Goal: Task Accomplishment & Management: Manage account settings

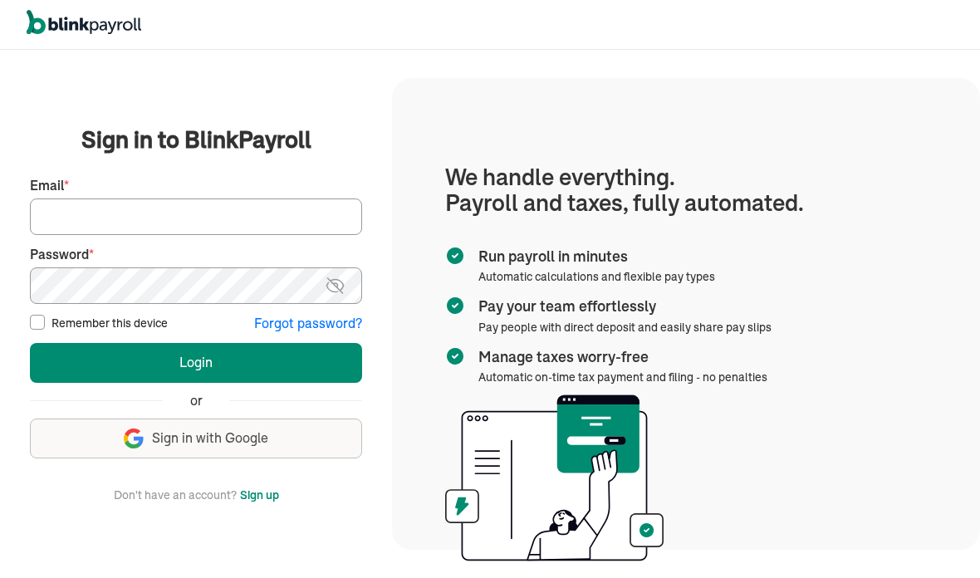
click at [281, 235] on input "Email *" at bounding box center [196, 216] width 332 height 37
type input "tumeka@prosperitycleaningservice.com"
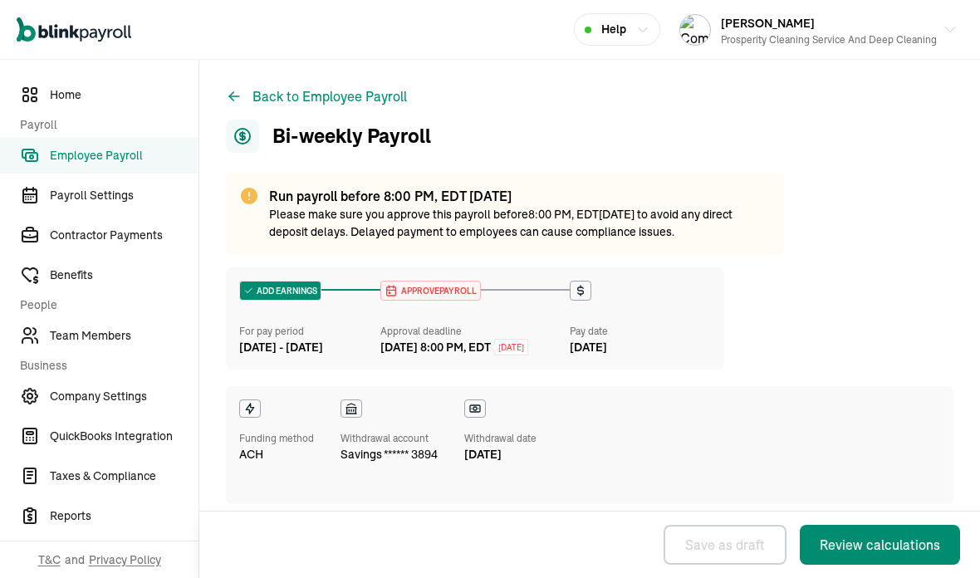
select select "manual"
select select "direct_deposit"
select select "manual"
click at [120, 338] on span "Team Members" at bounding box center [124, 335] width 149 height 17
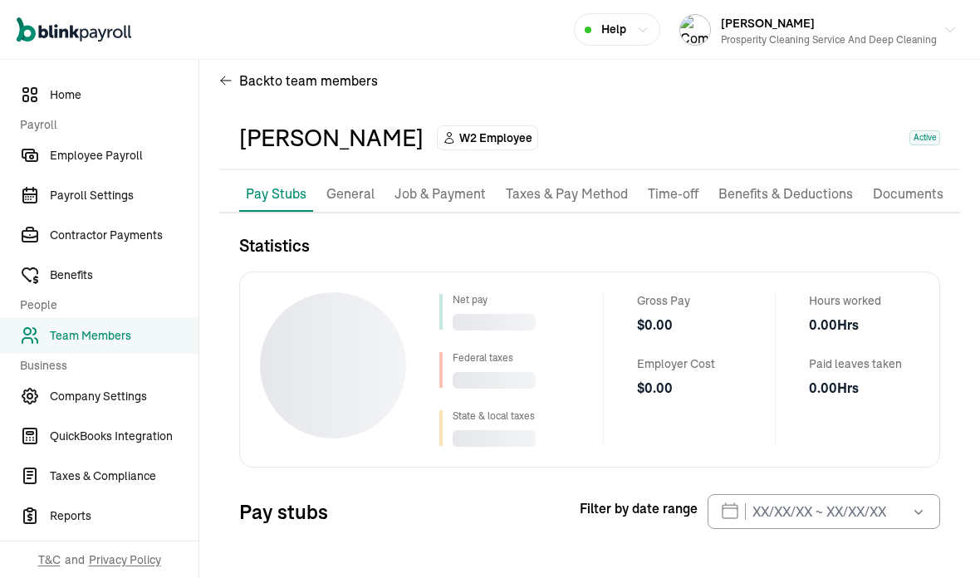
scroll to position [20, 0]
select select "2025"
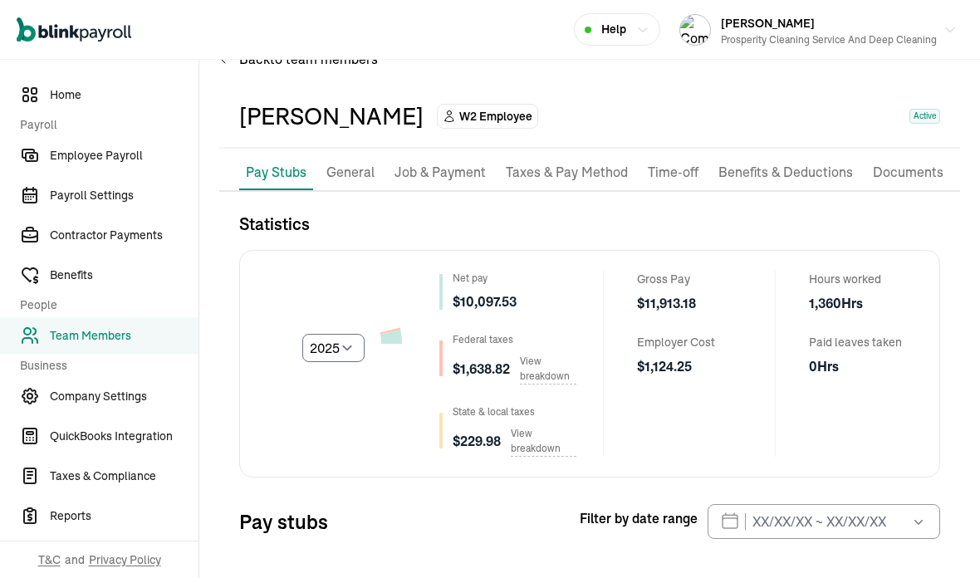
scroll to position [30, 0]
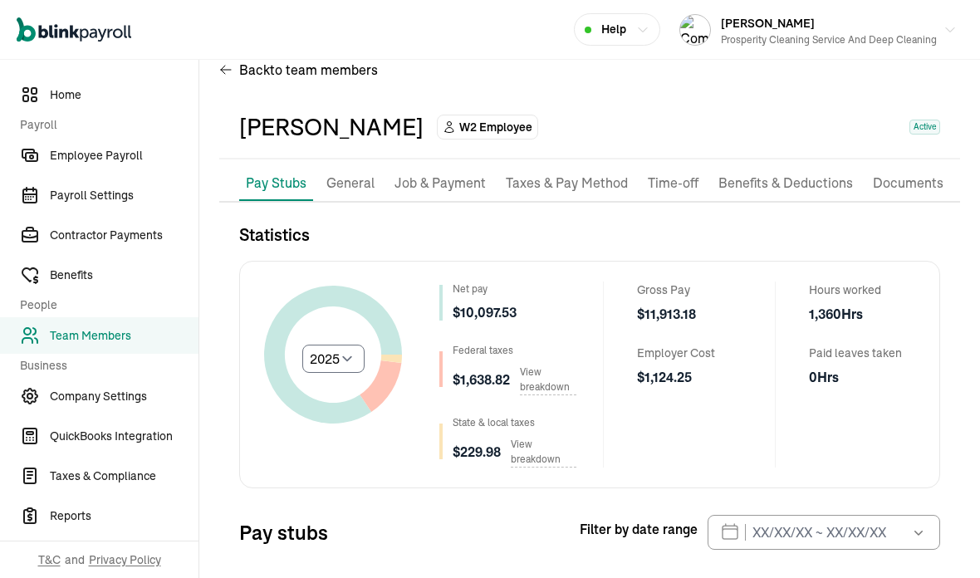
click at [469, 173] on p "Job & Payment" at bounding box center [439, 184] width 91 height 22
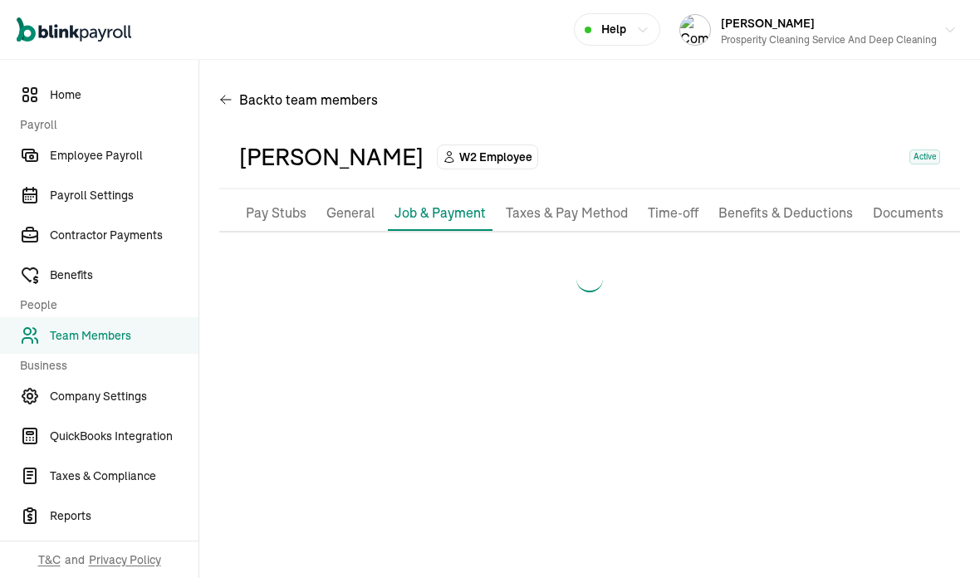
scroll to position [0, 0]
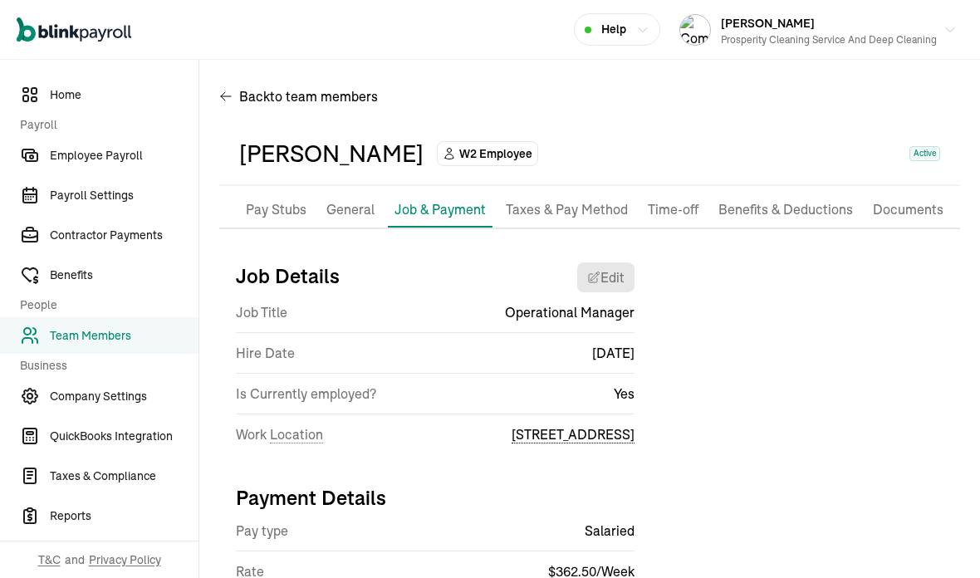
select select "[STREET_ADDRESS]"
select select "2"
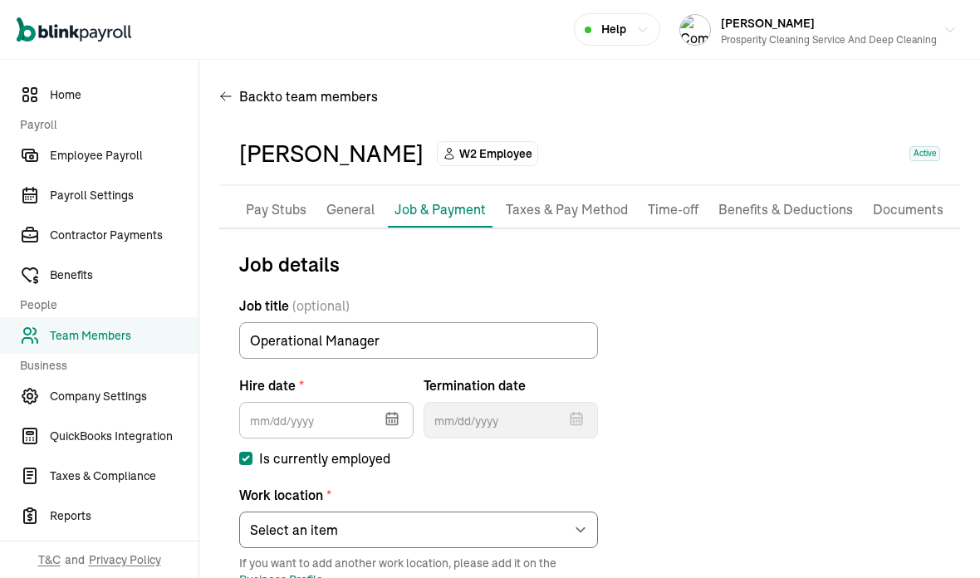
type input "[DATE]"
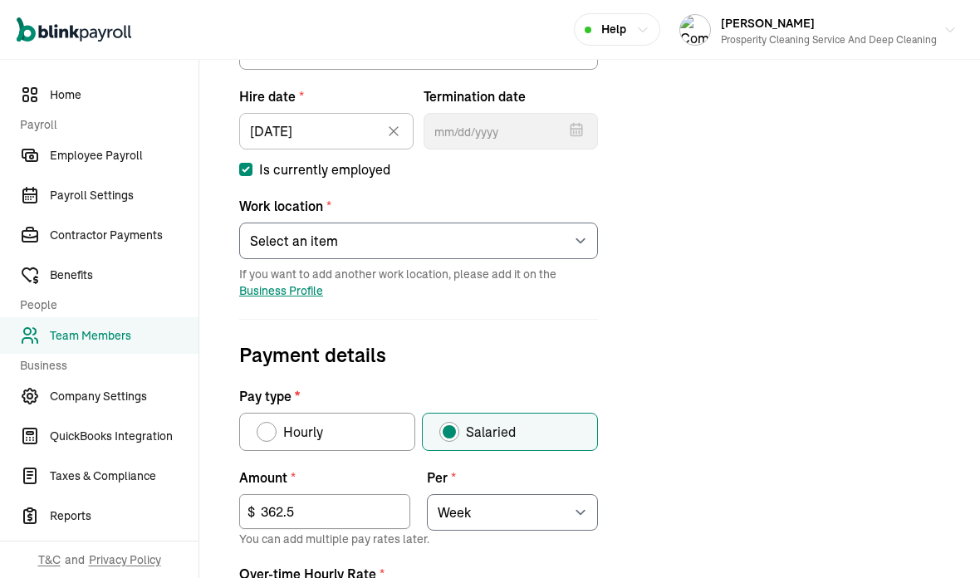
scroll to position [298, 0]
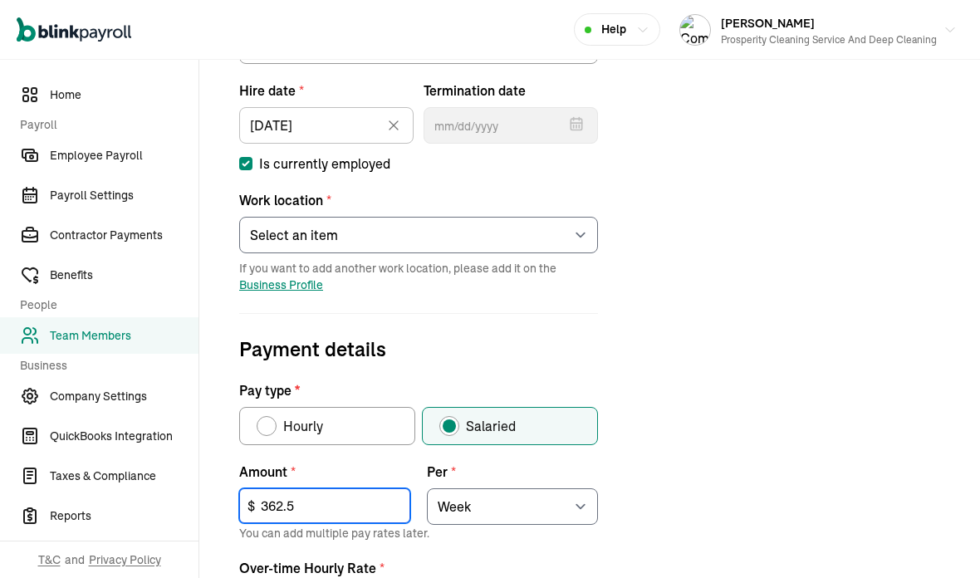
click at [341, 488] on input "362.5" at bounding box center [324, 505] width 171 height 35
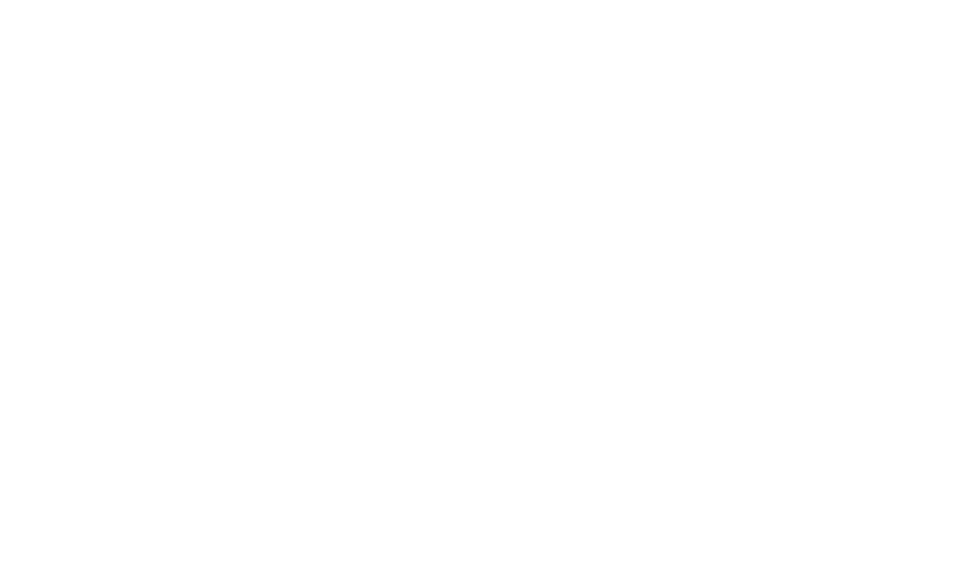
type input "3"
type input "451.25"
click at [673, 125] on div "Job details Job title (optional) Operational Manager Hire date * [DATE] [DATE] …" at bounding box center [589, 452] width 741 height 996
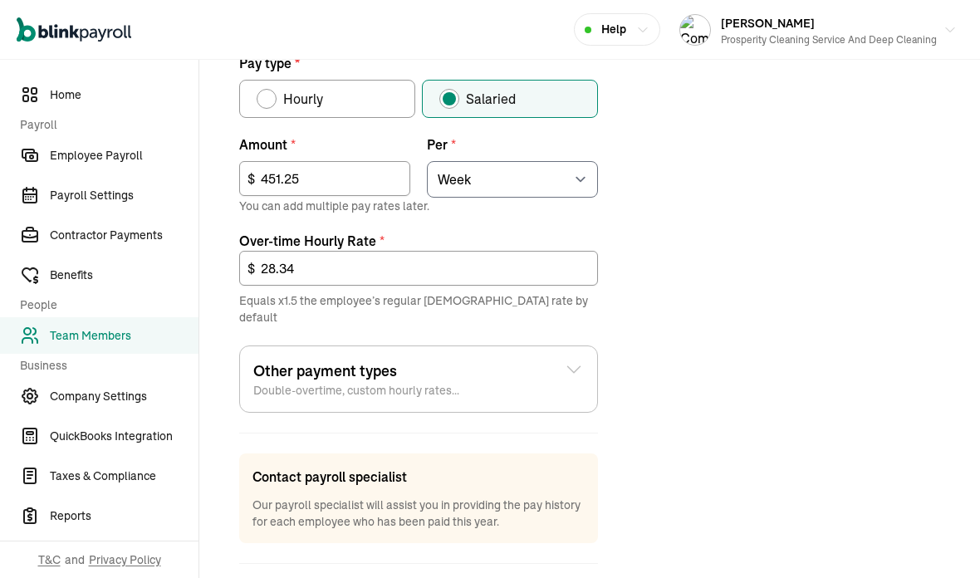
scroll to position [624, 0]
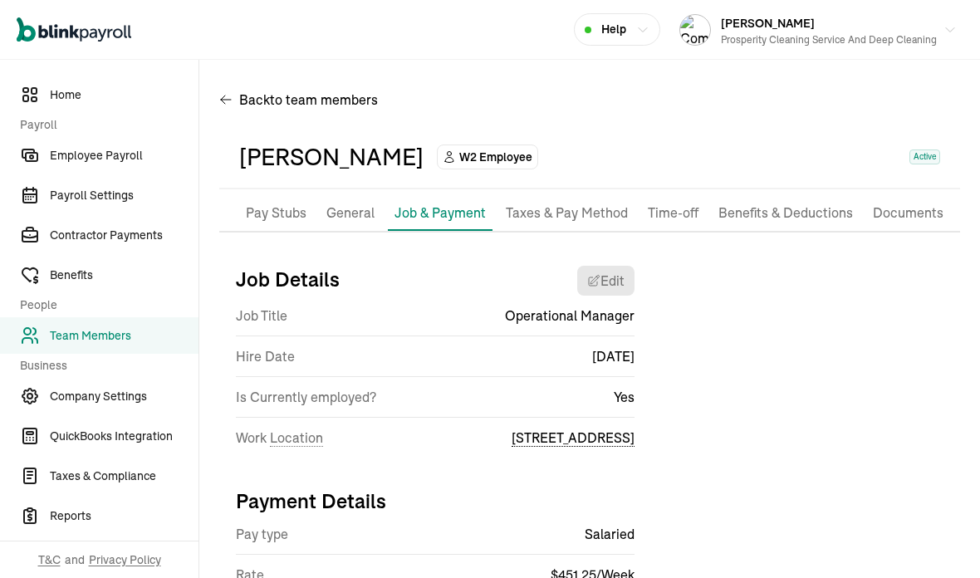
scroll to position [0, 0]
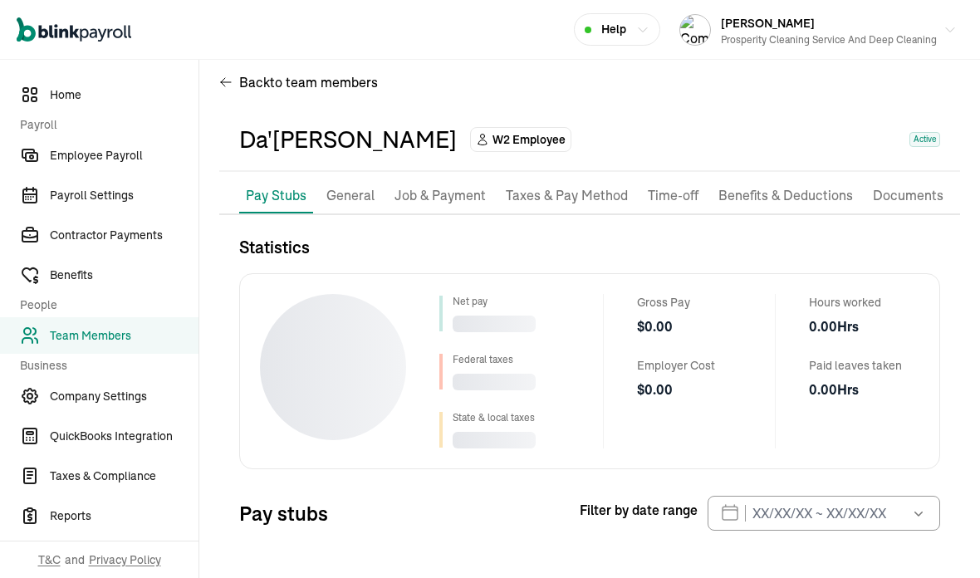
scroll to position [20, 0]
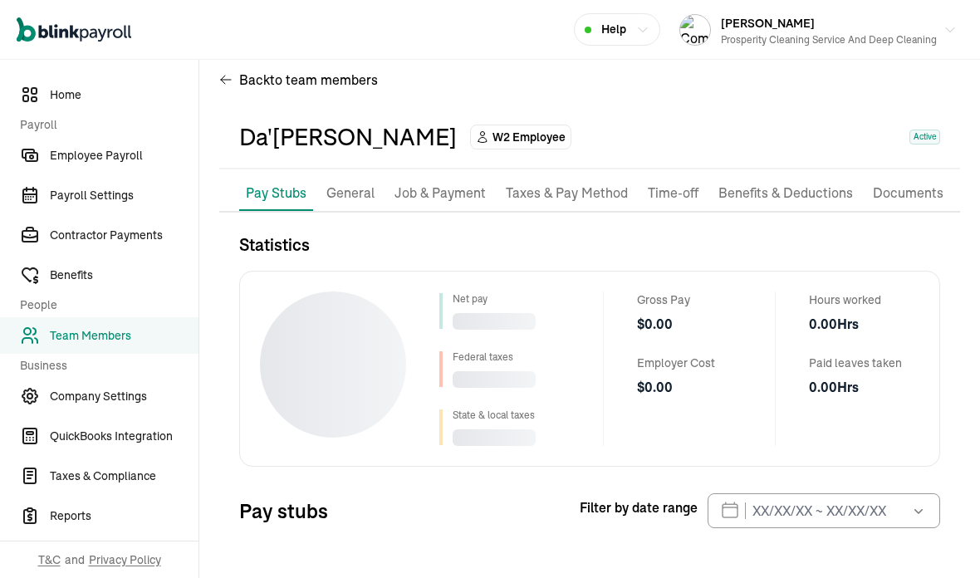
select select "2025"
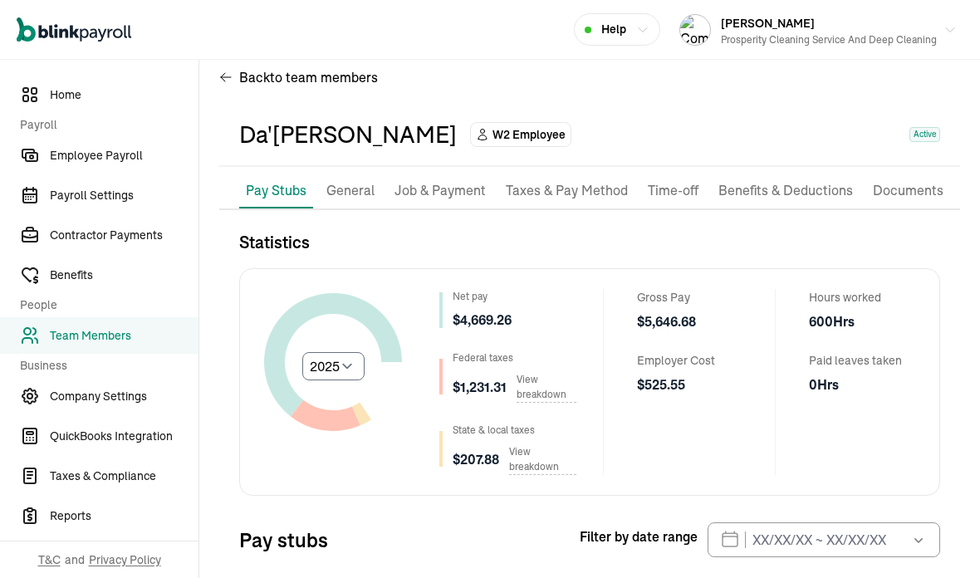
scroll to position [19, 0]
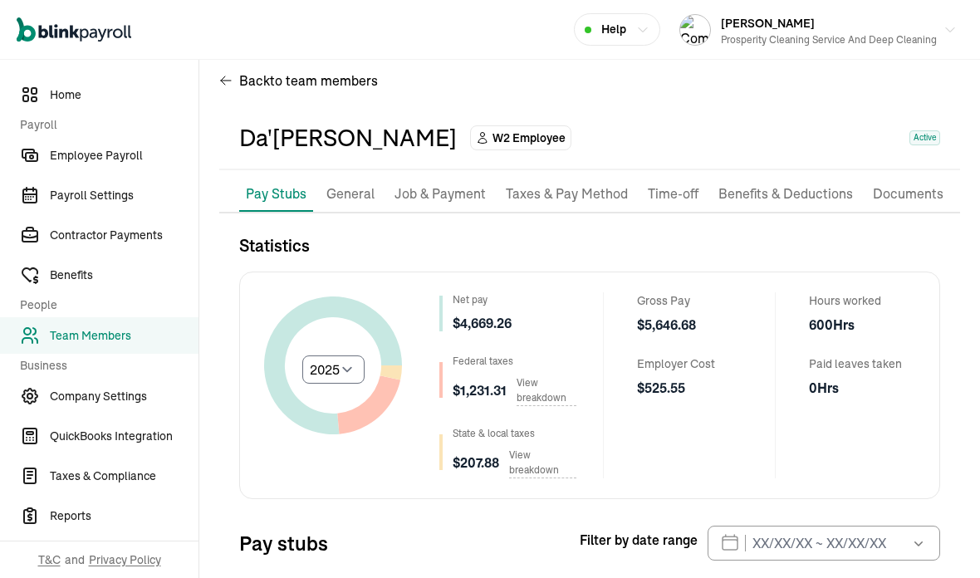
click at [433, 183] on p "Job & Payment" at bounding box center [439, 194] width 91 height 22
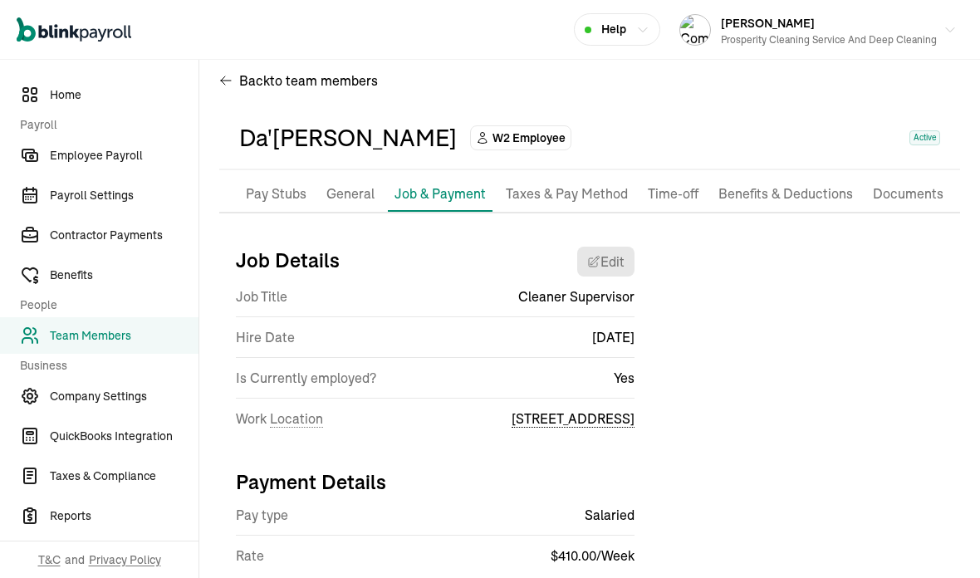
scroll to position [3, 0]
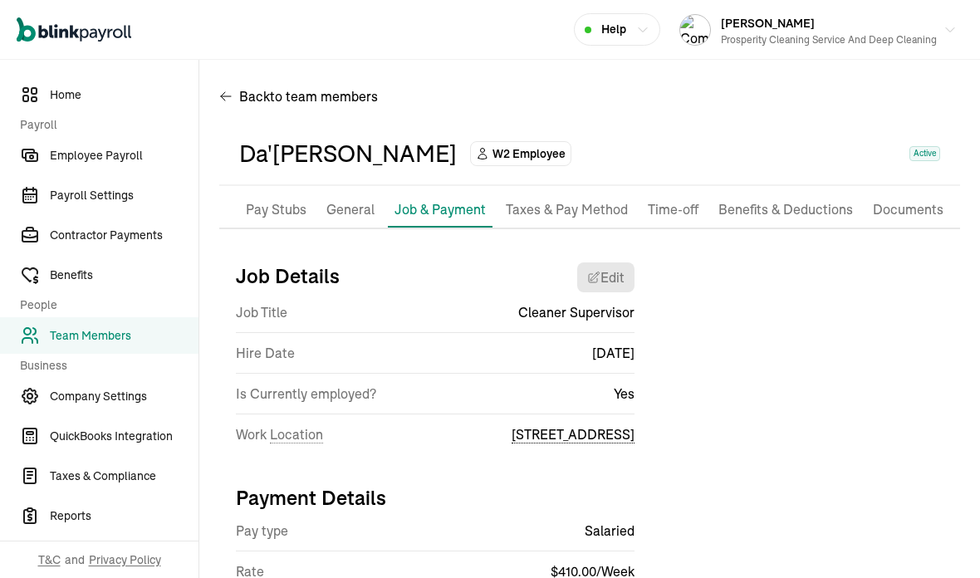
click at [428, 123] on div "Da'[PERSON_NAME] W2 Employee Active" at bounding box center [589, 154] width 741 height 63
select select "[STREET_ADDRESS]"
select select "2"
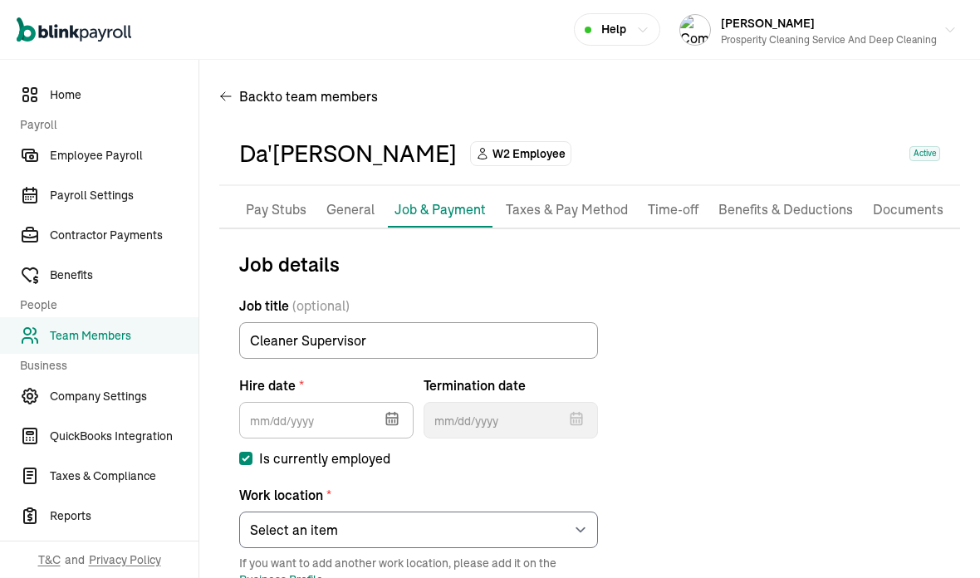
type input "[DATE]"
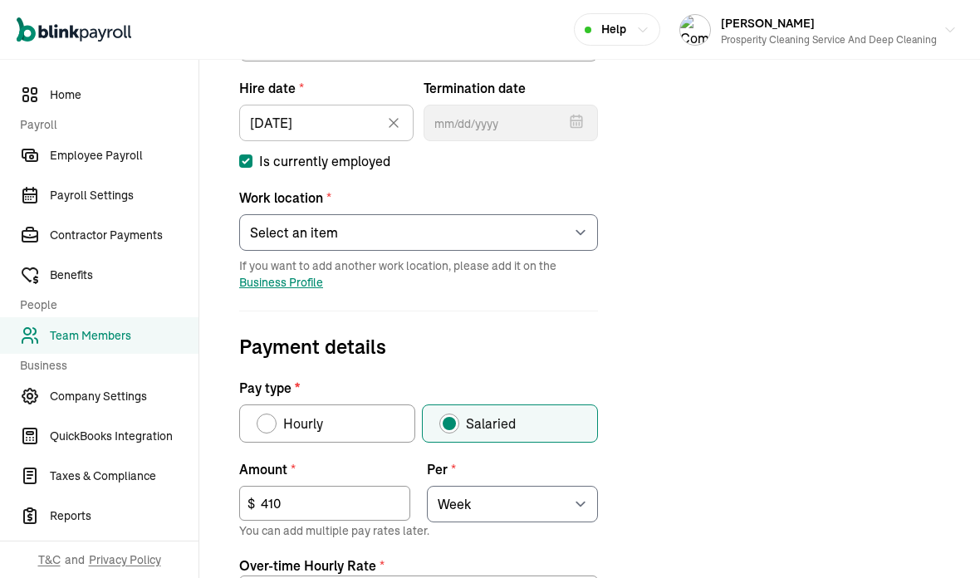
scroll to position [301, 0]
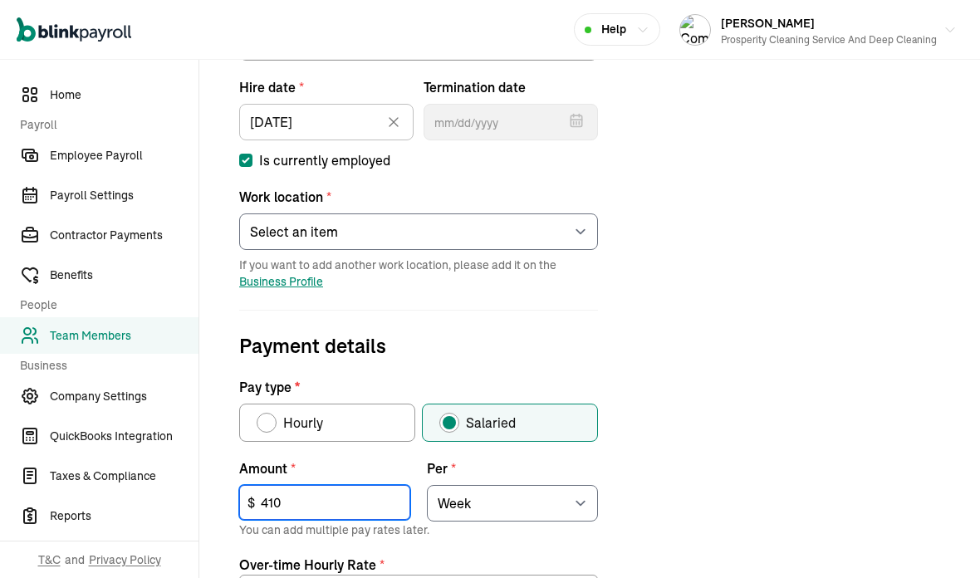
click at [284, 485] on input "410" at bounding box center [324, 502] width 171 height 35
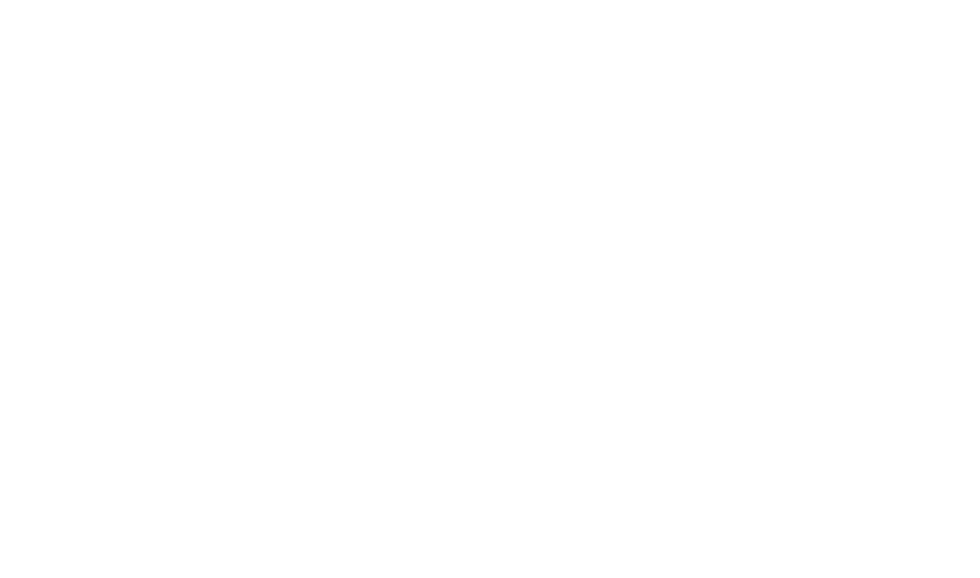
type input "4"
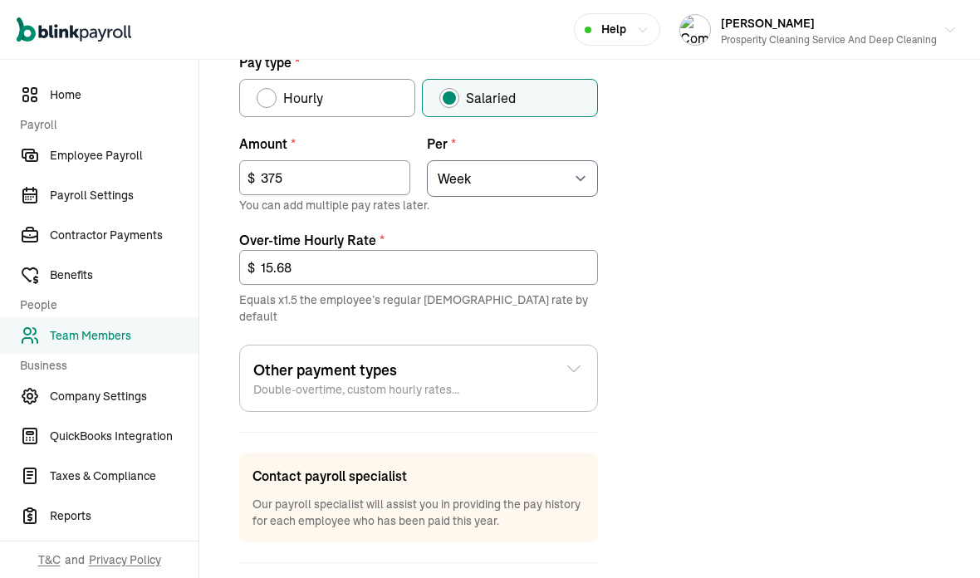
type input "375"
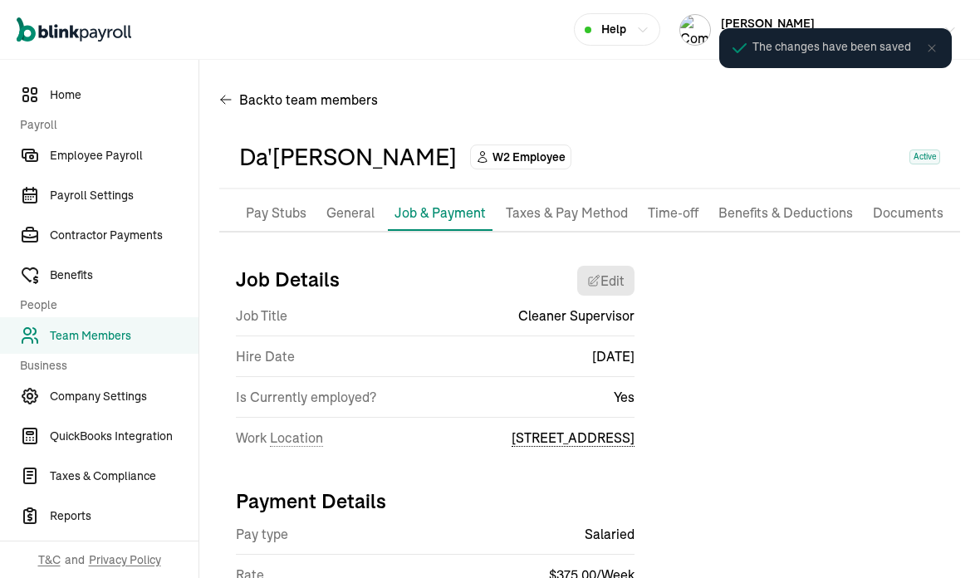
scroll to position [0, 0]
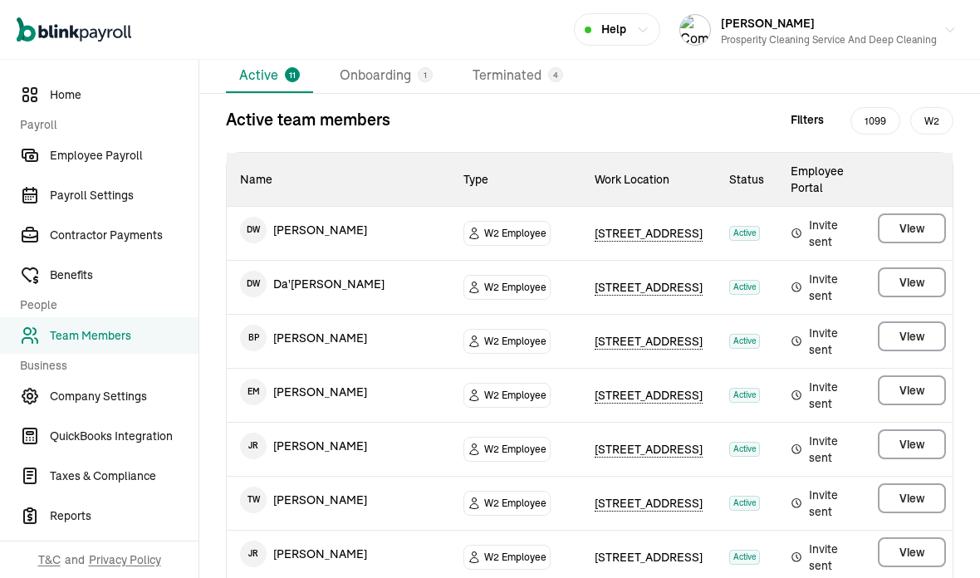
scroll to position [139, 0]
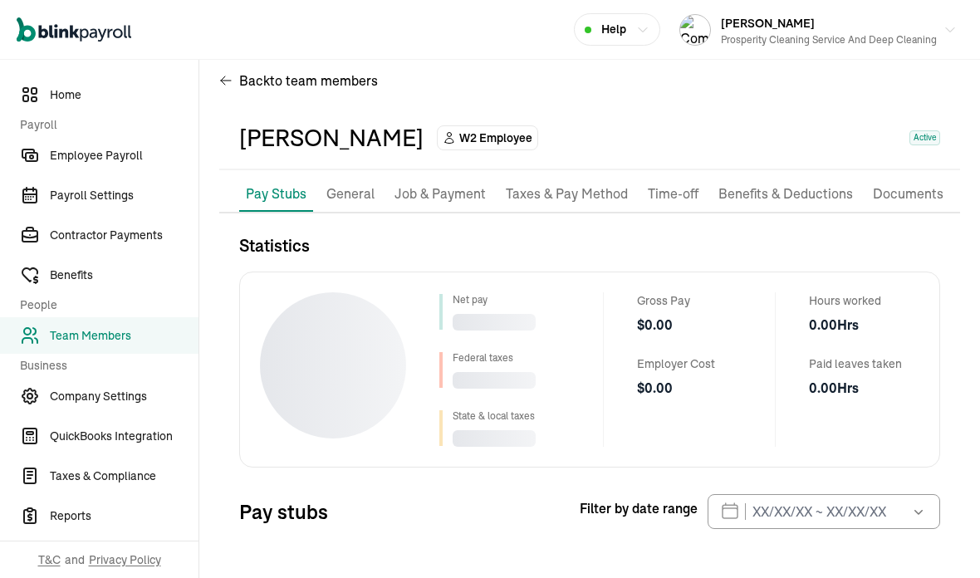
scroll to position [20, 0]
select select "2025"
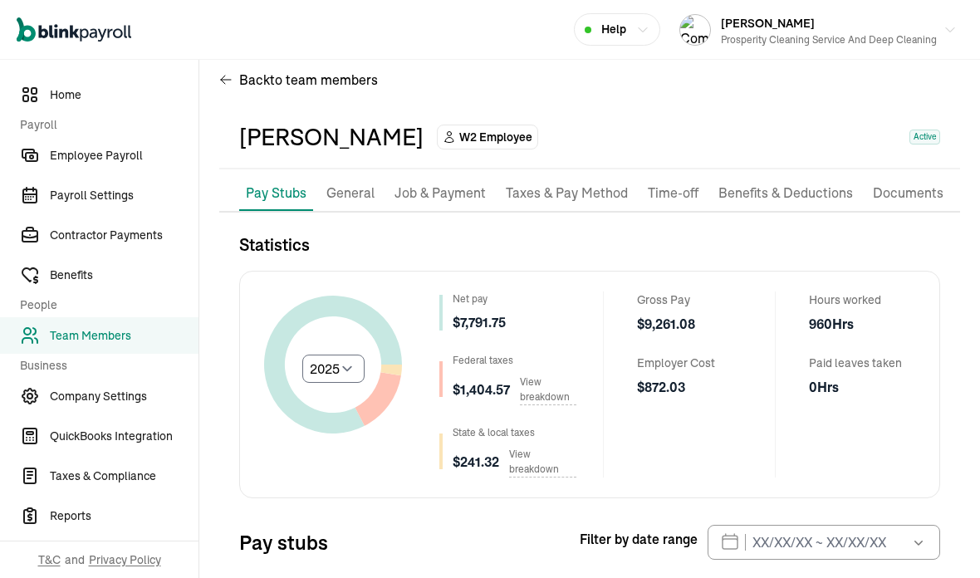
click at [466, 183] on p "Job & Payment" at bounding box center [439, 194] width 91 height 22
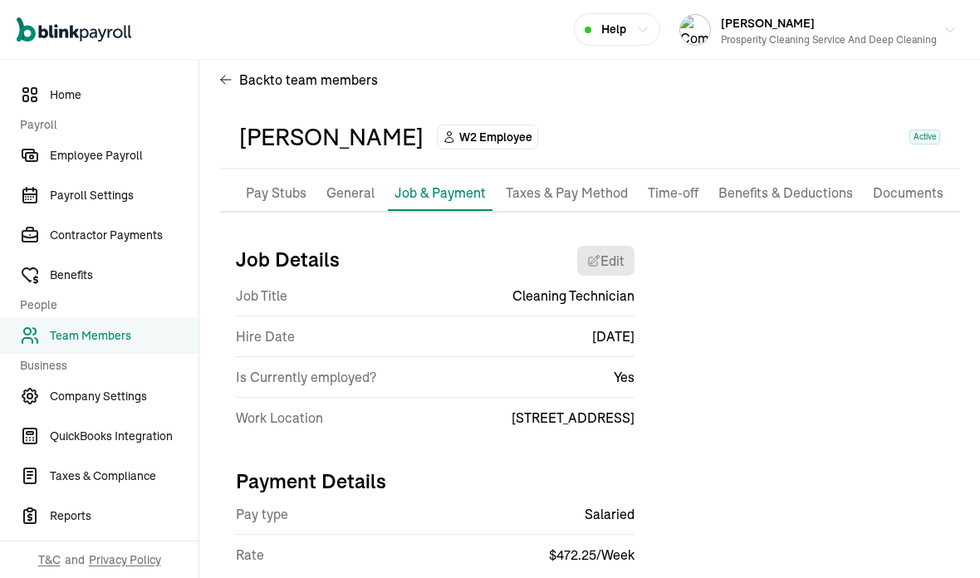
scroll to position [3, 0]
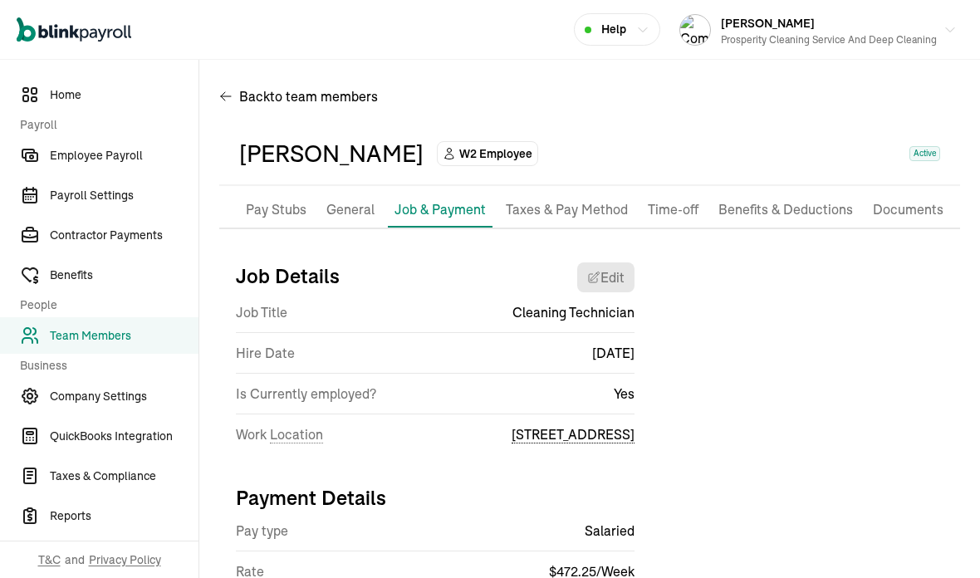
select select "[STREET_ADDRESS]"
select select "2"
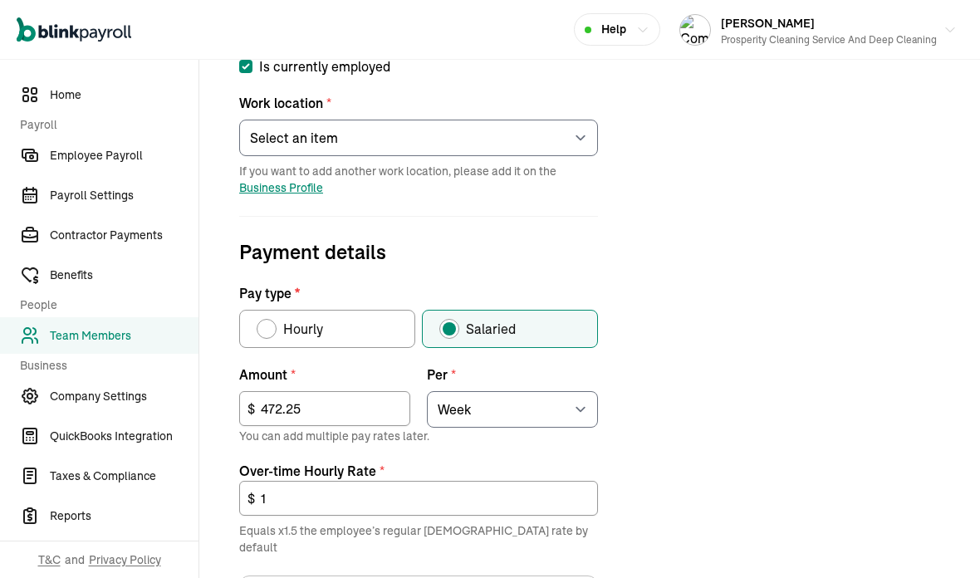
scroll to position [395, 0]
click at [302, 391] on input "472.25" at bounding box center [324, 408] width 171 height 35
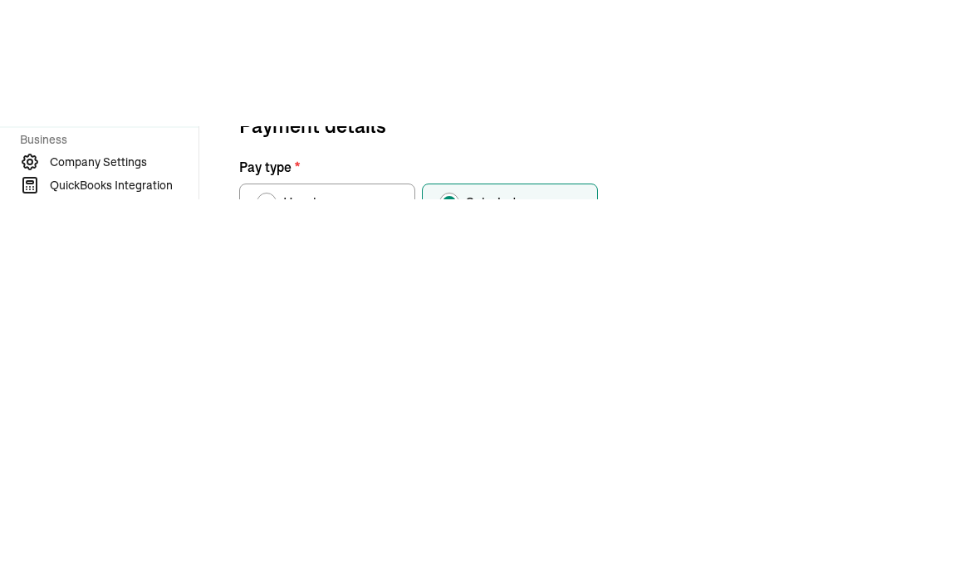
type input "4"
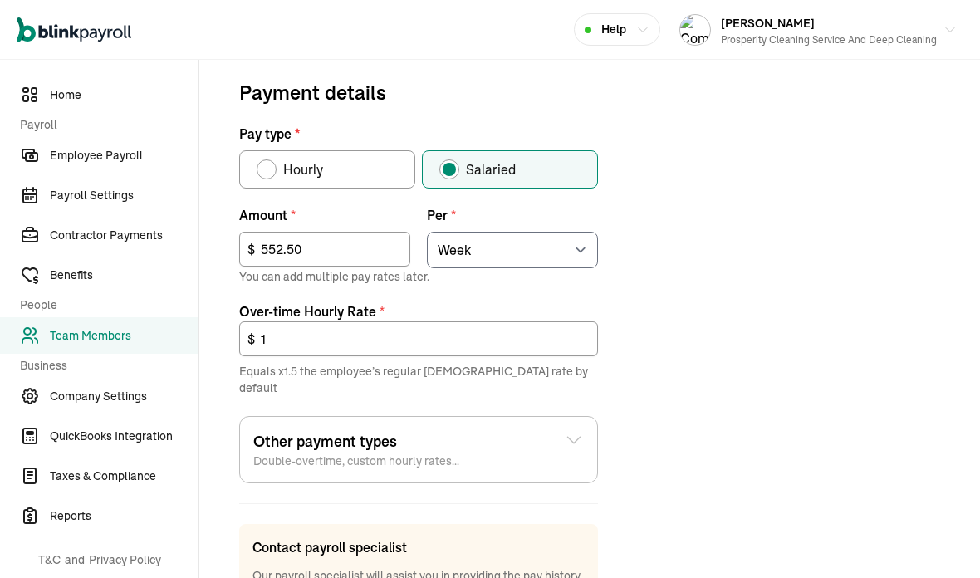
scroll to position [555, 0]
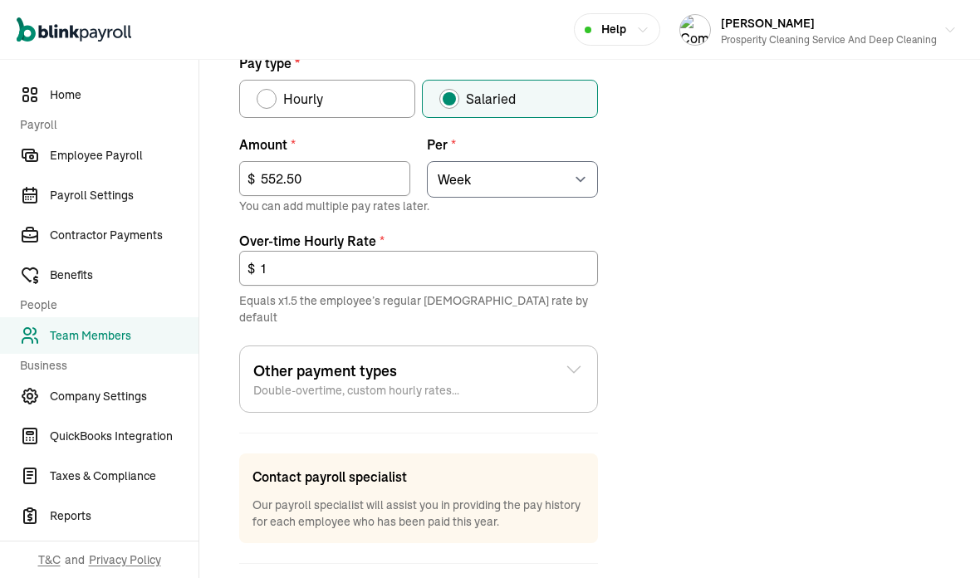
type input "552.50"
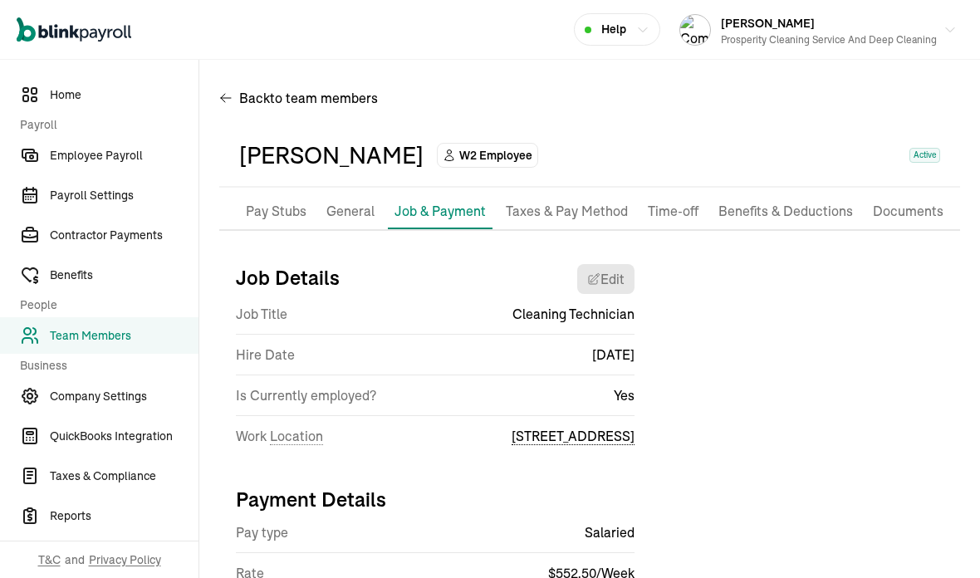
scroll to position [2, 0]
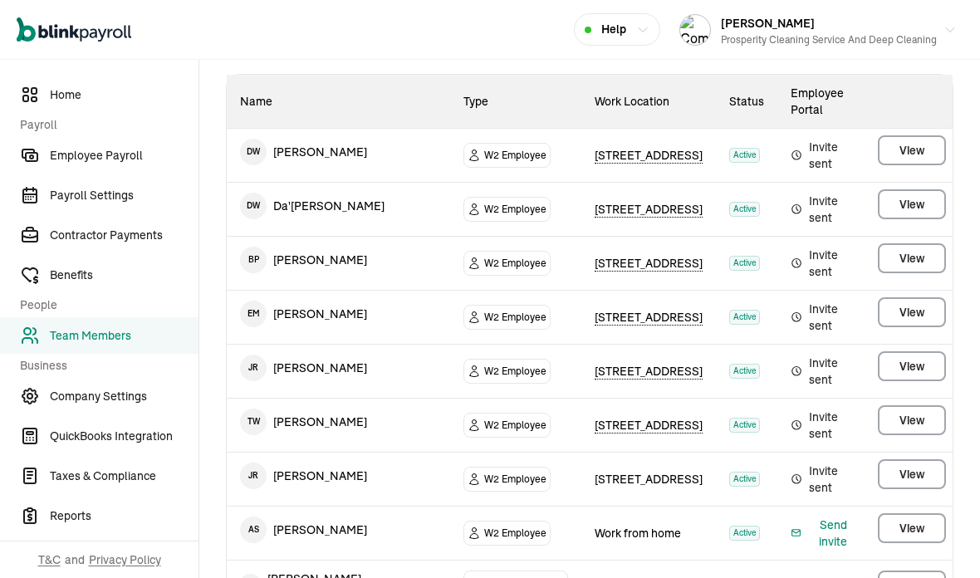
scroll to position [218, 0]
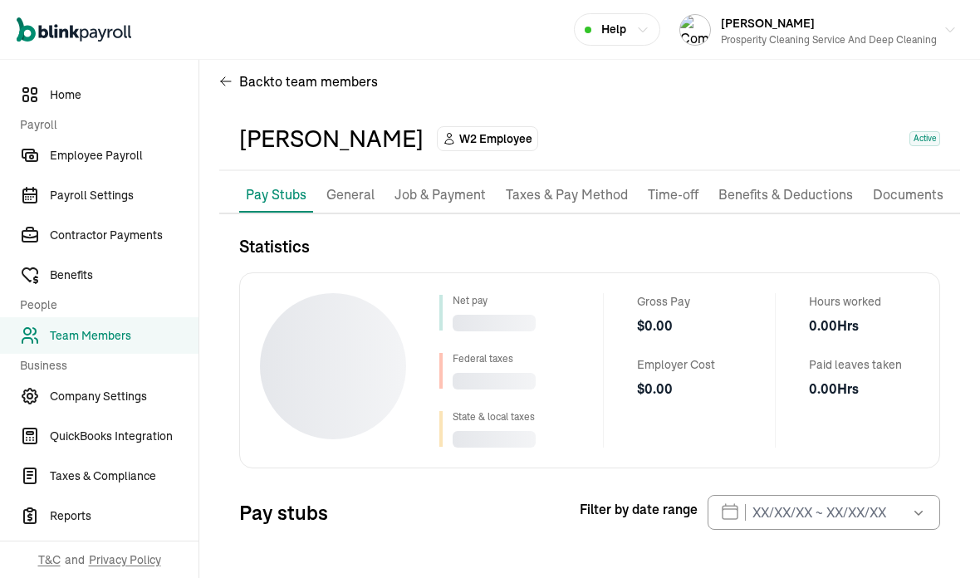
scroll to position [20, 0]
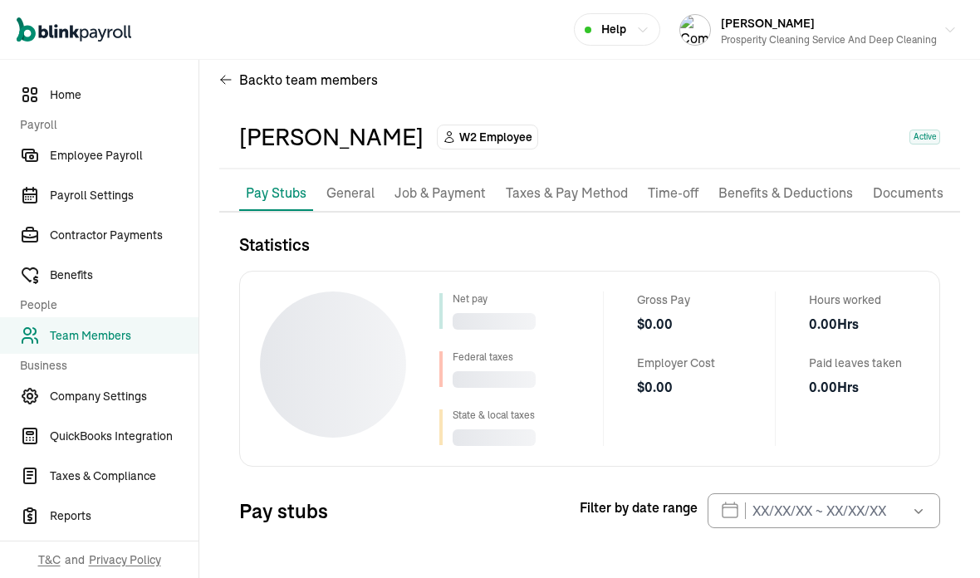
select select "2025"
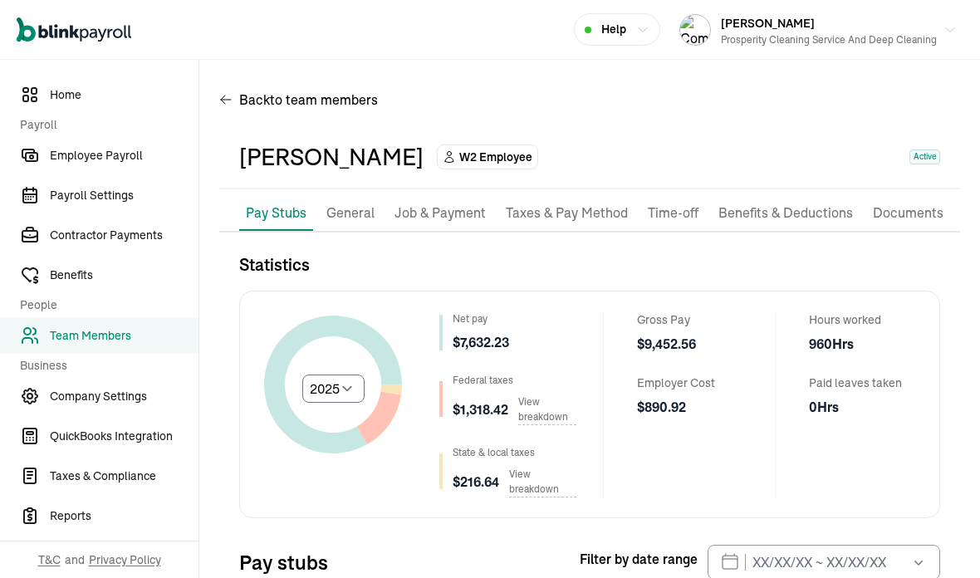
scroll to position [0, 0]
click at [438, 203] on p "Job & Payment" at bounding box center [439, 214] width 91 height 22
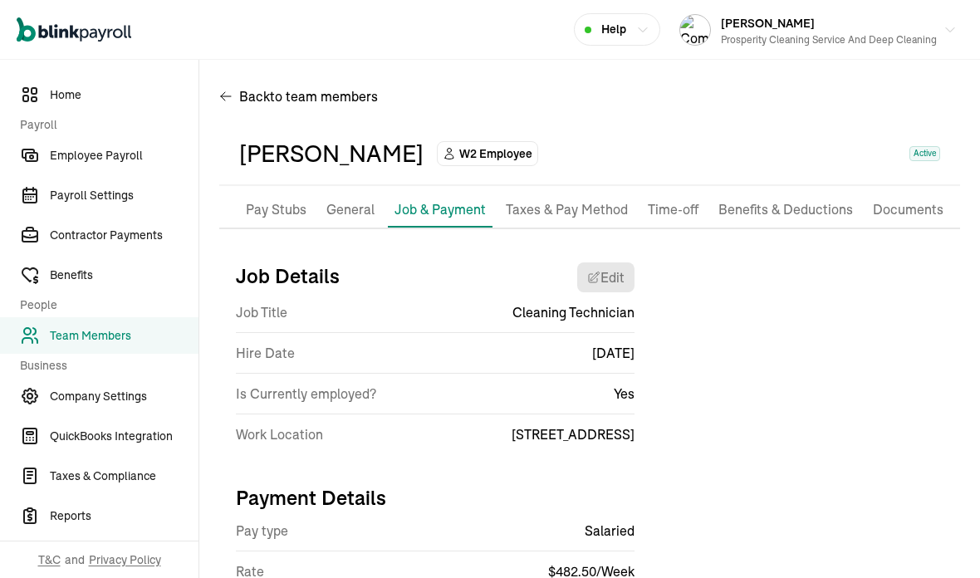
scroll to position [3, 0]
select select "[STREET_ADDRESS]"
select select "2"
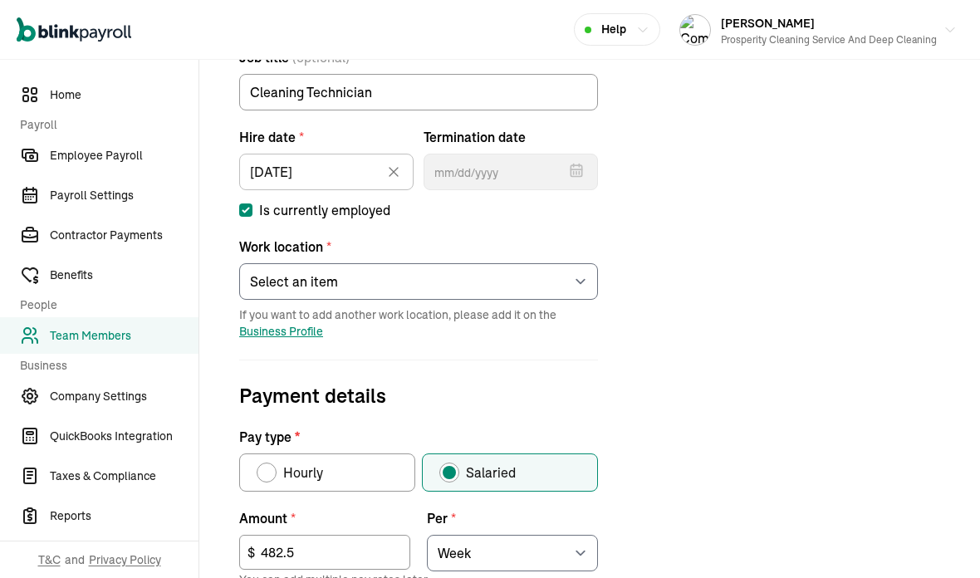
scroll to position [252, 0]
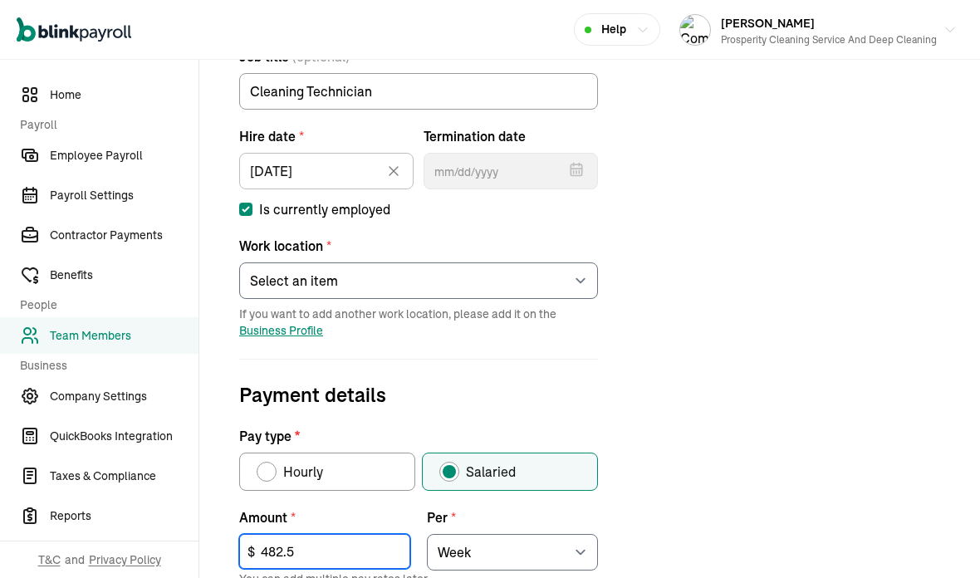
click at [302, 534] on input "482.5" at bounding box center [324, 551] width 171 height 35
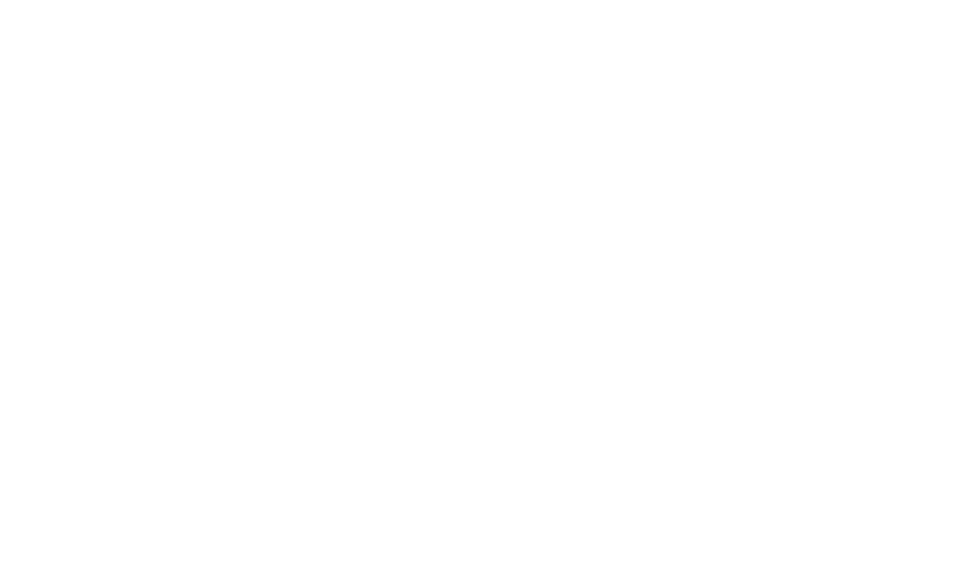
type input "4"
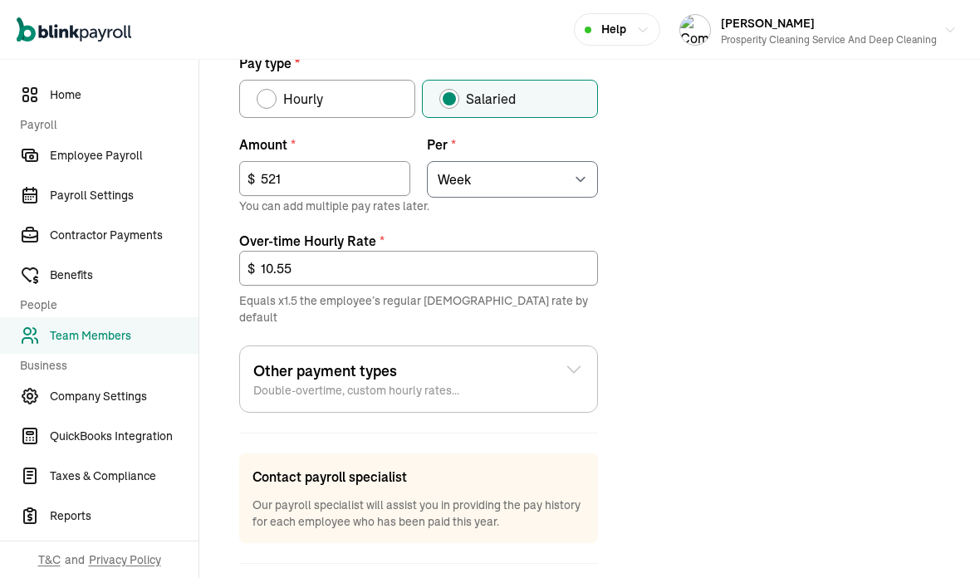
type input "521"
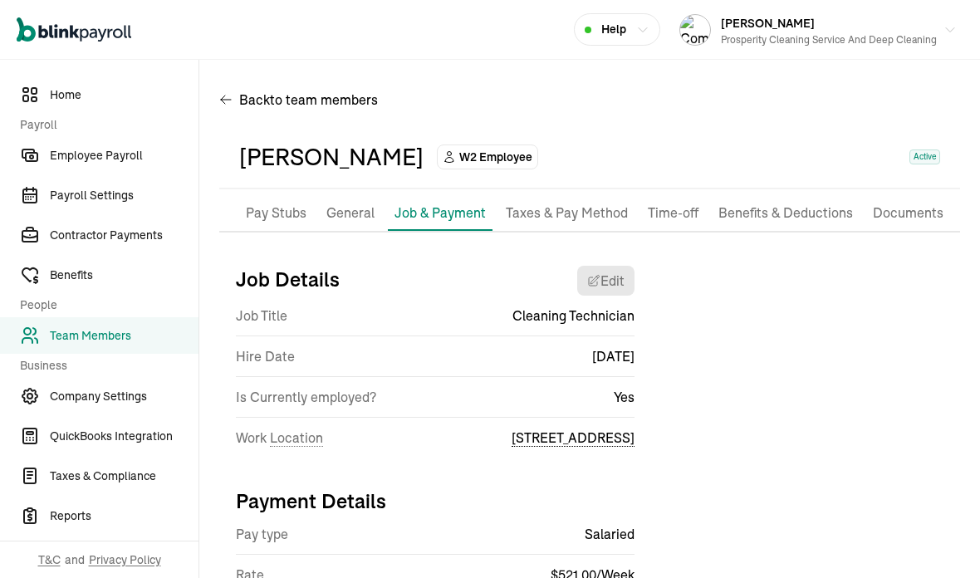
scroll to position [0, 0]
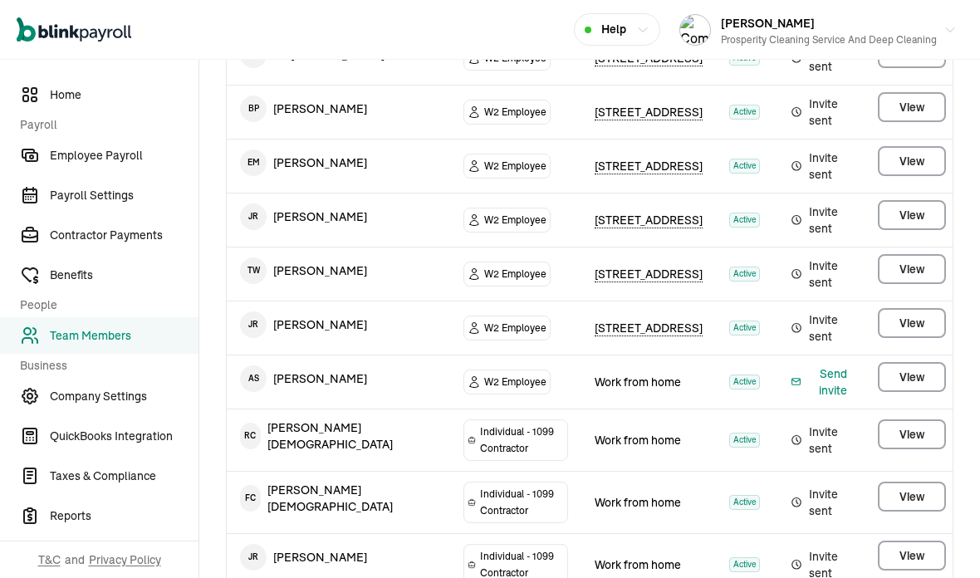
scroll to position [366, 0]
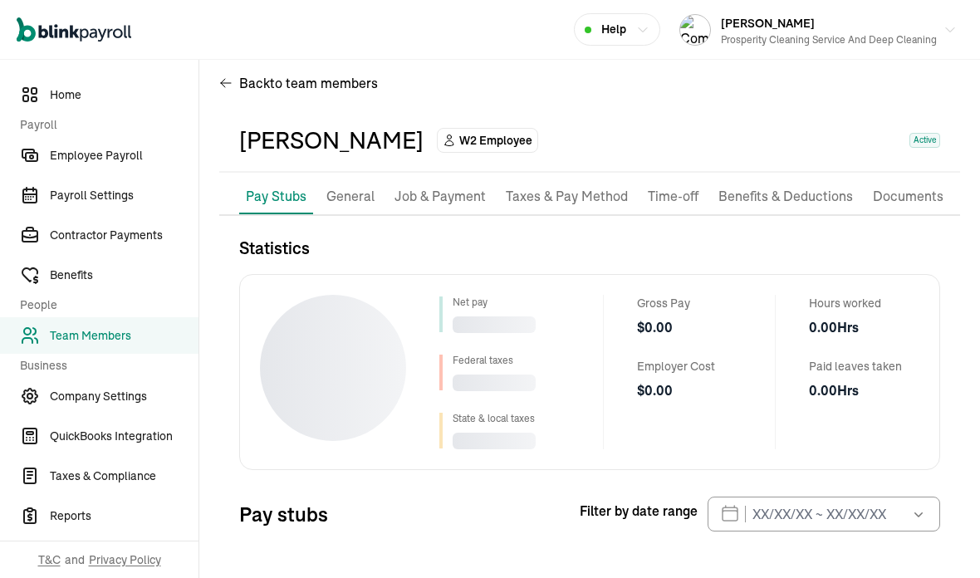
scroll to position [20, 0]
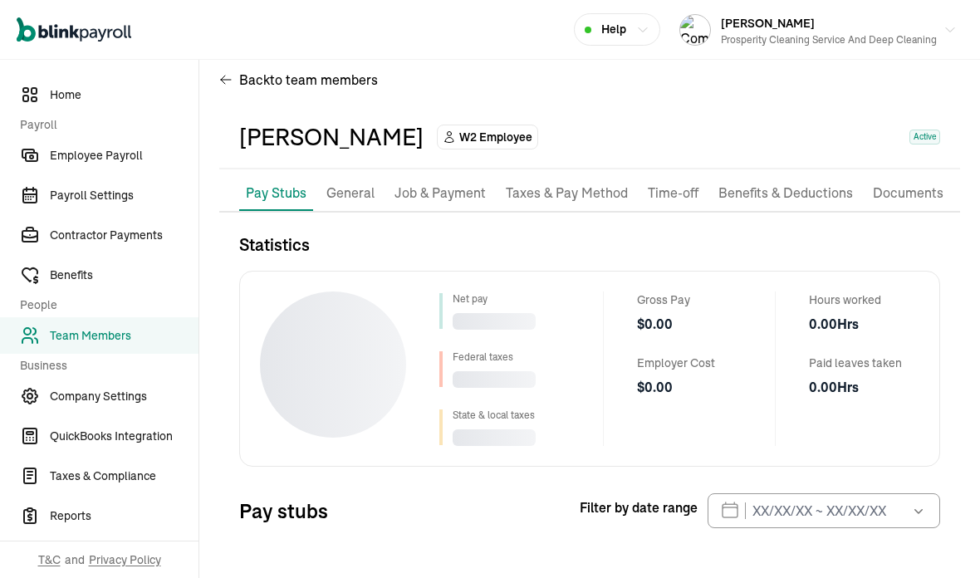
select select "2025"
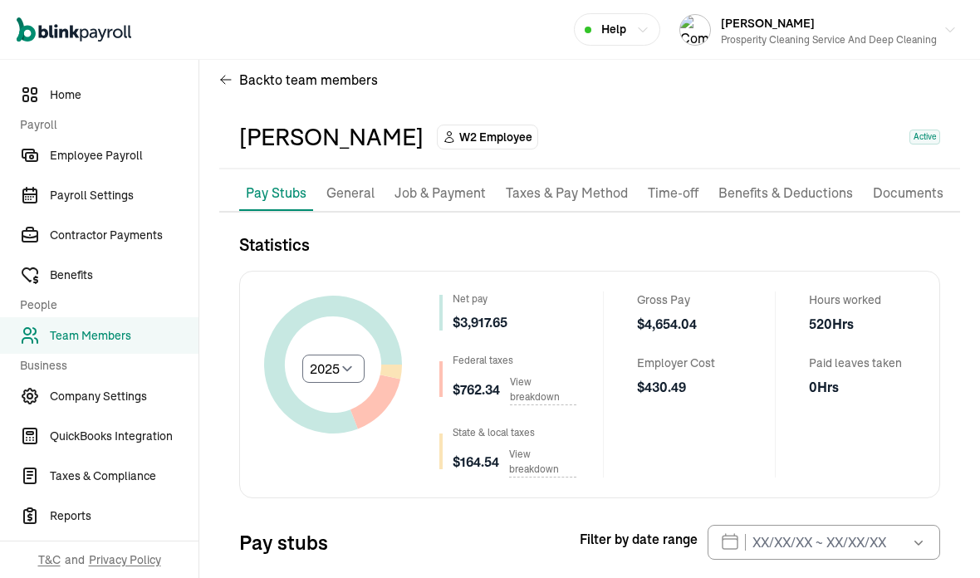
click at [457, 176] on li "Job & Payment" at bounding box center [440, 193] width 105 height 35
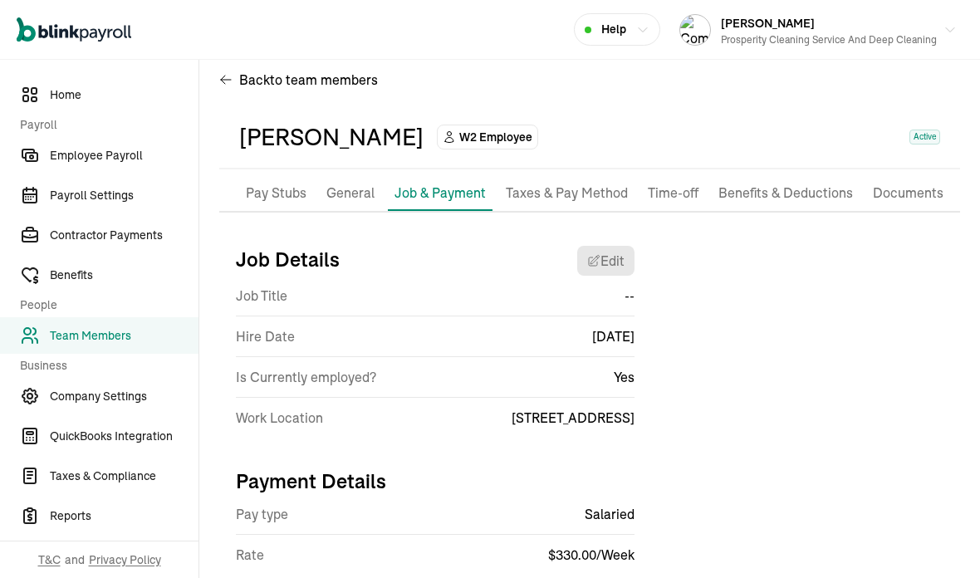
scroll to position [3, 0]
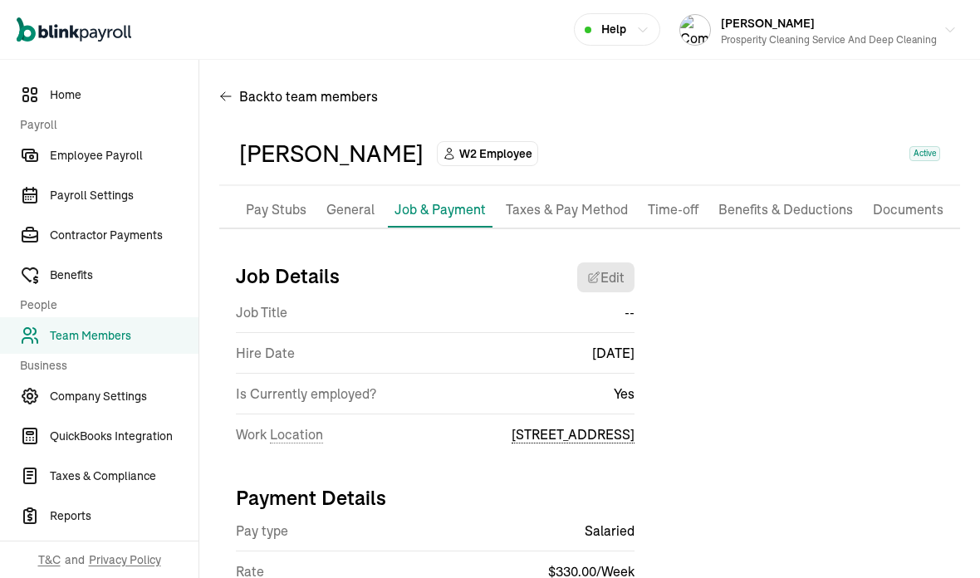
select select "[STREET_ADDRESS]"
select select "2"
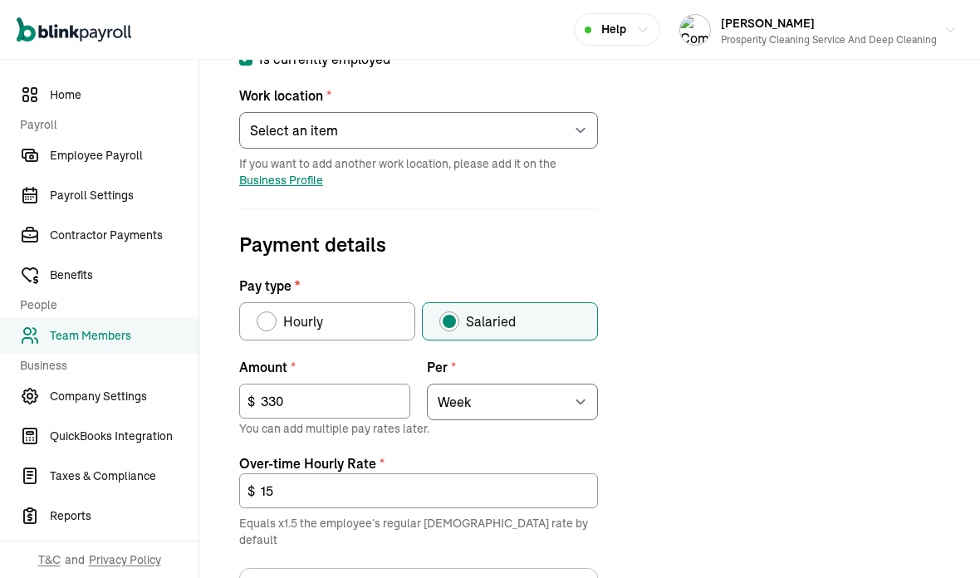
scroll to position [404, 0]
click at [326, 383] on input "330" at bounding box center [324, 400] width 171 height 35
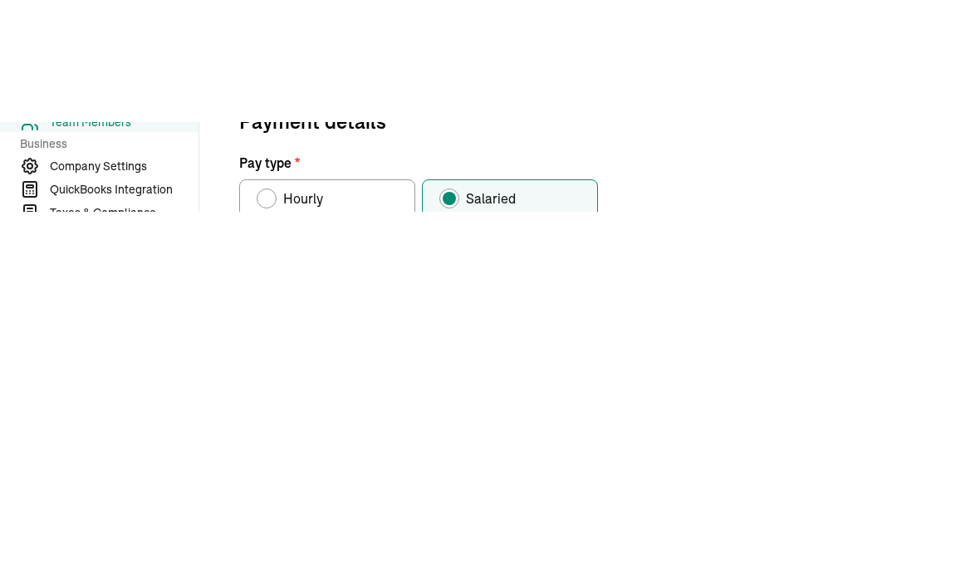
type input "3"
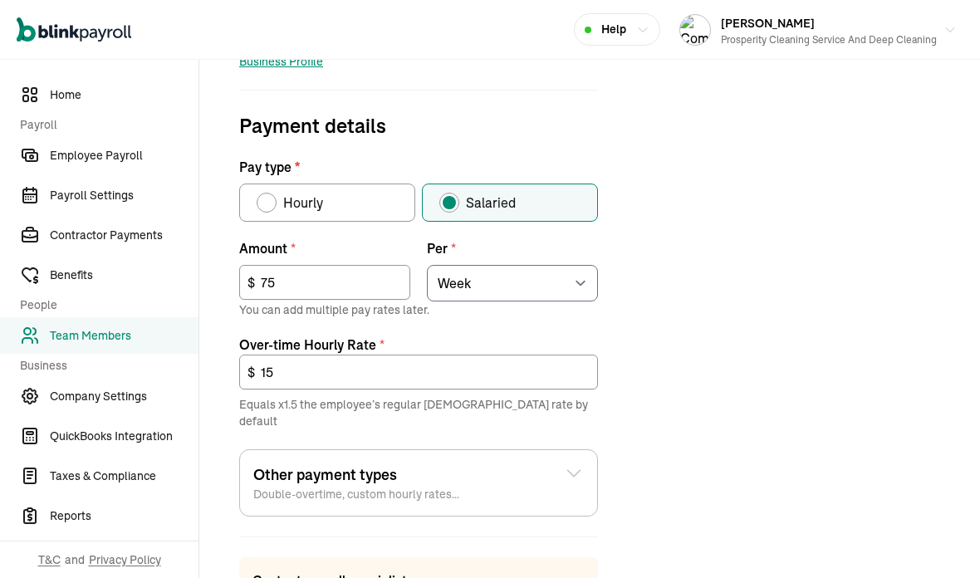
scroll to position [521, 0]
click at [296, 265] on input "75" at bounding box center [324, 282] width 171 height 35
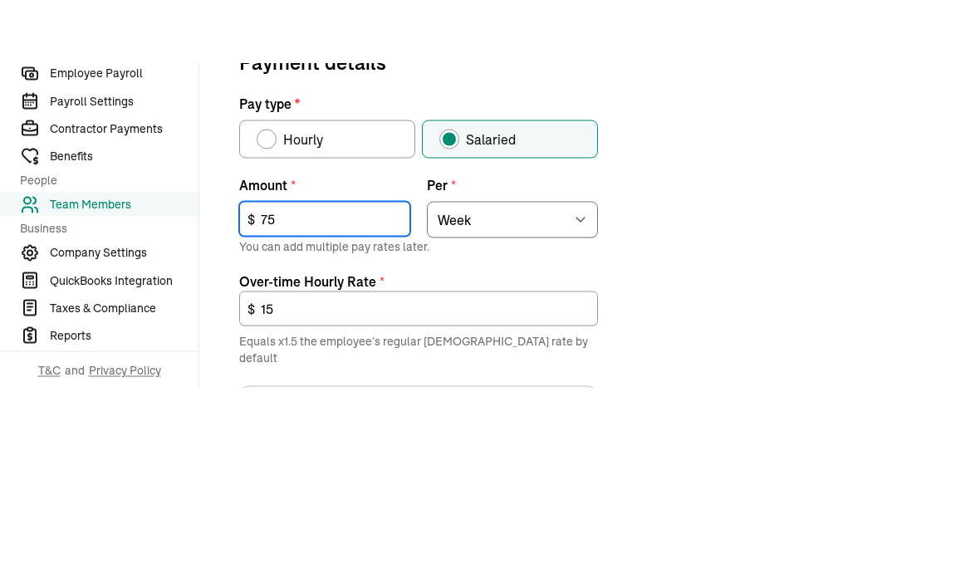
type input "7"
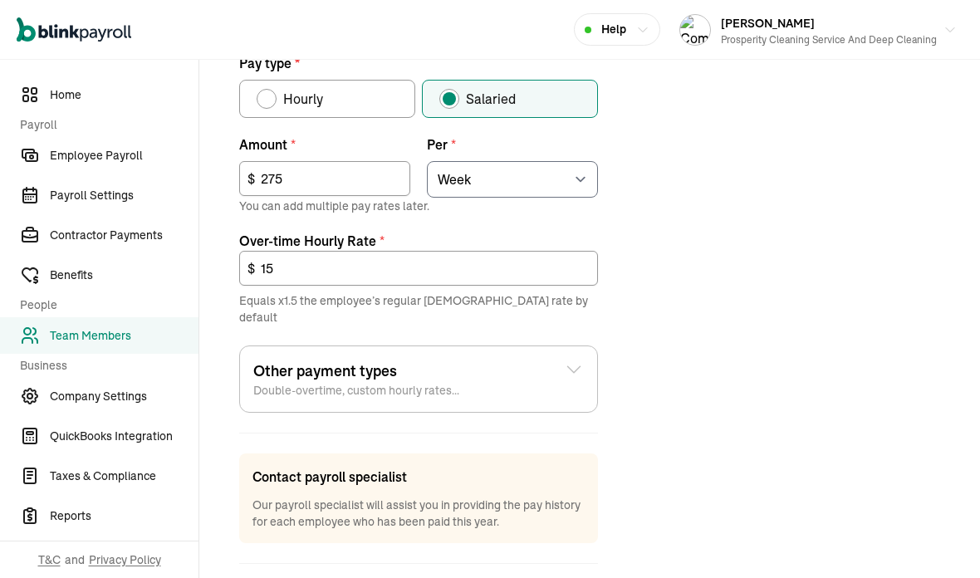
type input "275"
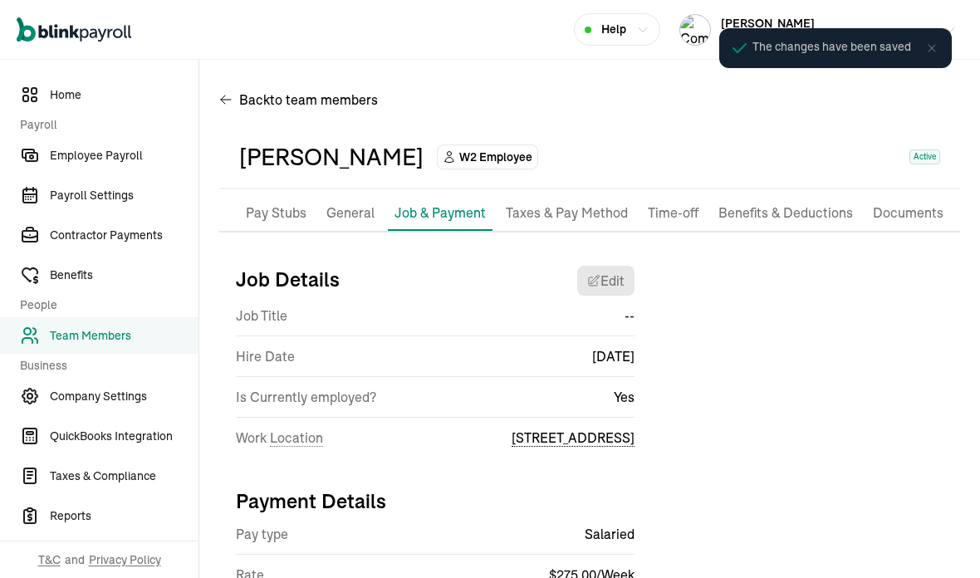
scroll to position [0, 0]
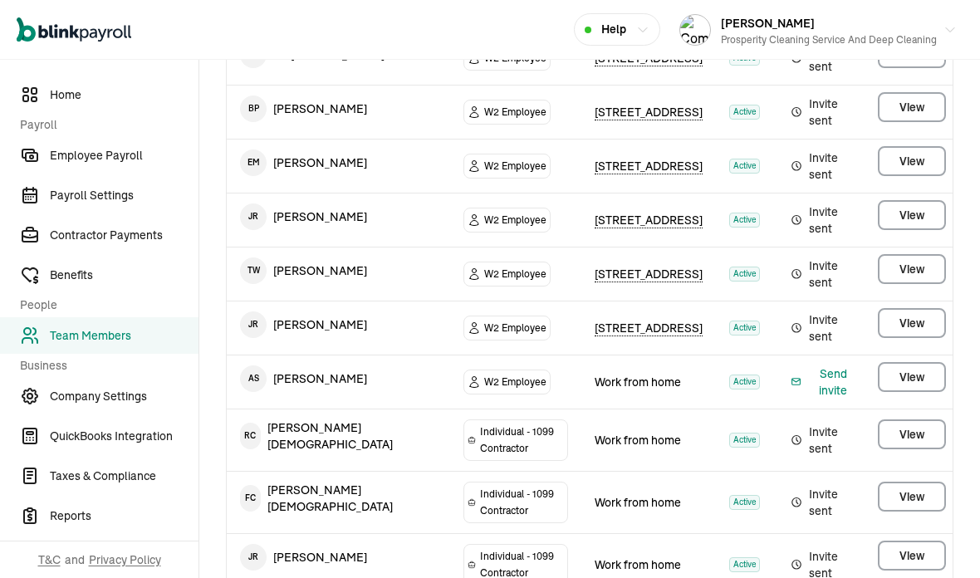
scroll to position [366, 0]
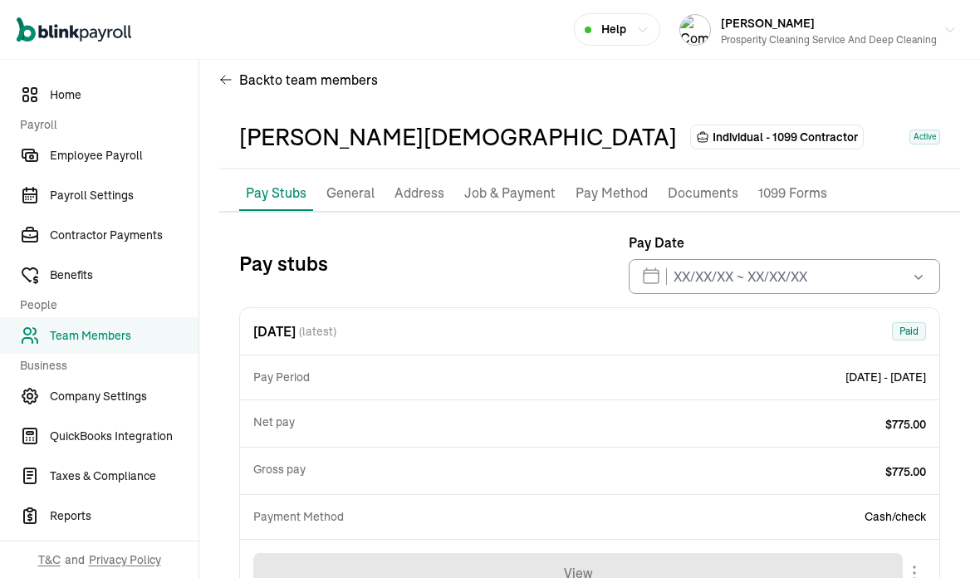
scroll to position [19, 0]
click at [521, 183] on p "Job & Payment" at bounding box center [509, 194] width 91 height 22
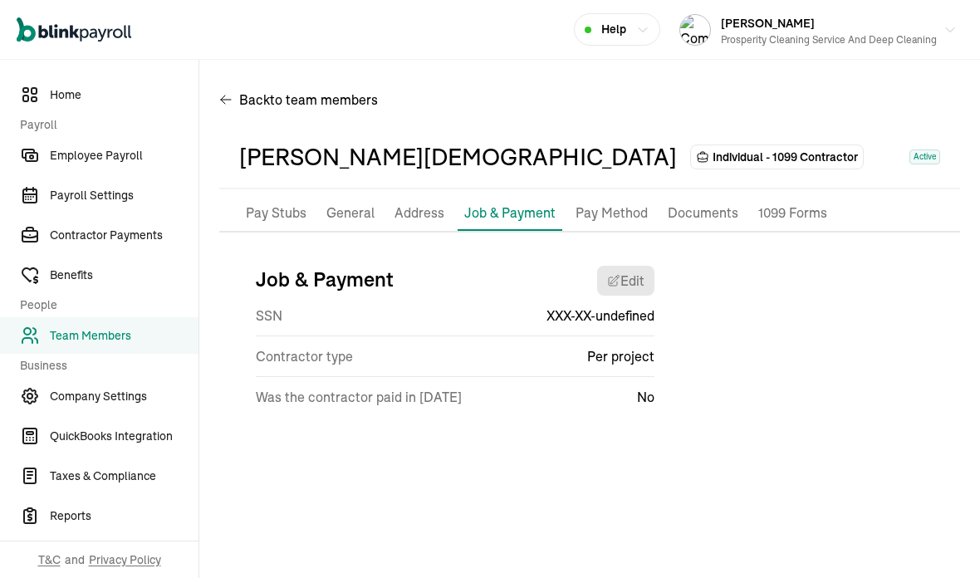
scroll to position [0, 0]
select select "Works from home"
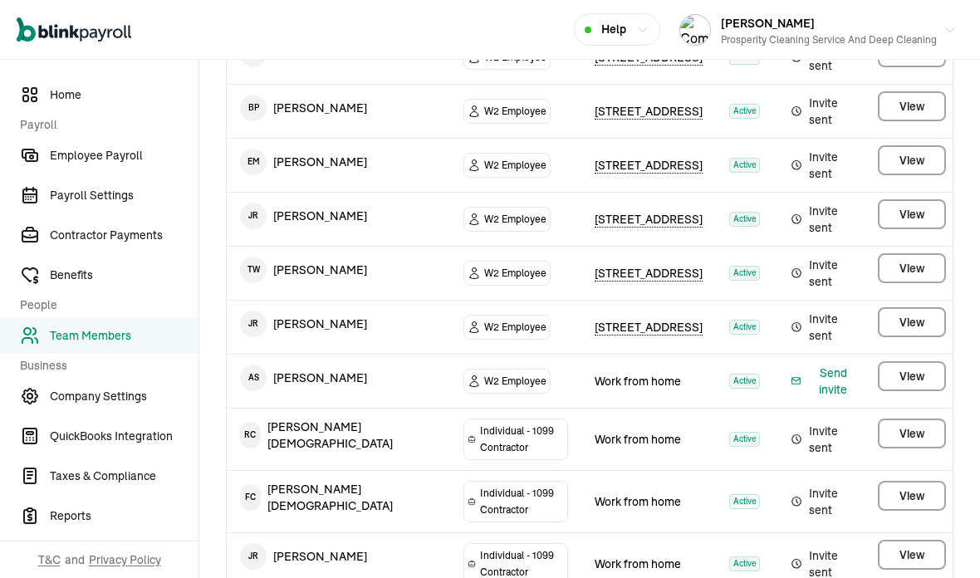
scroll to position [366, 0]
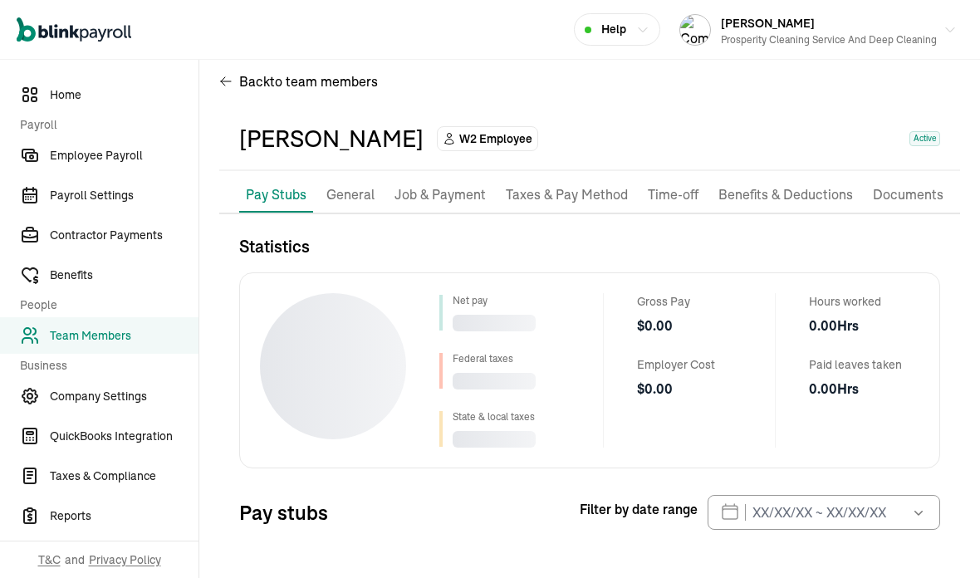
scroll to position [20, 0]
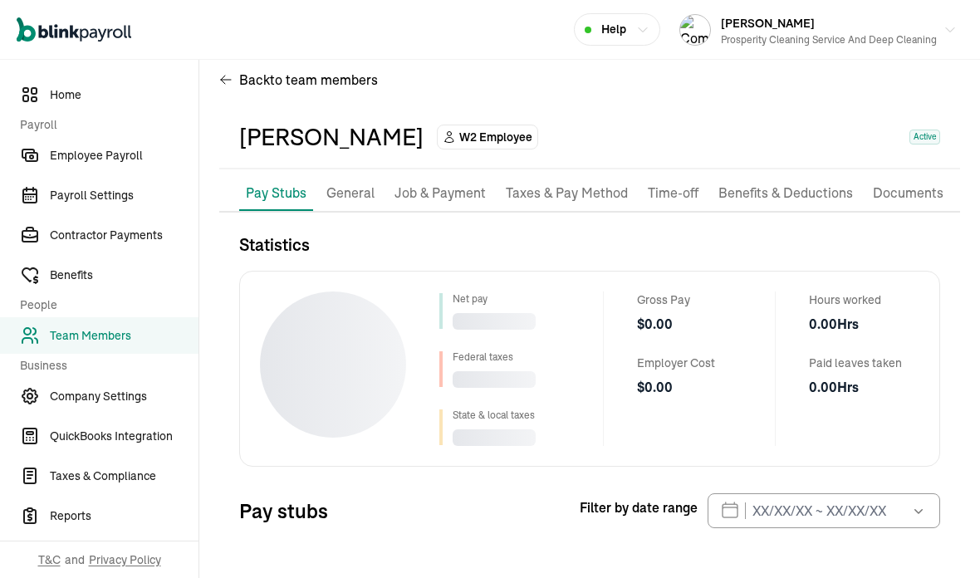
select select "2025"
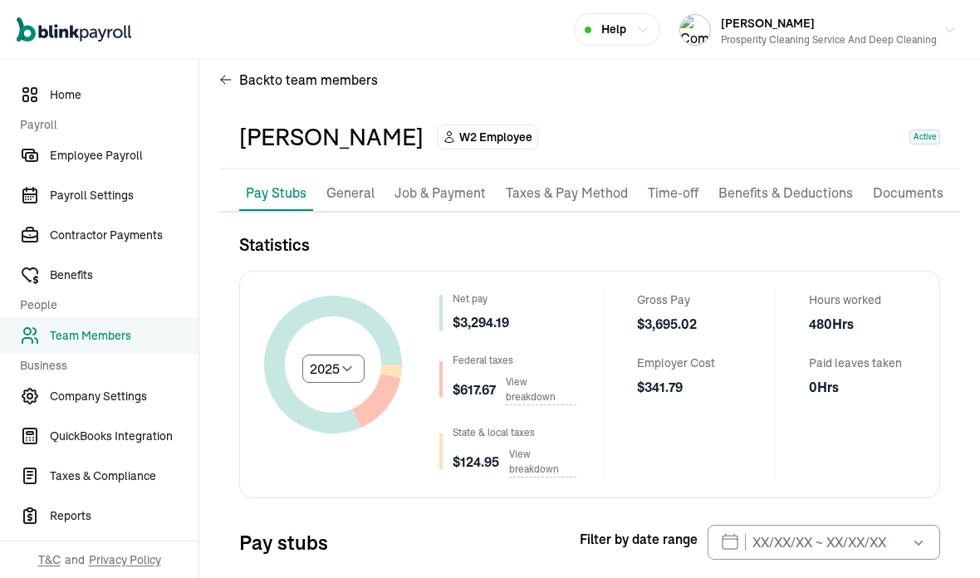
click at [439, 176] on li "Job & Payment" at bounding box center [440, 193] width 105 height 35
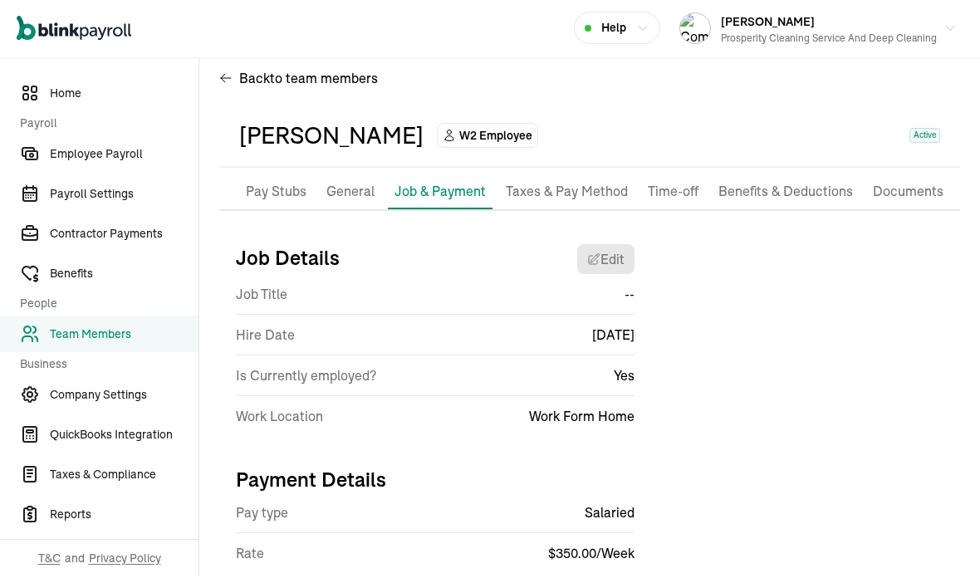
scroll to position [3, 0]
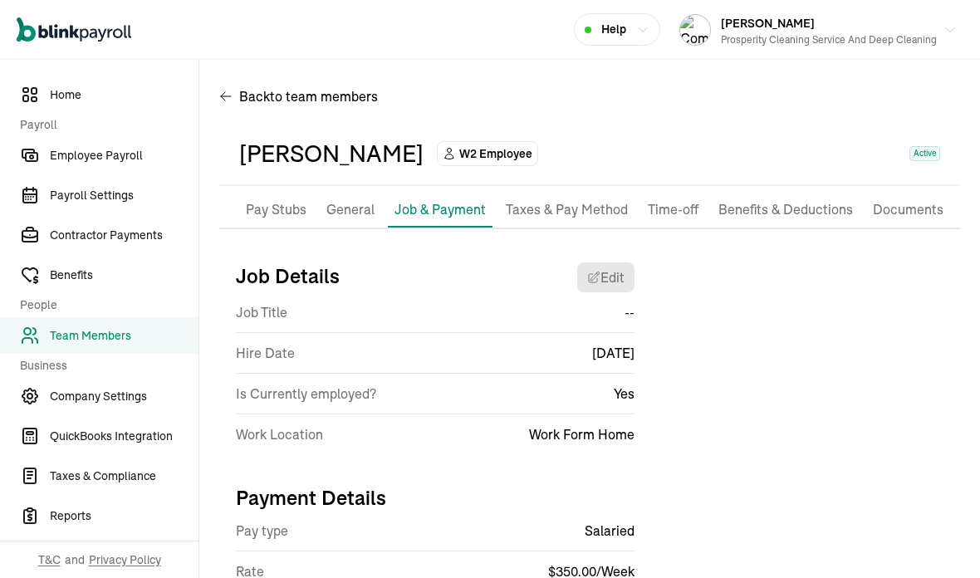
select select "Works from home"
select select "2"
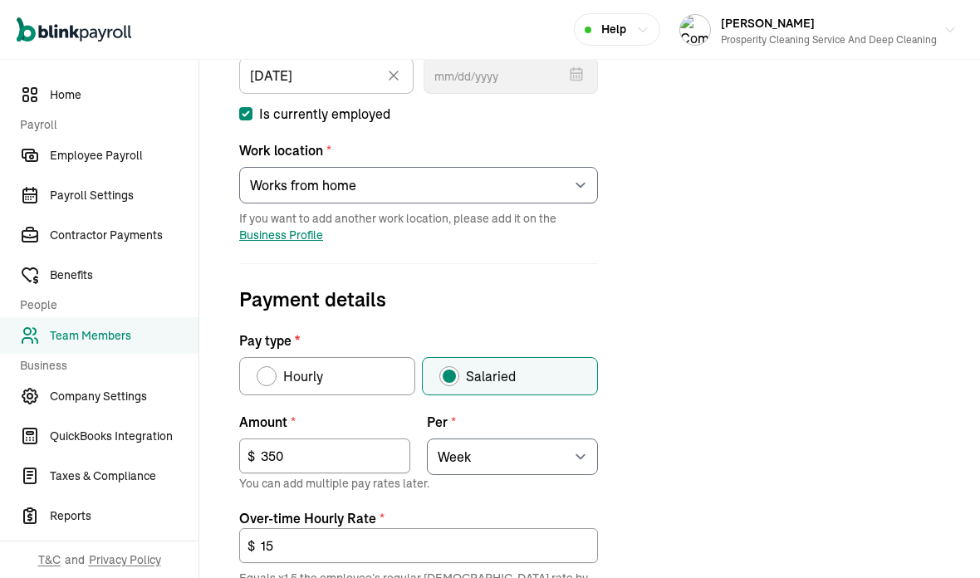
scroll to position [356, 0]
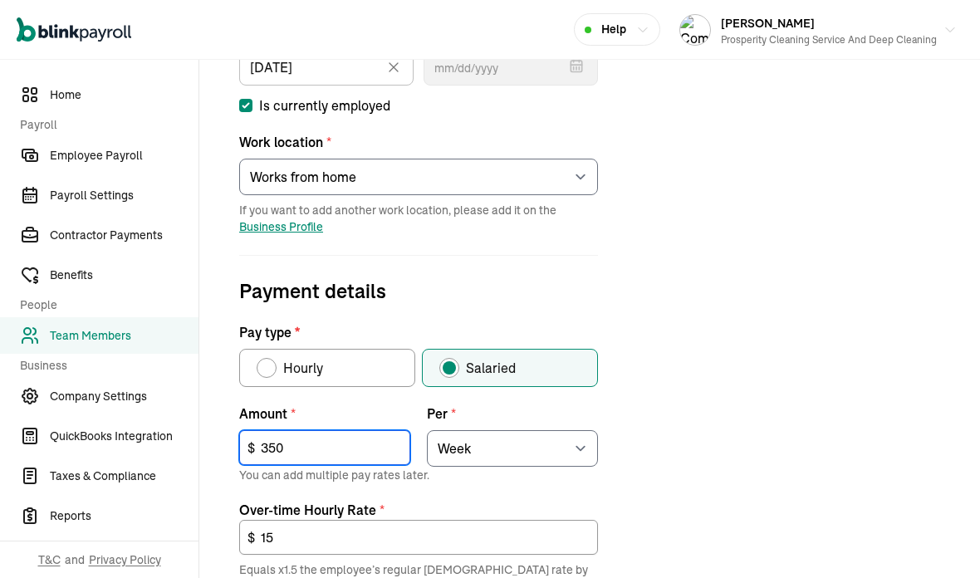
click at [276, 430] on input "350" at bounding box center [324, 447] width 171 height 35
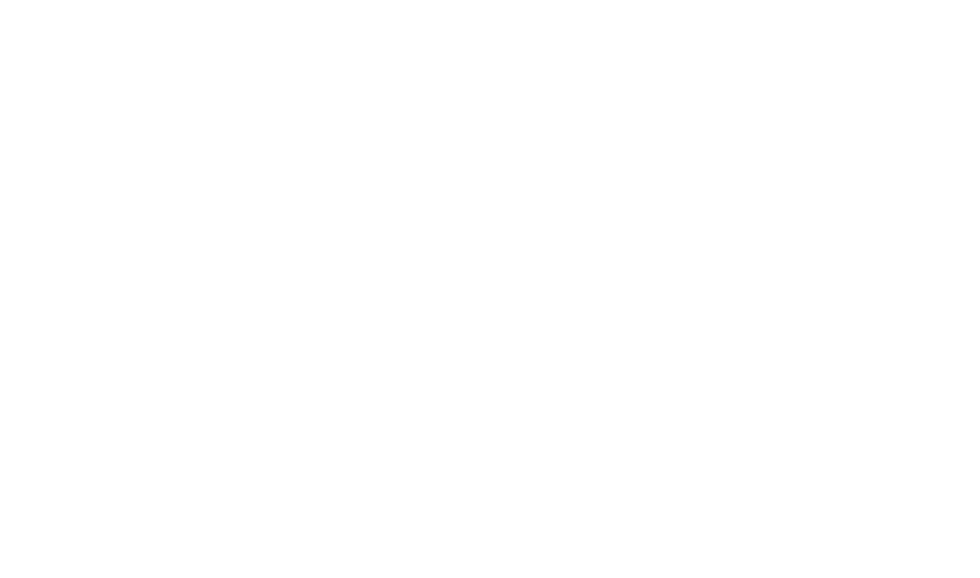
type input "3"
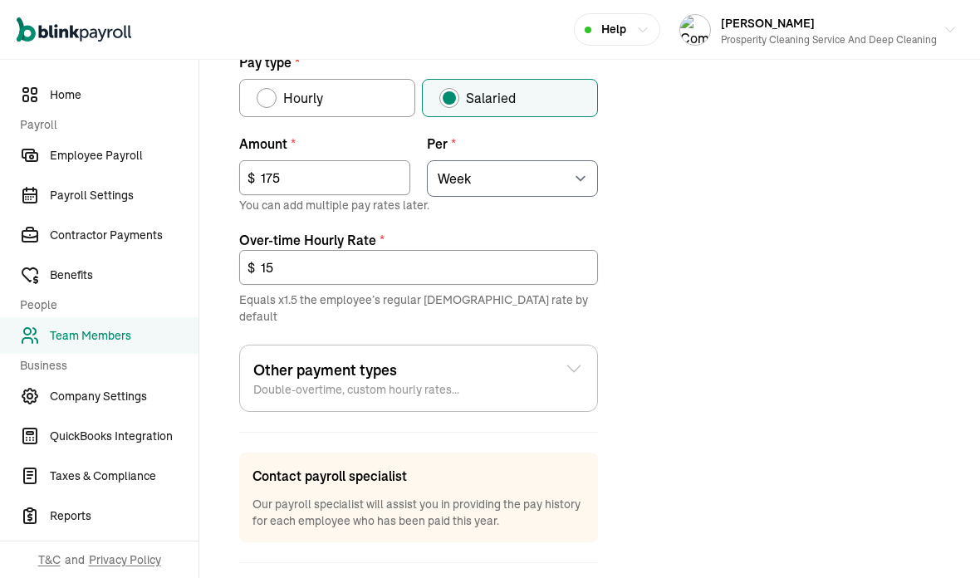
scroll to position [624, 0]
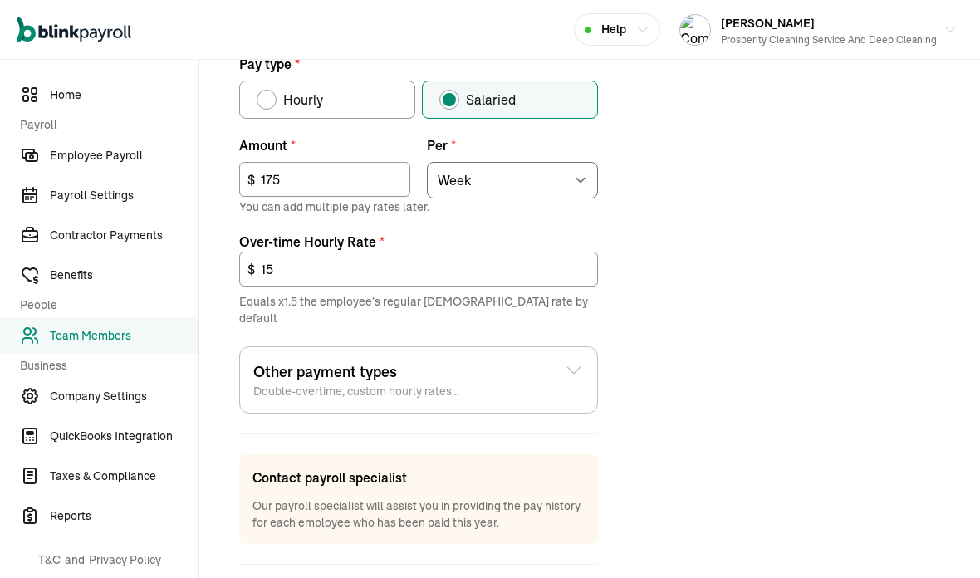
type input "175"
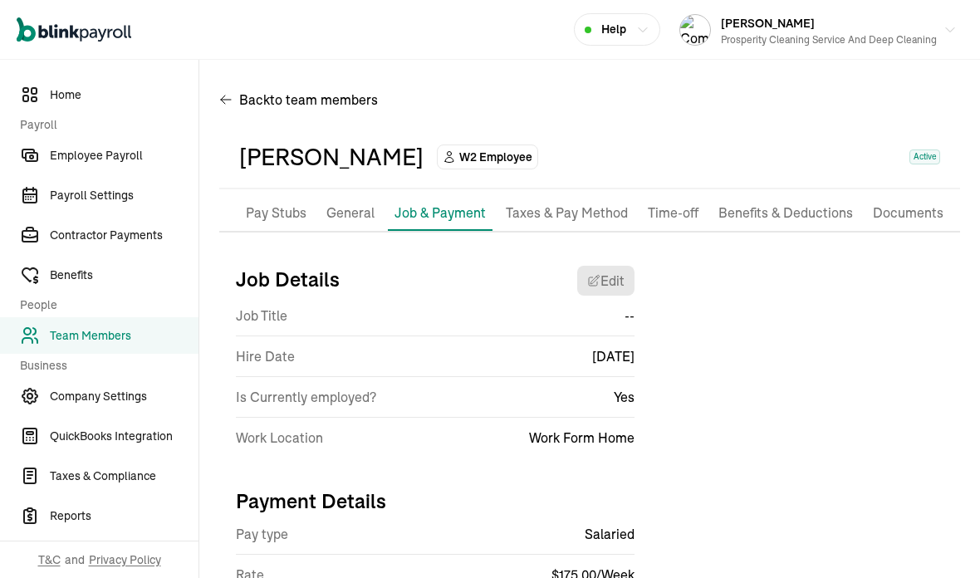
scroll to position [0, 0]
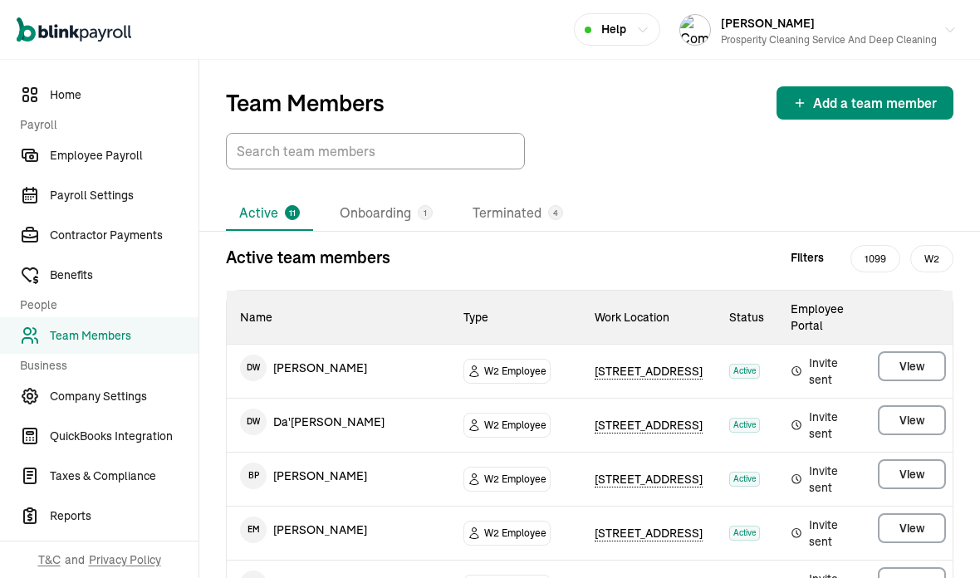
click at [116, 203] on span "Payroll Settings" at bounding box center [124, 195] width 149 height 17
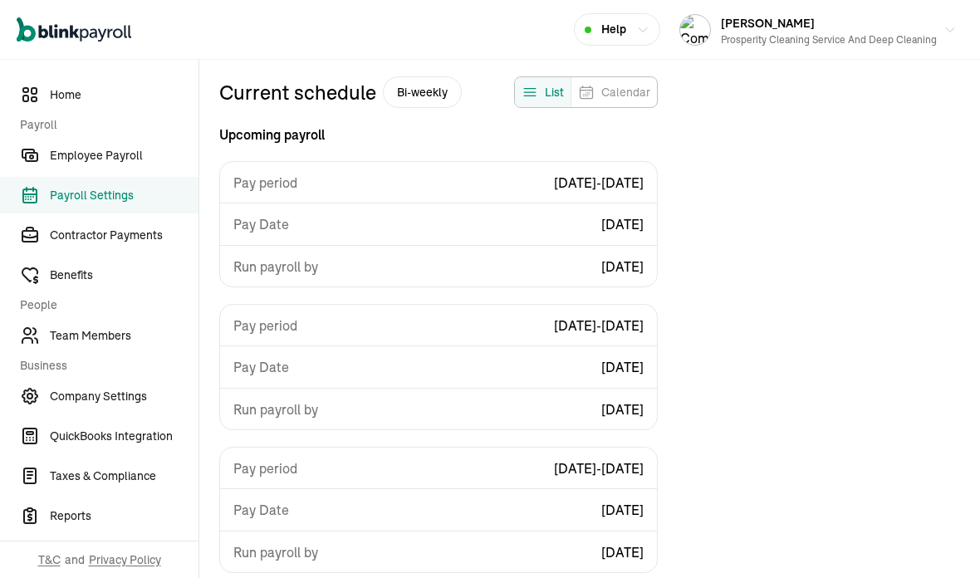
scroll to position [149, 0]
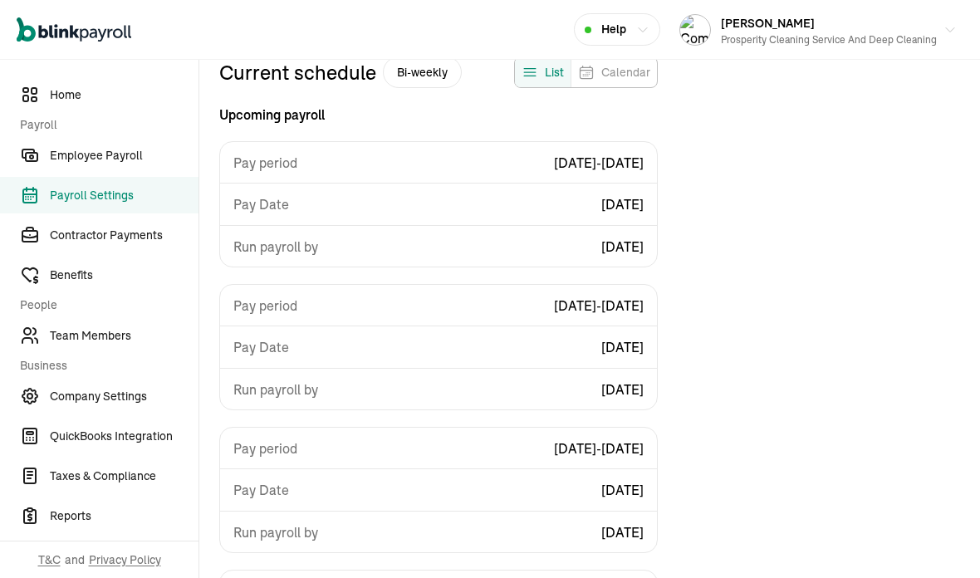
click at [144, 155] on span "Employee Payroll" at bounding box center [124, 155] width 149 height 17
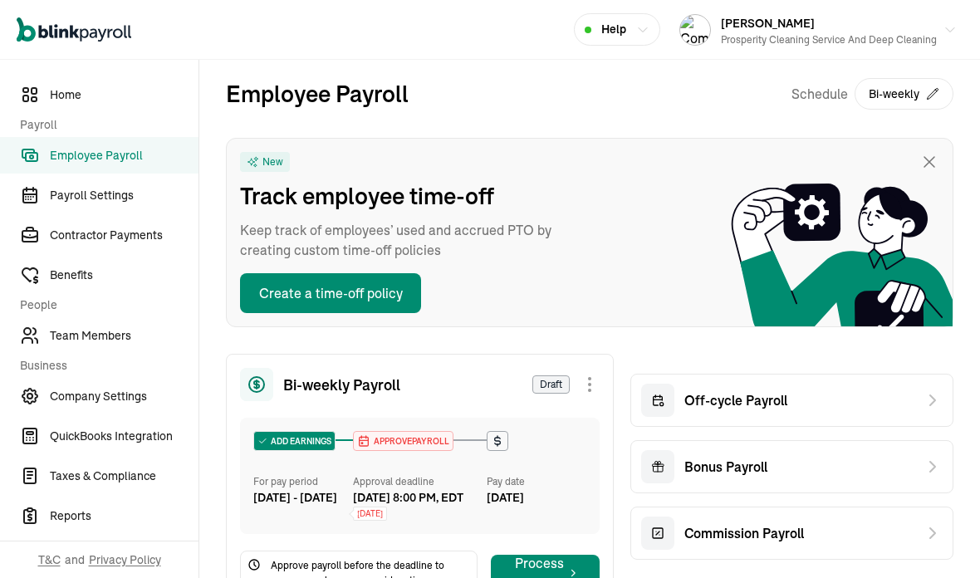
scroll to position [141, 0]
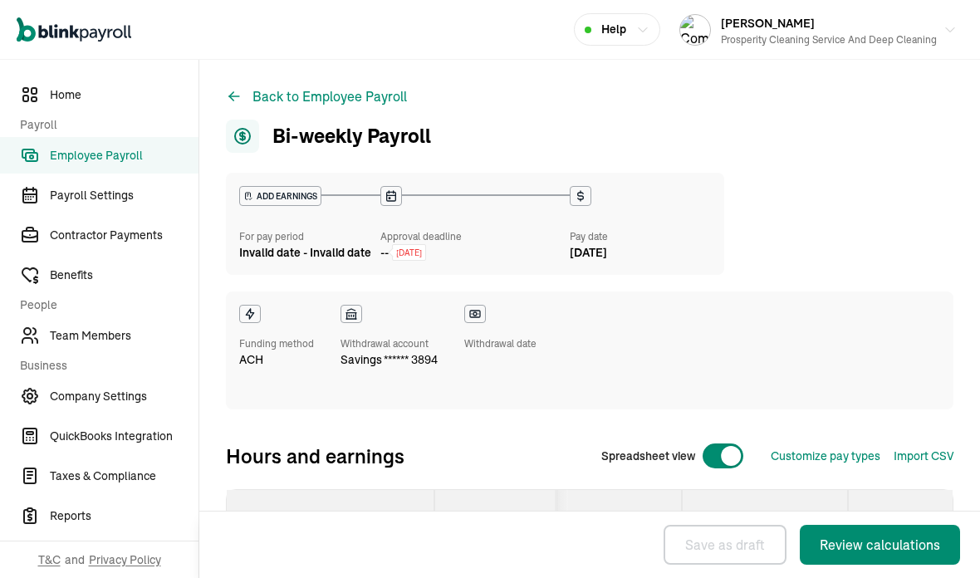
select select "manual"
select select "direct_deposit"
select select "manual"
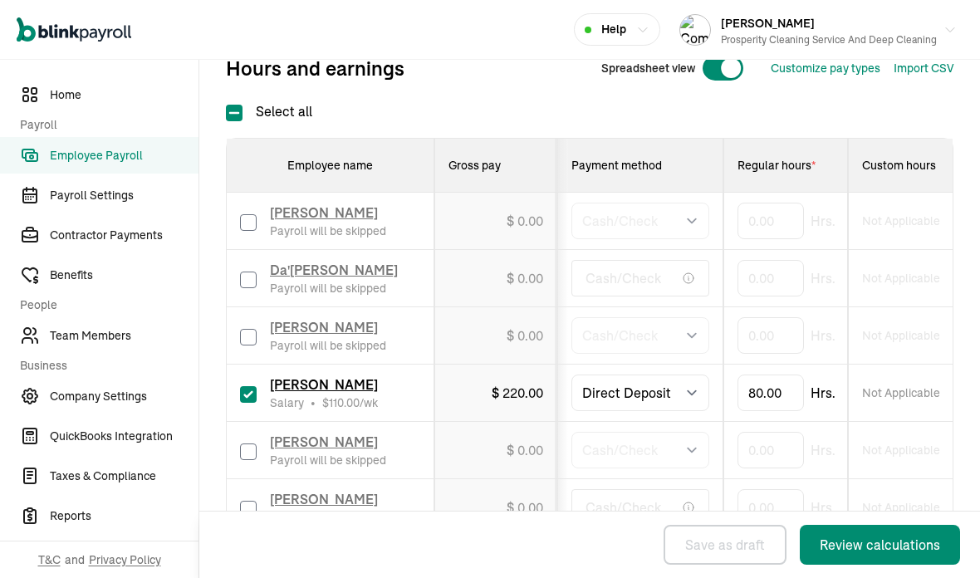
scroll to position [485, 0]
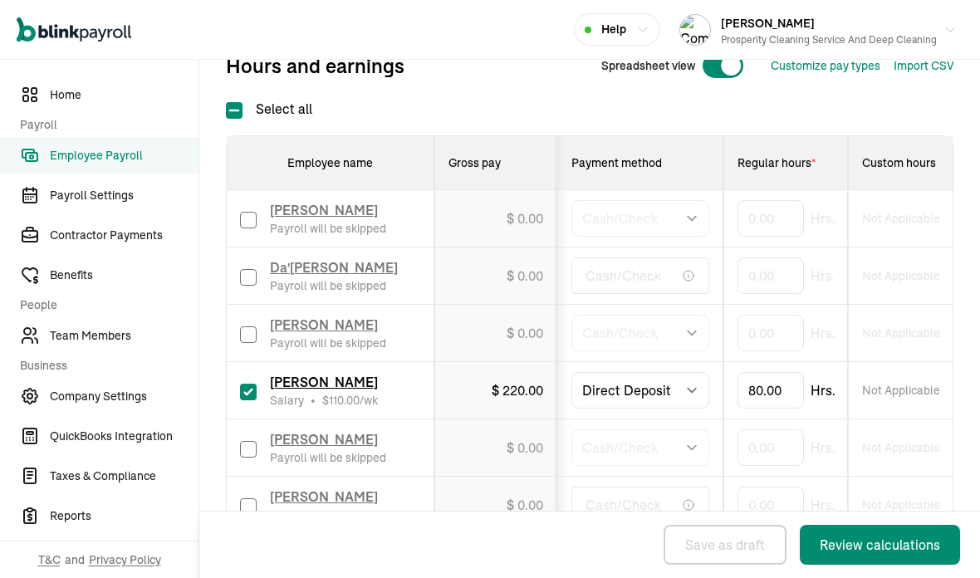
click at [244, 384] on input "checkbox" at bounding box center [248, 392] width 17 height 17
checkbox input "false"
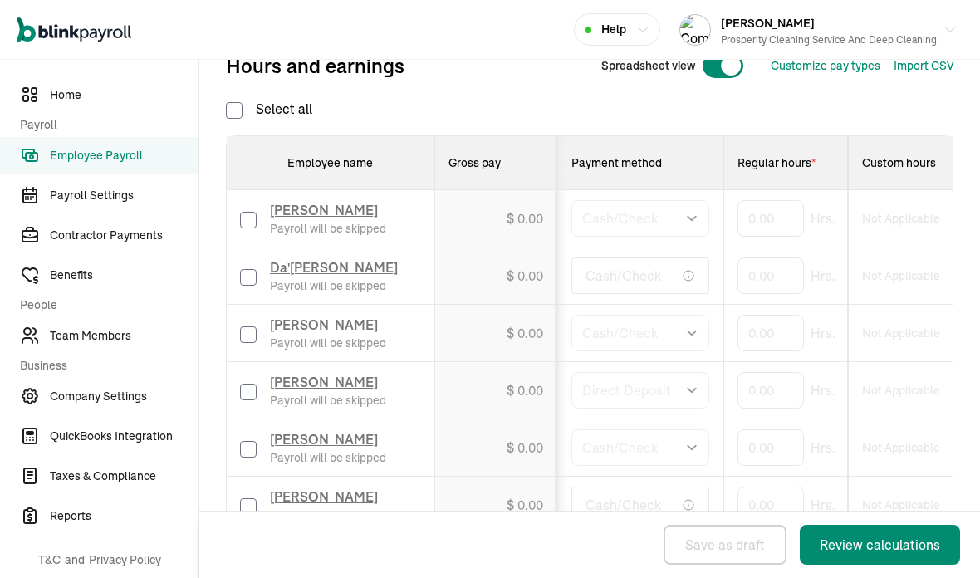
type input "0.00"
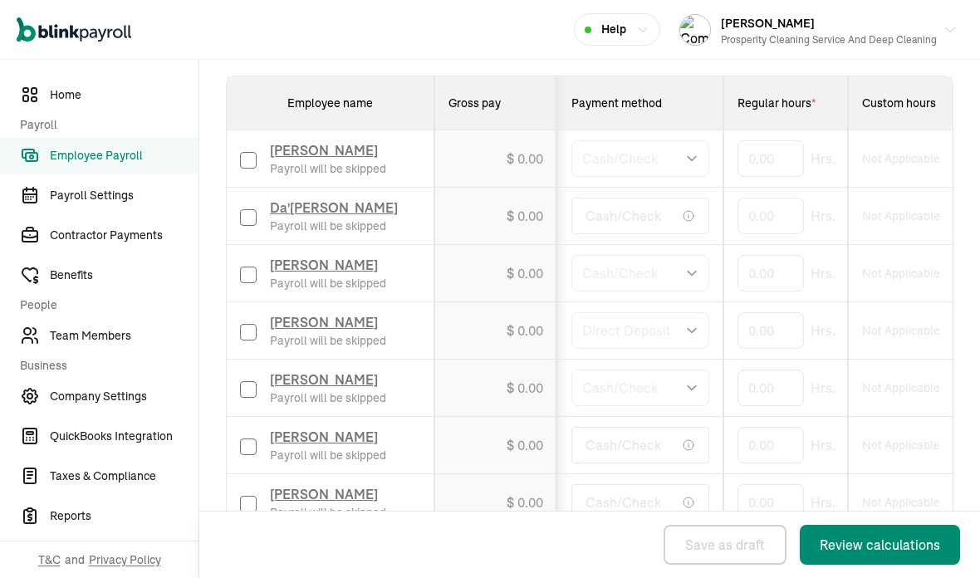
scroll to position [448, 0]
click at [246, 154] on input "checkbox" at bounding box center [248, 162] width 17 height 17
checkbox input "true"
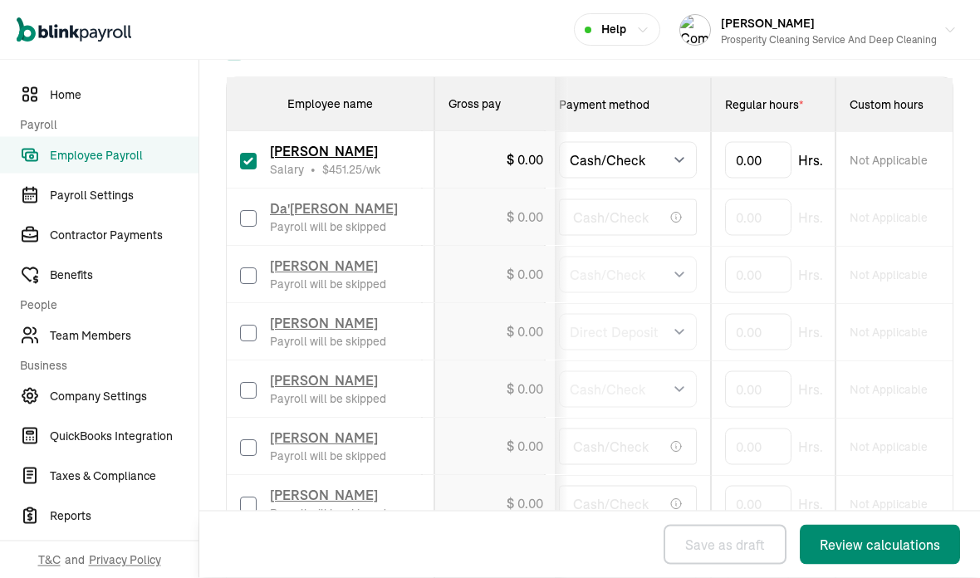
scroll to position [0, 0]
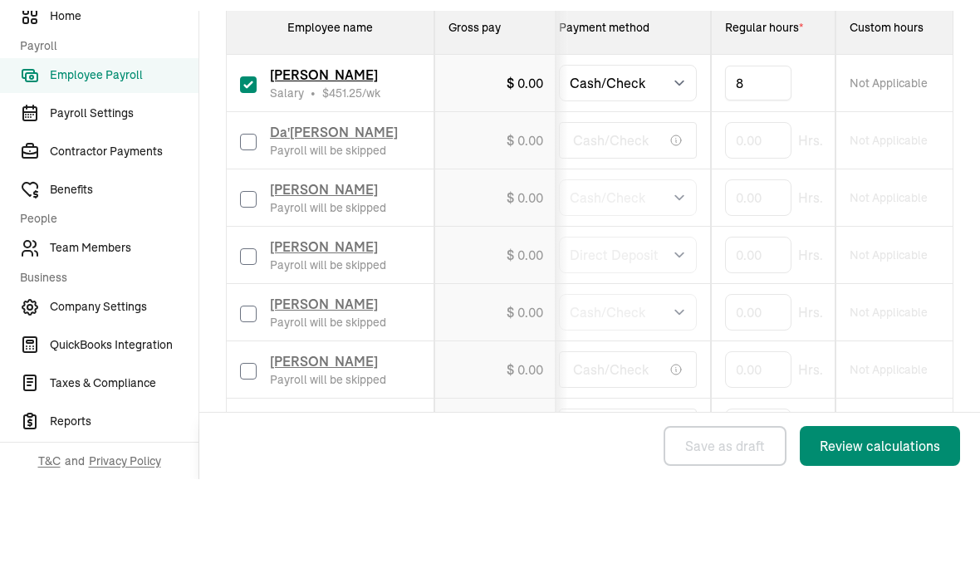
type input "80"
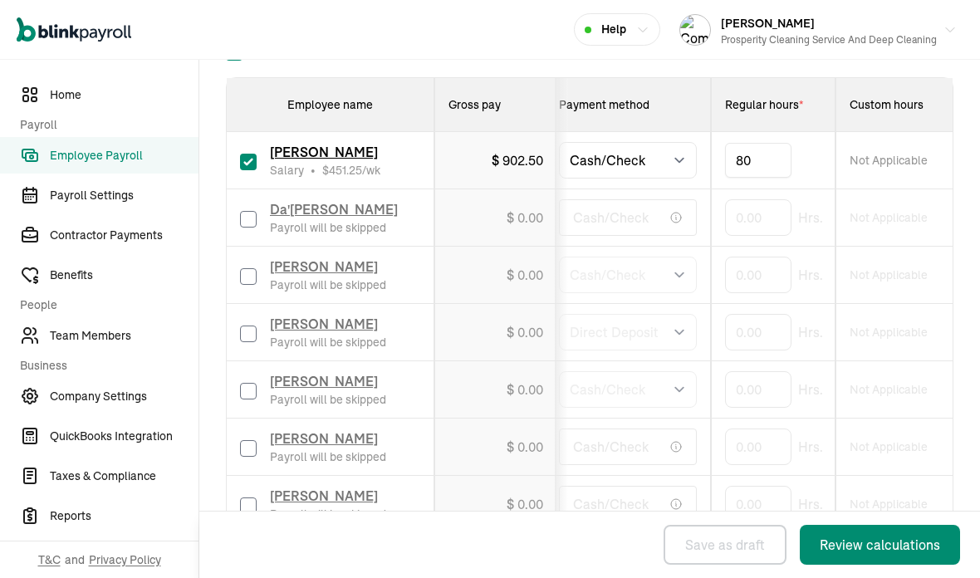
click at [247, 211] on input "checkbox" at bounding box center [248, 219] width 17 height 17
checkbox input "true"
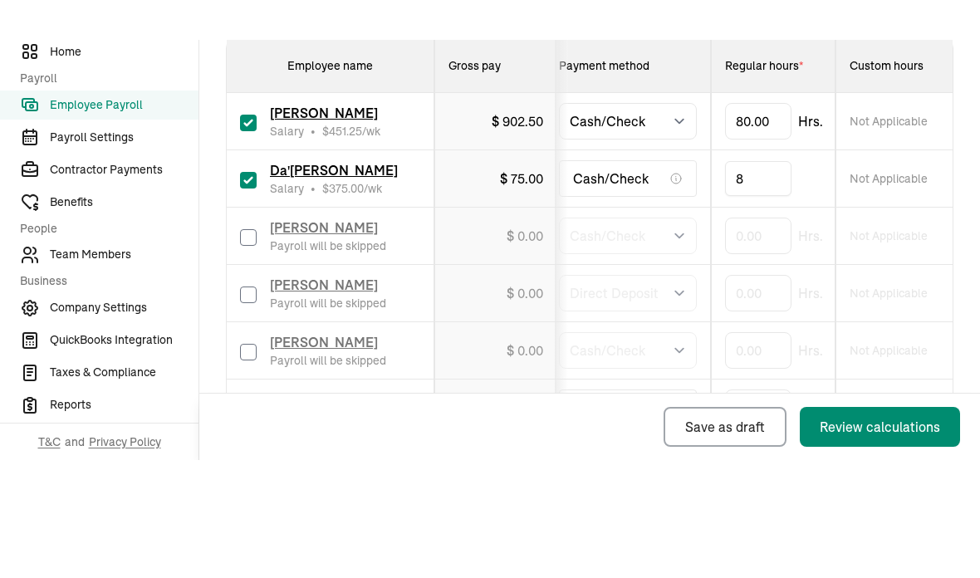
type input "80"
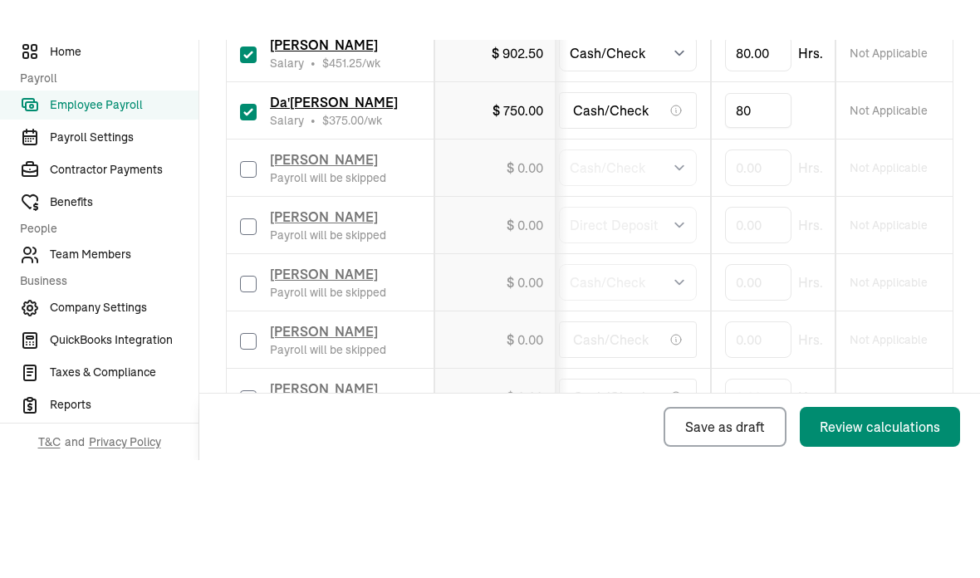
scroll to position [518, 0]
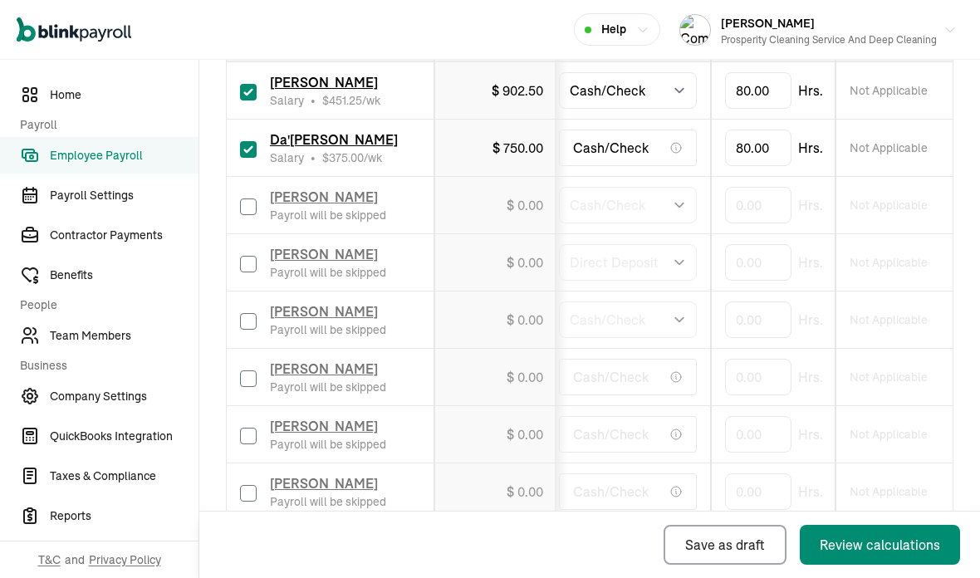
click at [242, 198] on input "checkbox" at bounding box center [248, 206] width 17 height 17
checkbox input "true"
click at [247, 313] on input "checkbox" at bounding box center [248, 321] width 17 height 17
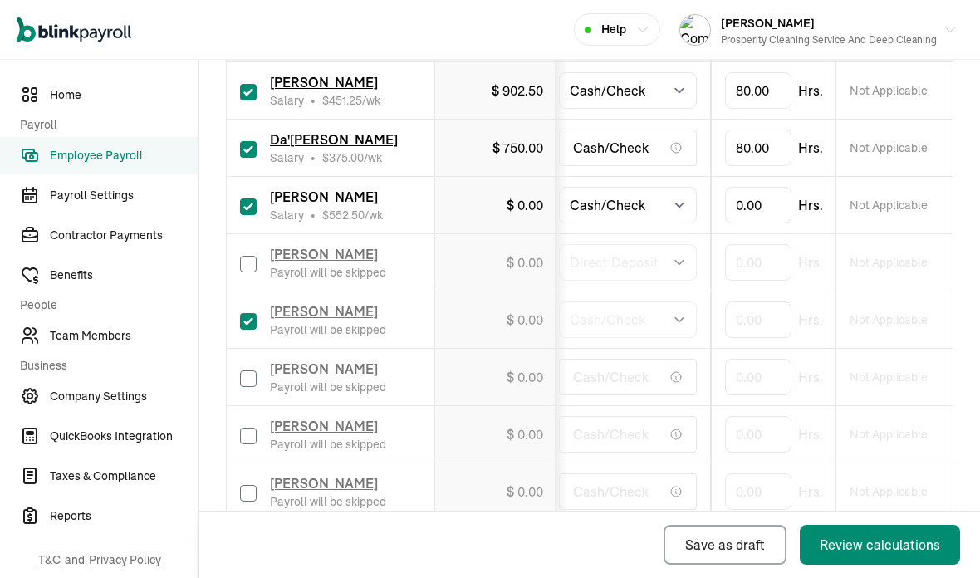
checkbox input "true"
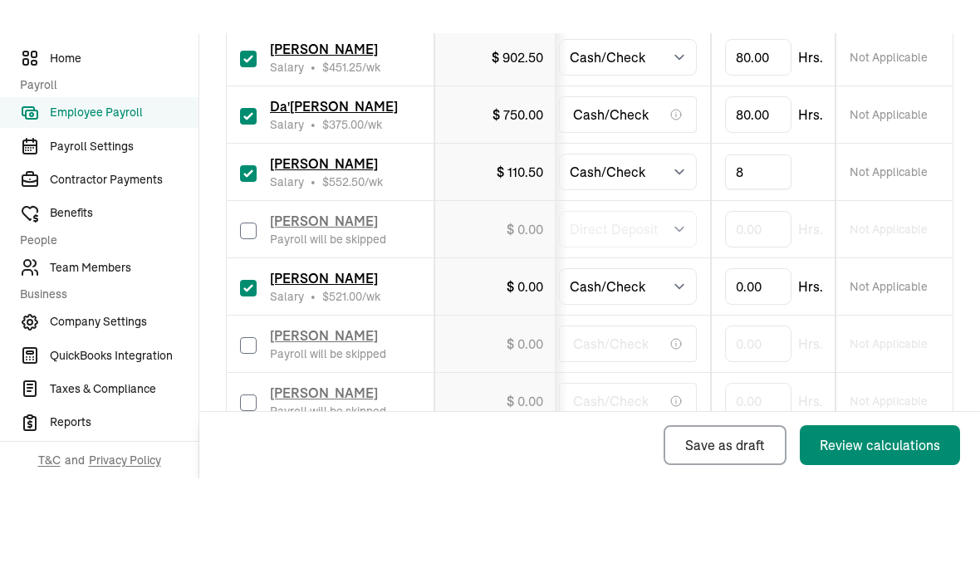
type input "80"
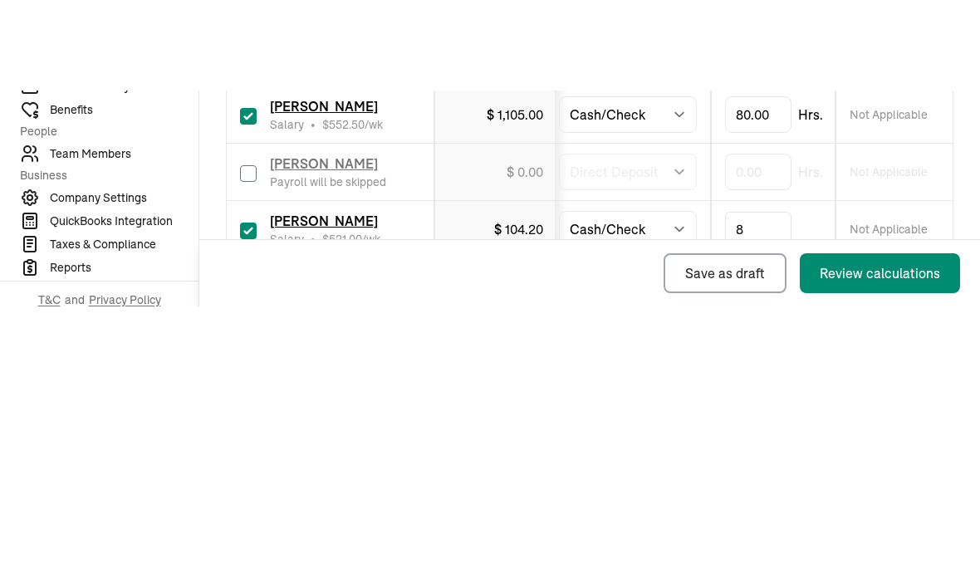
type input "80"
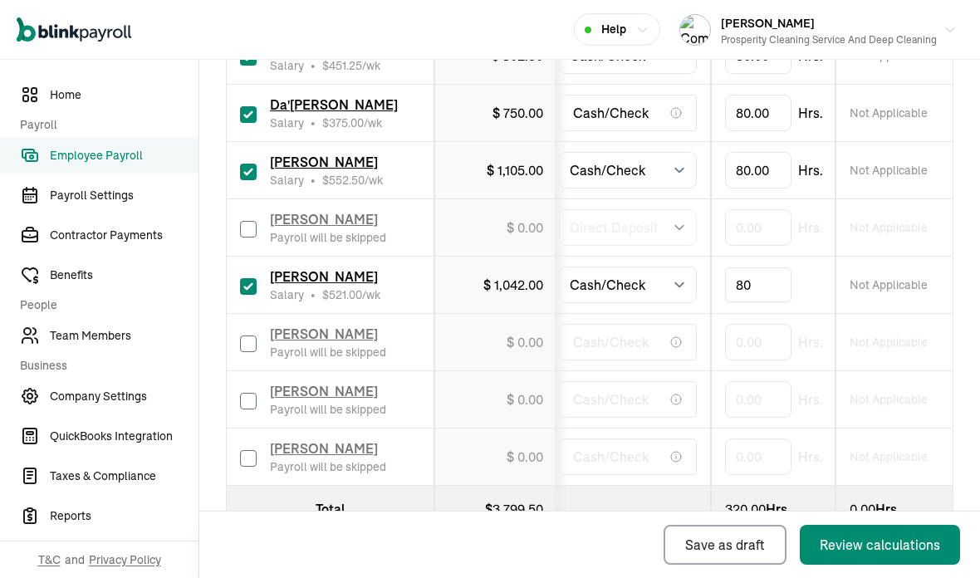
scroll to position [552, 0]
click at [248, 394] on input "checkbox" at bounding box center [248, 402] width 17 height 17
checkbox input "true"
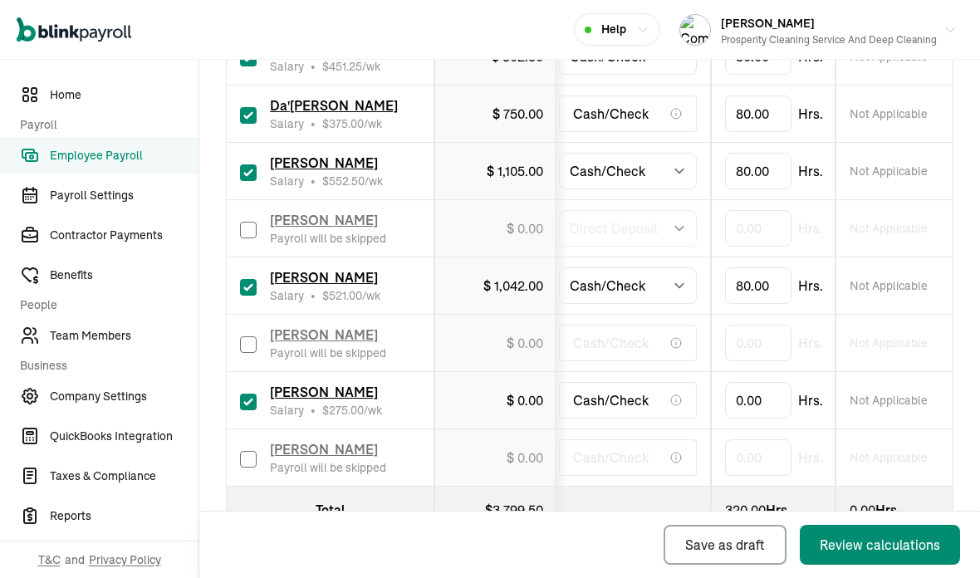
click at [247, 451] on input "checkbox" at bounding box center [248, 459] width 17 height 17
checkbox input "true"
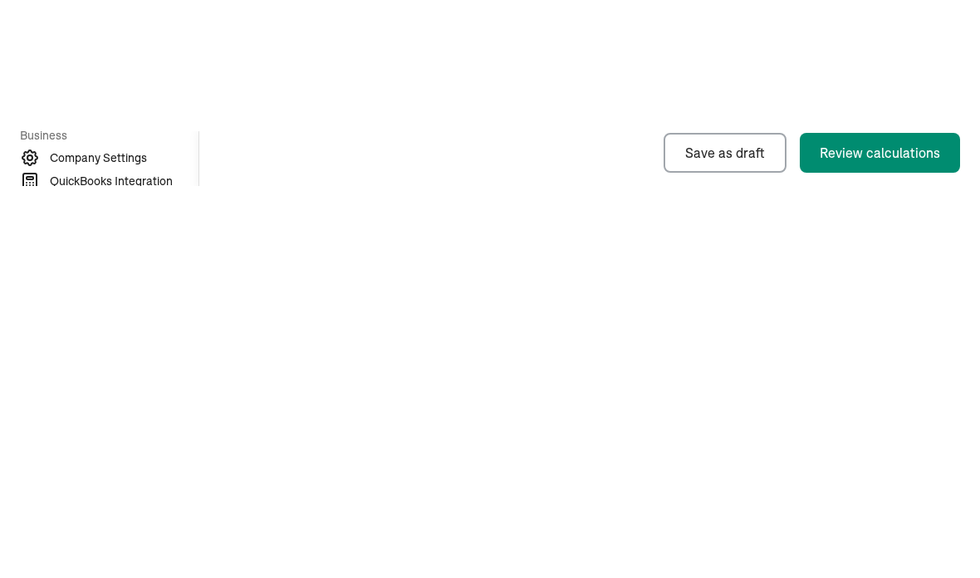
type input "80"
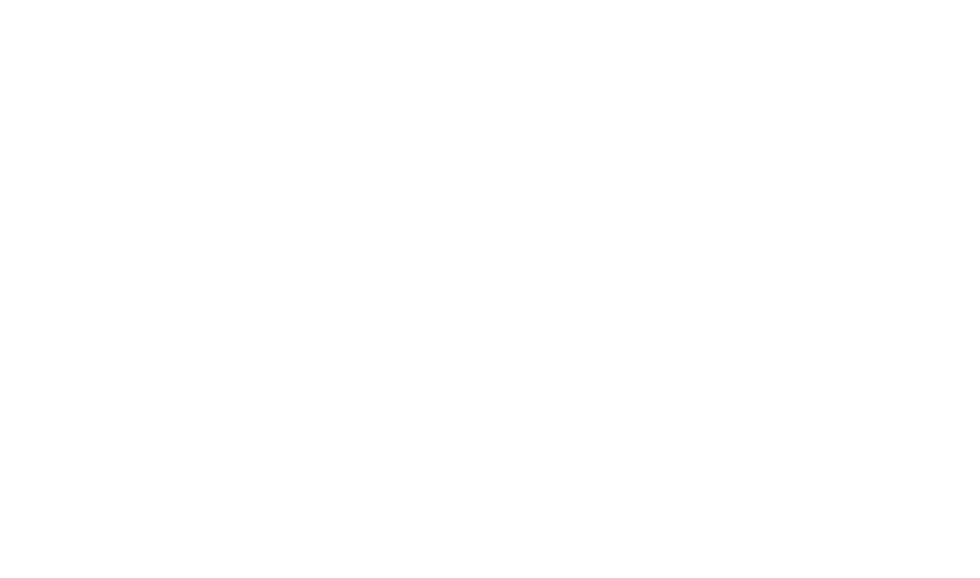
type input "80"
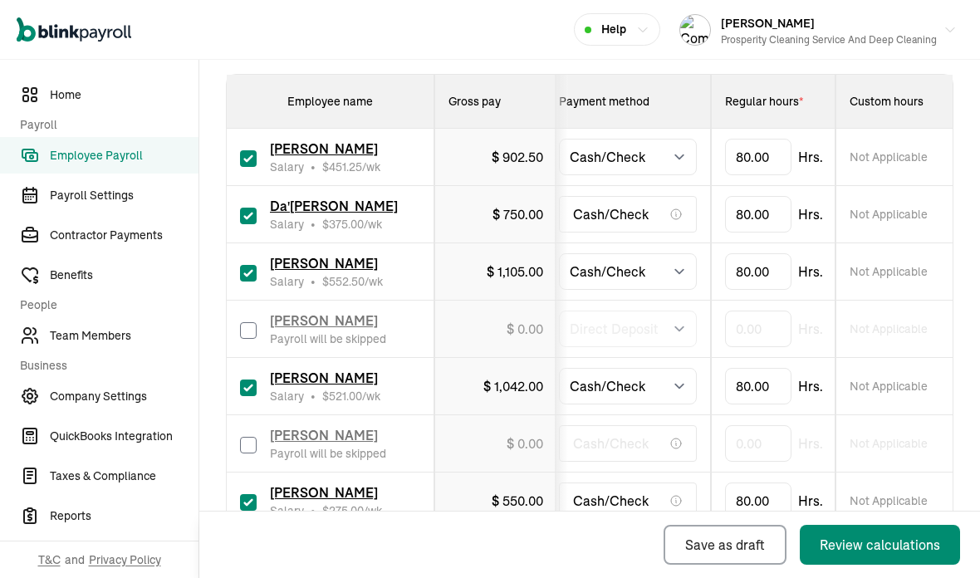
scroll to position [453, 0]
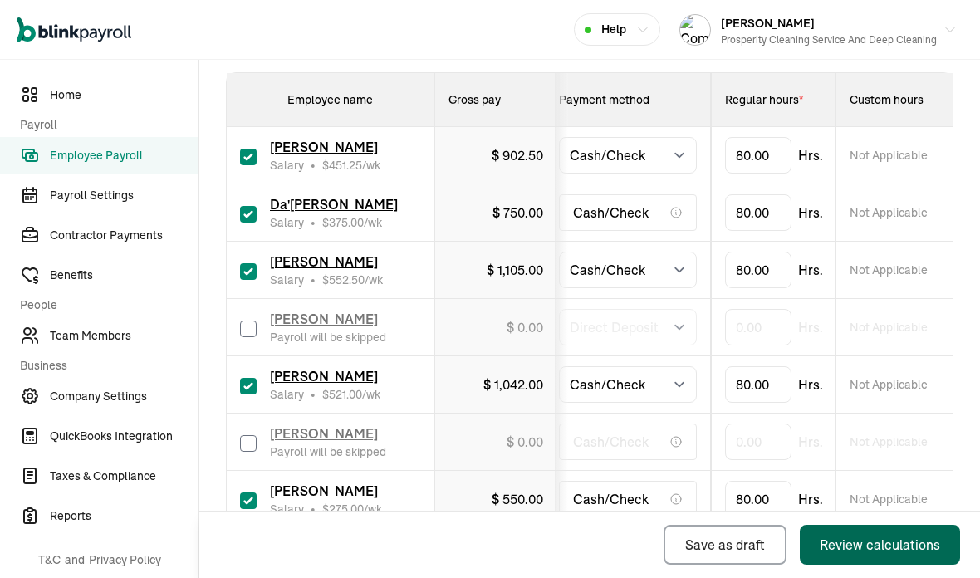
click at [861, 561] on button "Review calculations" at bounding box center [880, 545] width 160 height 40
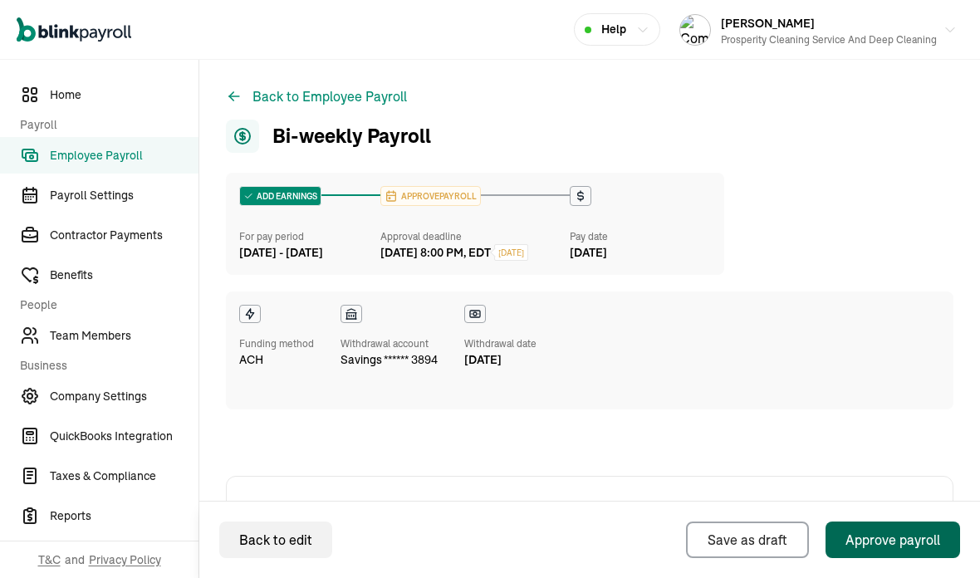
scroll to position [-3, 0]
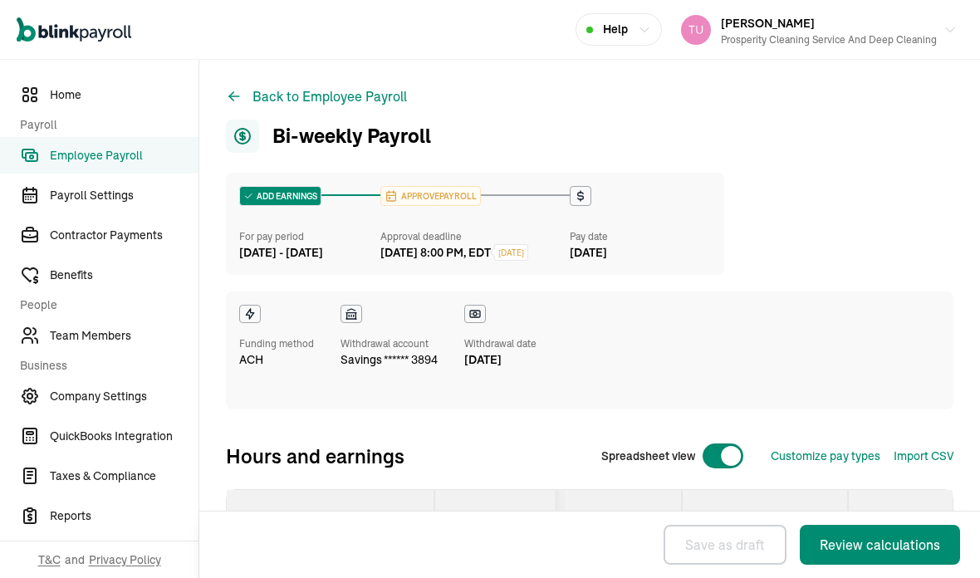
select select "manual"
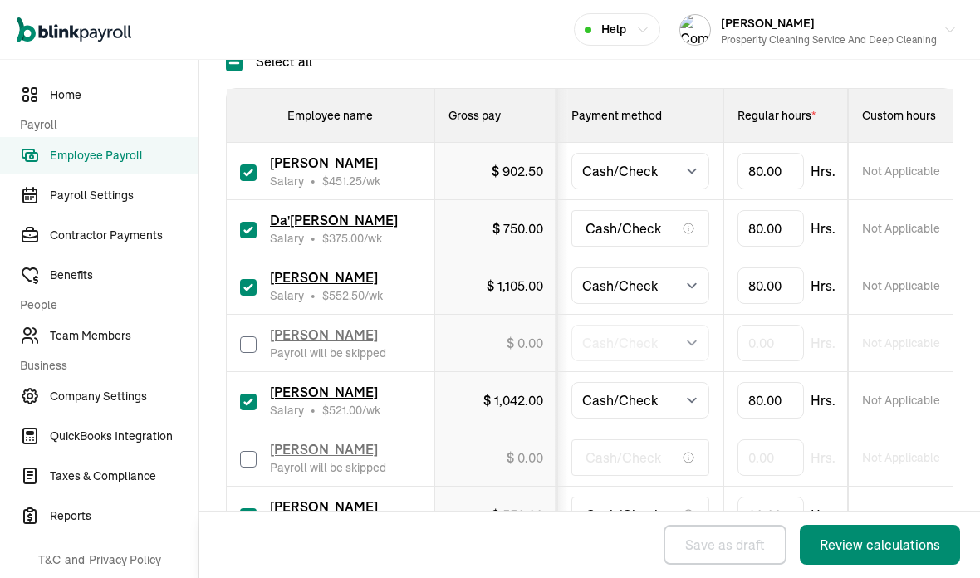
scroll to position [440, 0]
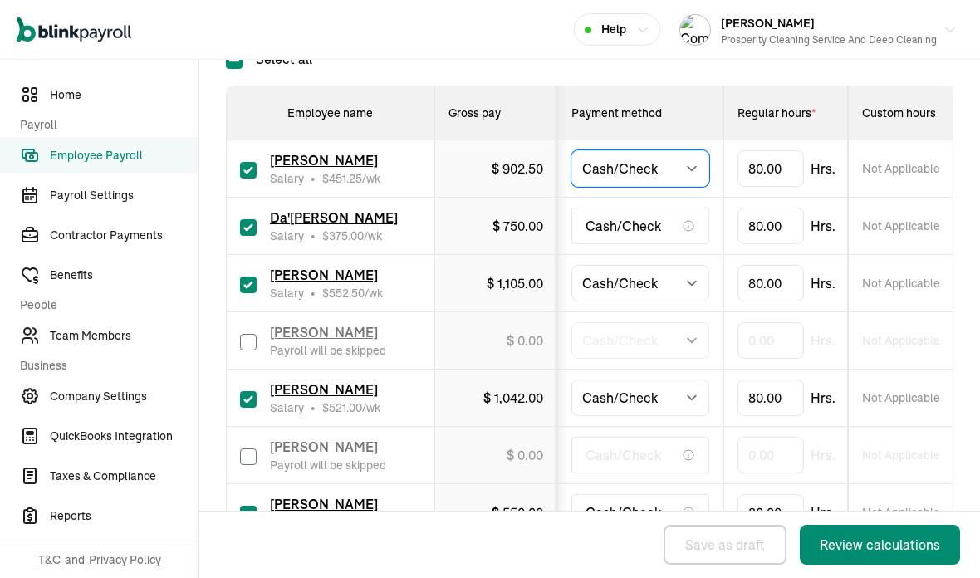
click at [690, 153] on select "Select method Direct Deposit Cash/Check" at bounding box center [640, 168] width 138 height 37
select select "direct_deposit"
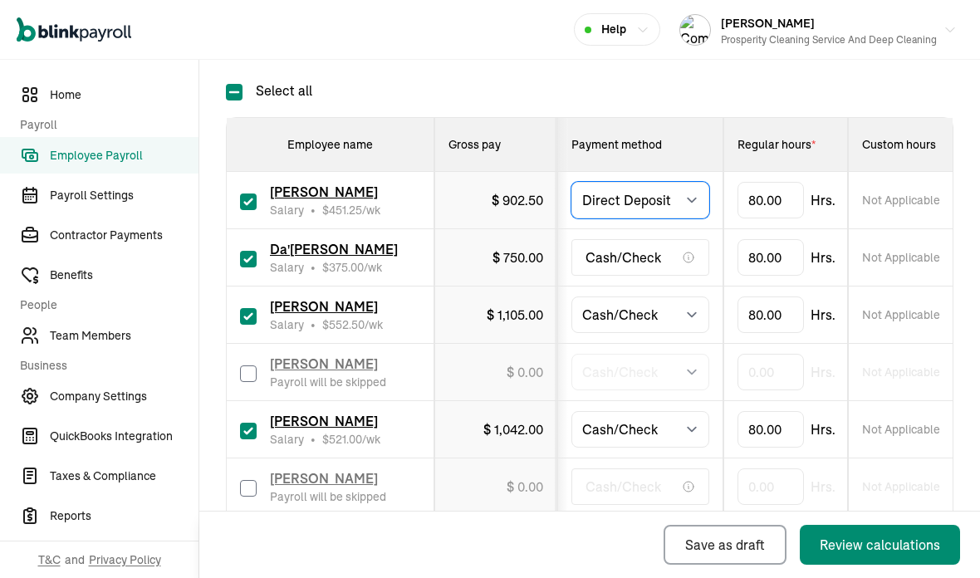
scroll to position [512, 0]
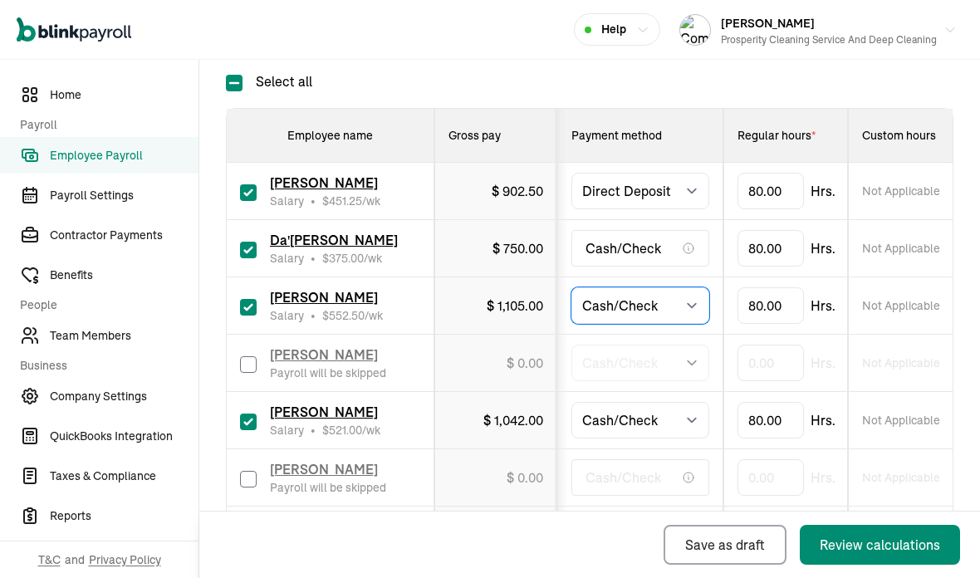
click at [697, 292] on select "Select method Direct Deposit Cash/Check" at bounding box center [640, 305] width 138 height 37
select select "direct_deposit"
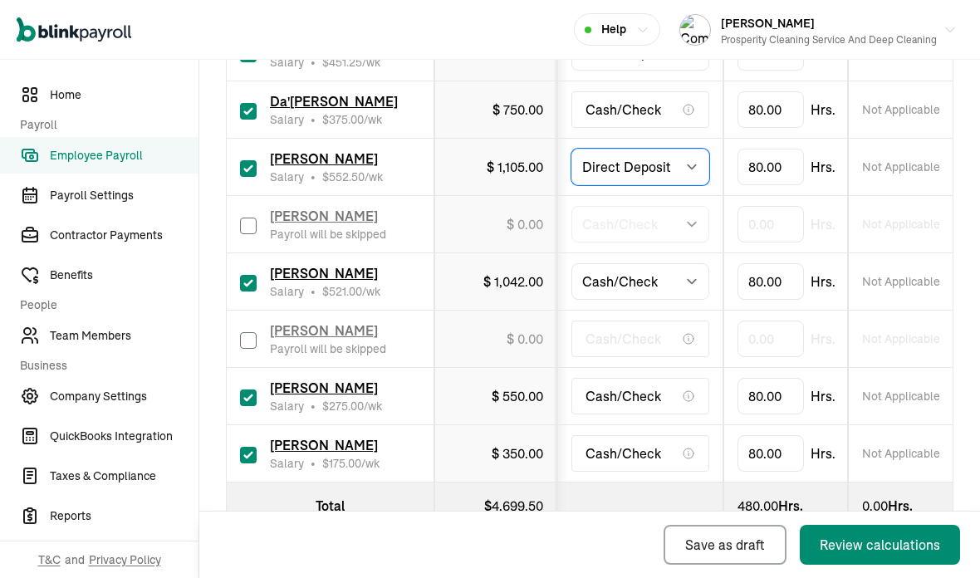
scroll to position [647, 0]
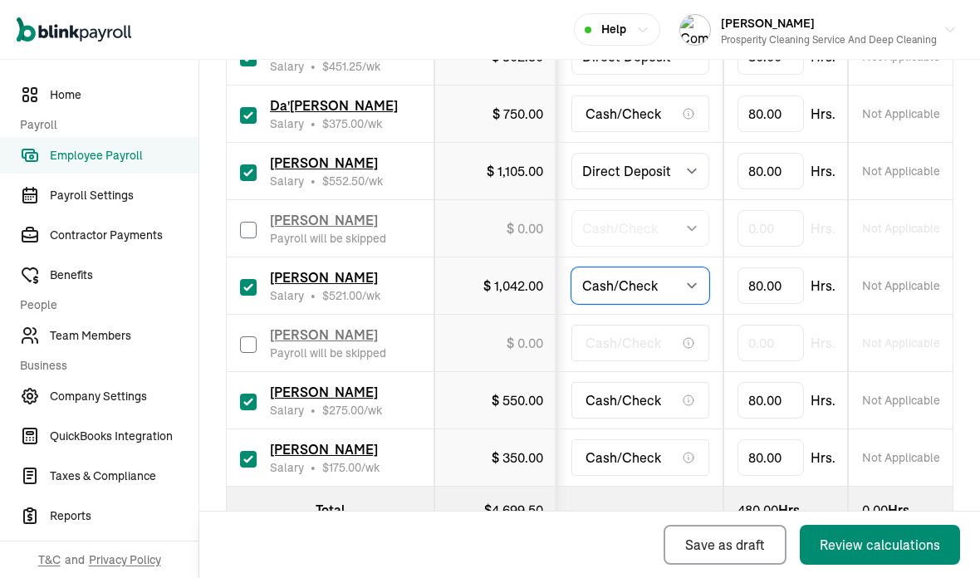
click at [692, 271] on select "Select method Direct Deposit Cash/Check" at bounding box center [640, 285] width 138 height 37
select select "direct_deposit"
click at [689, 394] on icon at bounding box center [688, 400] width 13 height 13
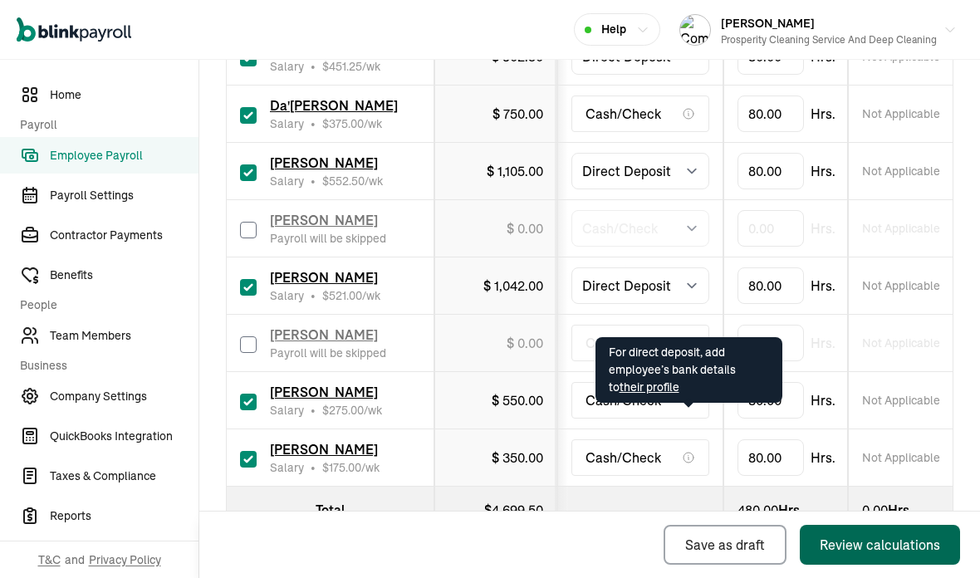
click at [875, 549] on div "Review calculations" at bounding box center [879, 545] width 120 height 20
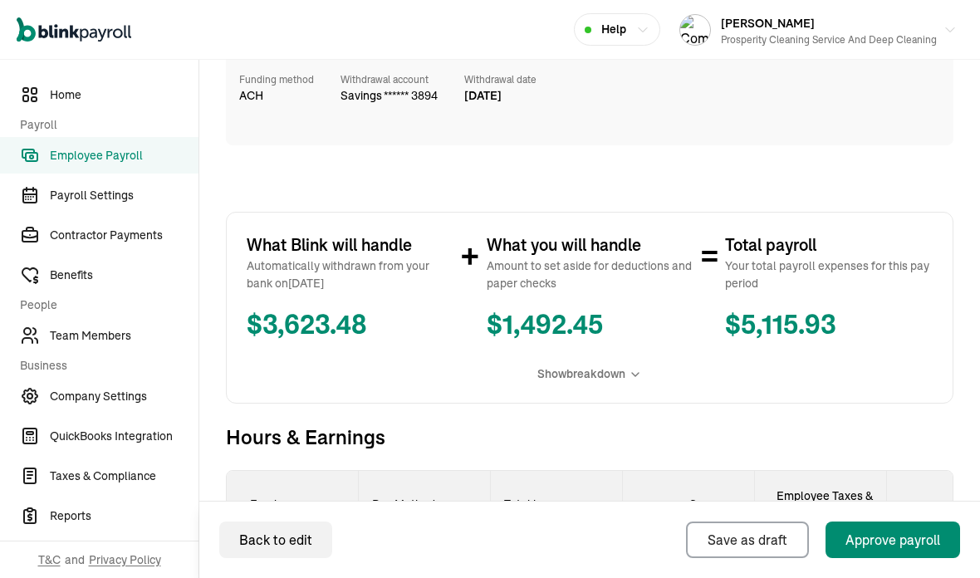
scroll to position [366, 0]
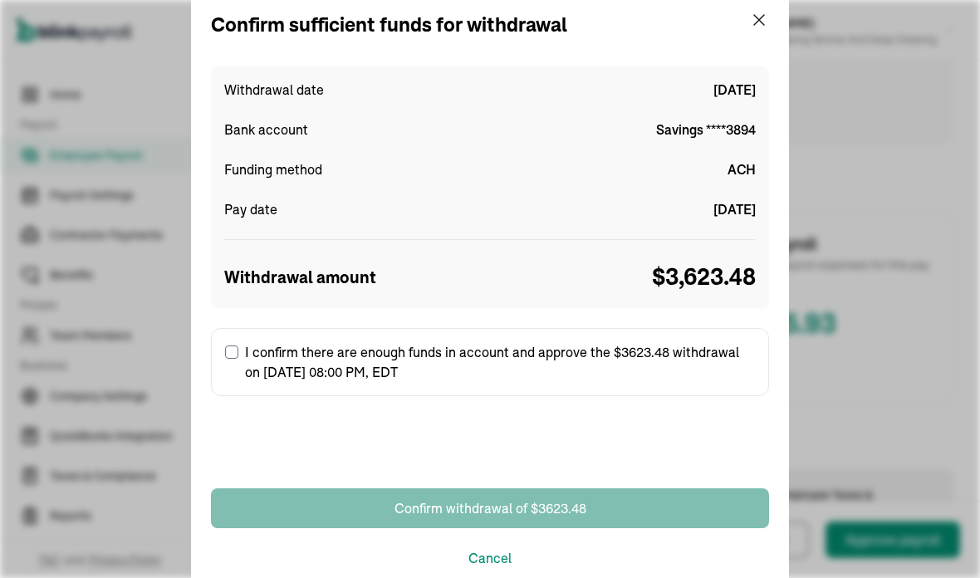
click at [227, 352] on input "I confirm there are enough funds in account and approve the $3623.48 withdrawal…" at bounding box center [231, 351] width 13 height 13
checkbox input "true"
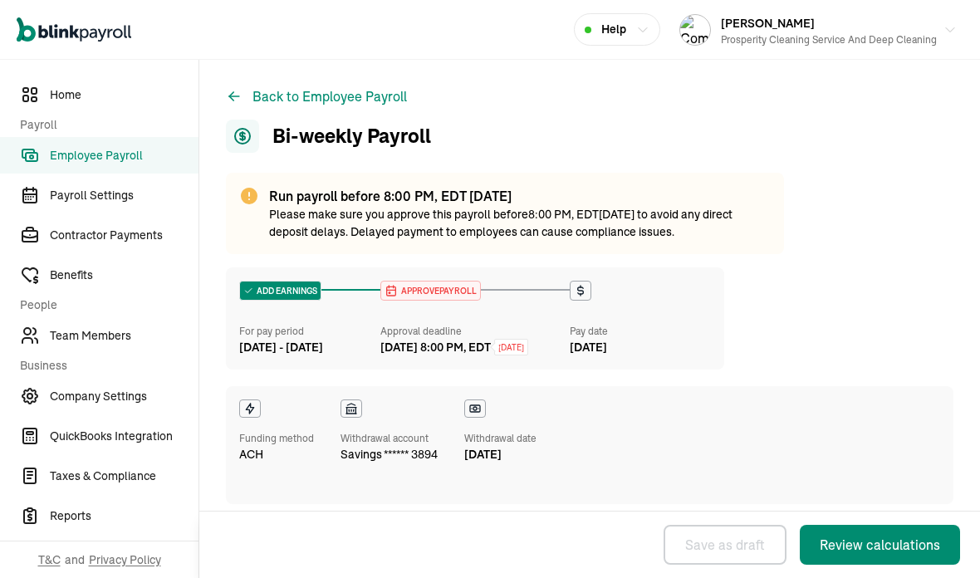
select select "manual"
select select "direct_deposit"
select select "manual"
click at [120, 338] on span "Team Members" at bounding box center [124, 335] width 149 height 17
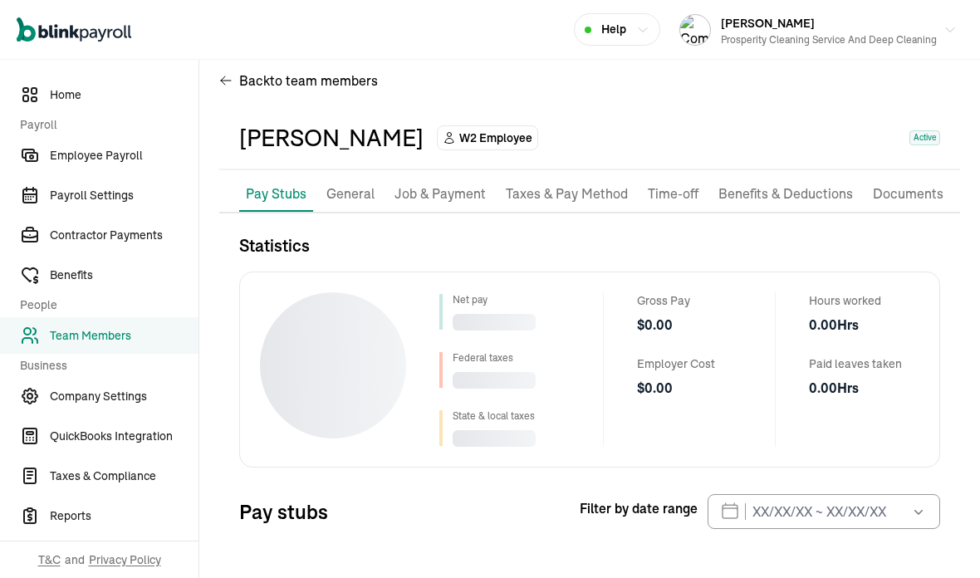
scroll to position [20, 0]
select select "2025"
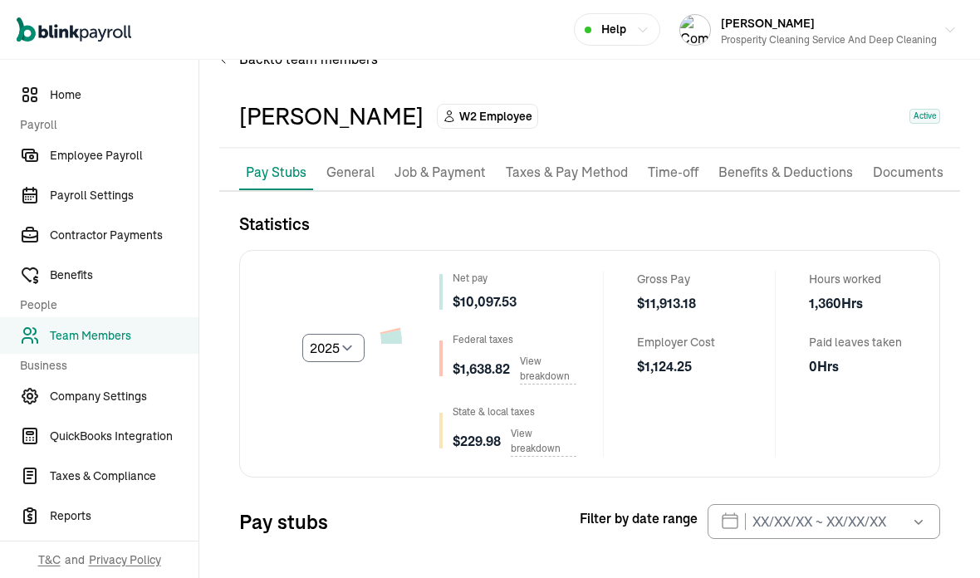
scroll to position [30, 0]
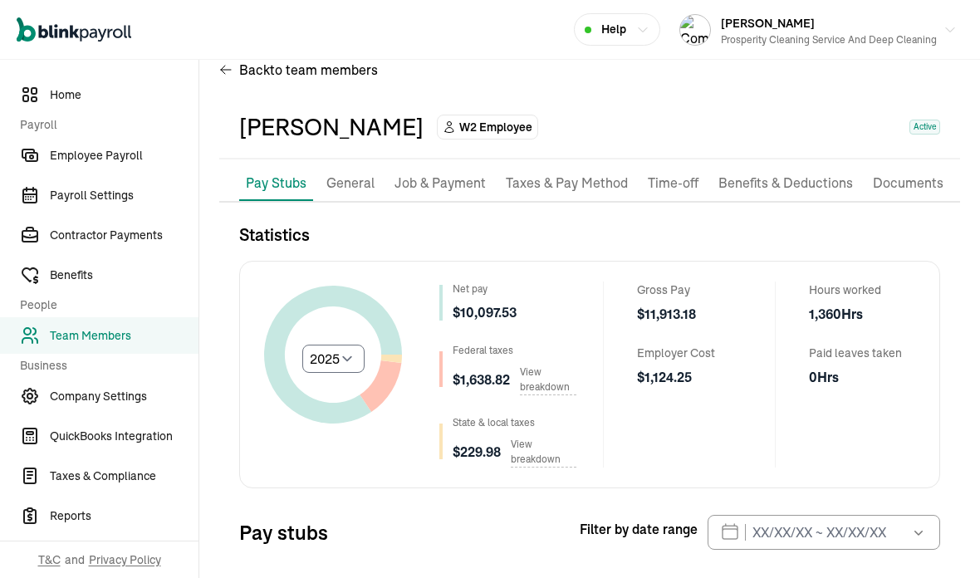
click at [469, 173] on p "Job & Payment" at bounding box center [439, 184] width 91 height 22
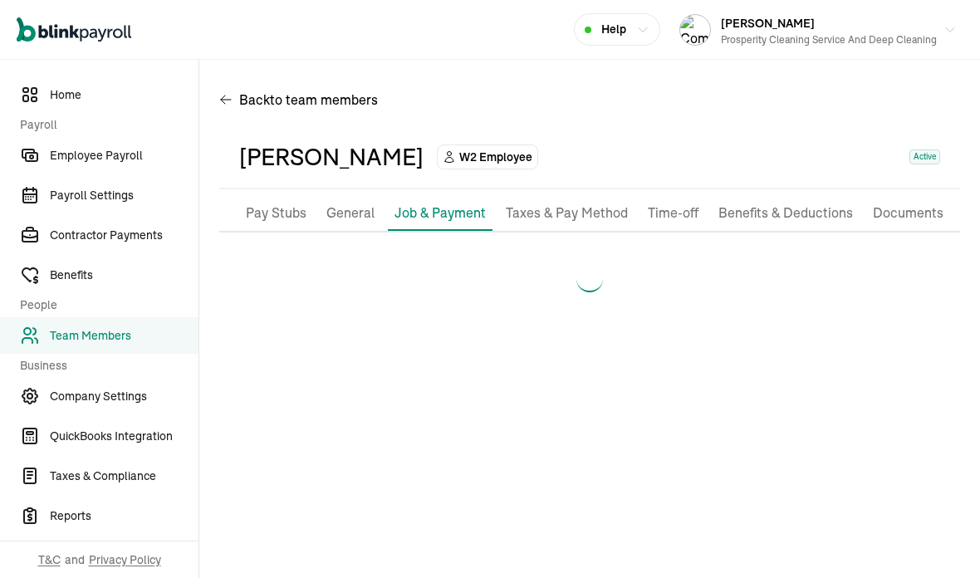
scroll to position [0, 0]
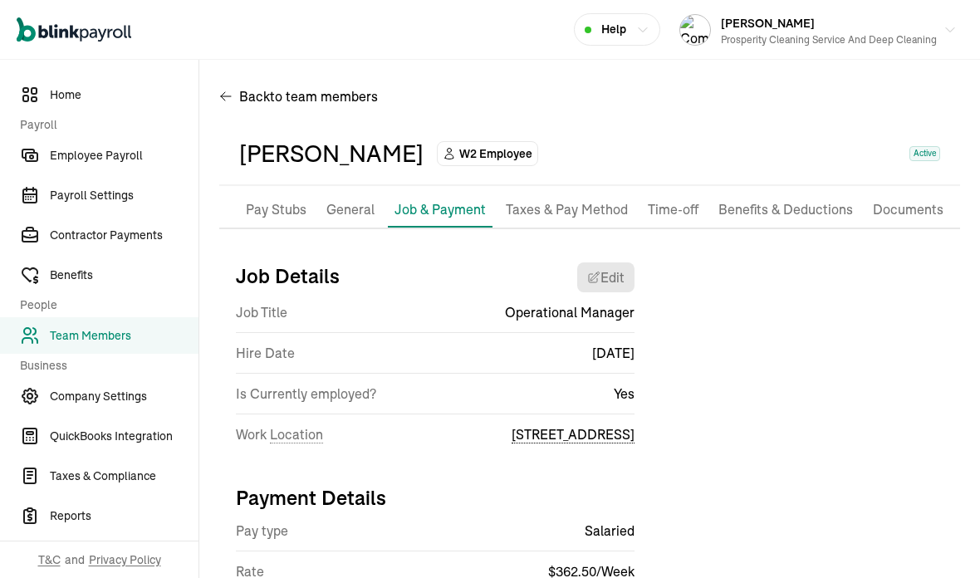
select select "[STREET_ADDRESS]"
select select "2"
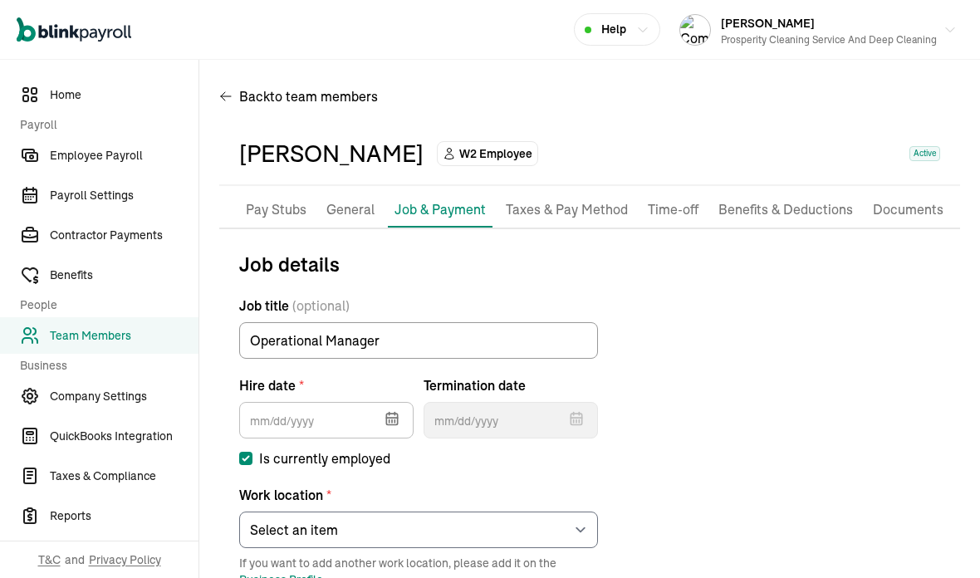
type input "[DATE]"
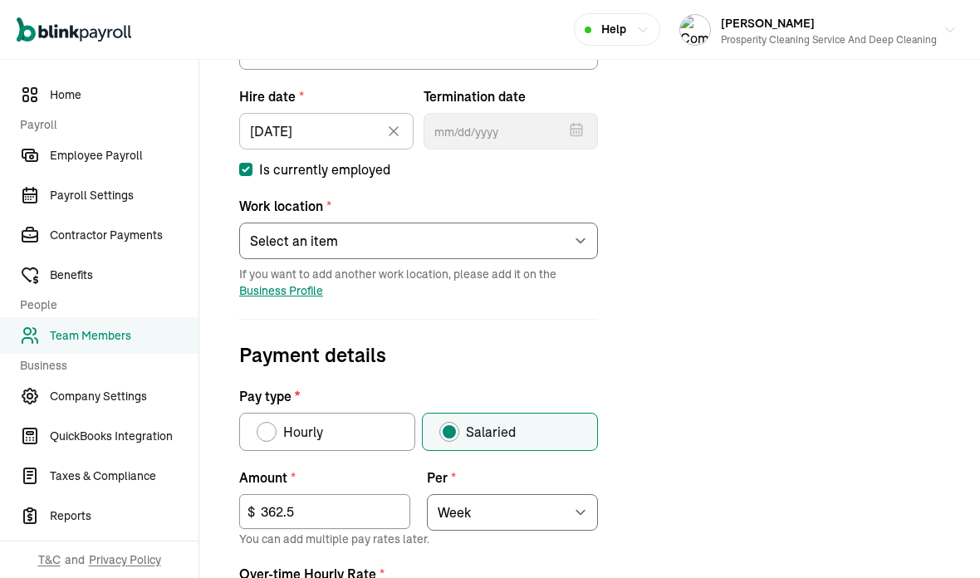
scroll to position [298, 0]
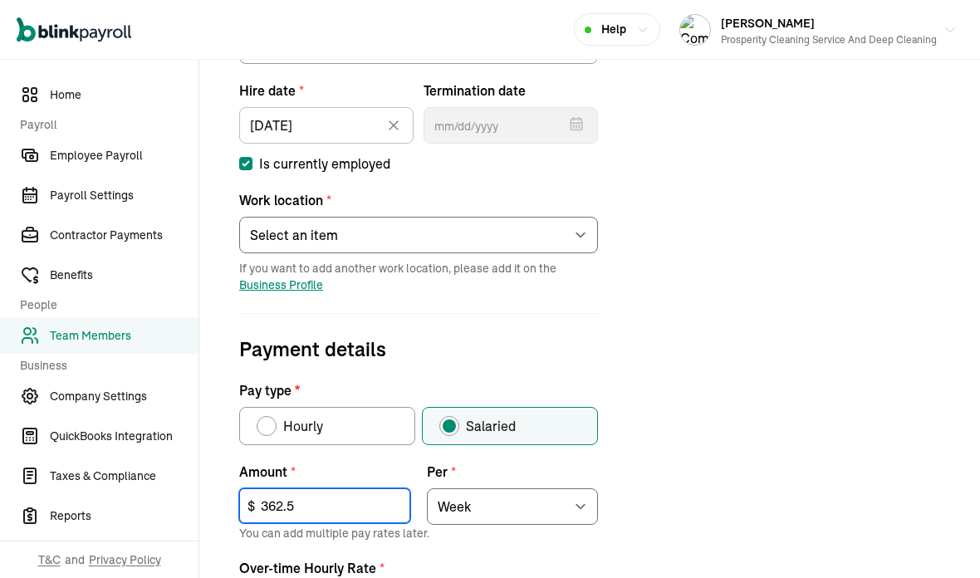
click at [341, 488] on input "362.5" at bounding box center [324, 505] width 171 height 35
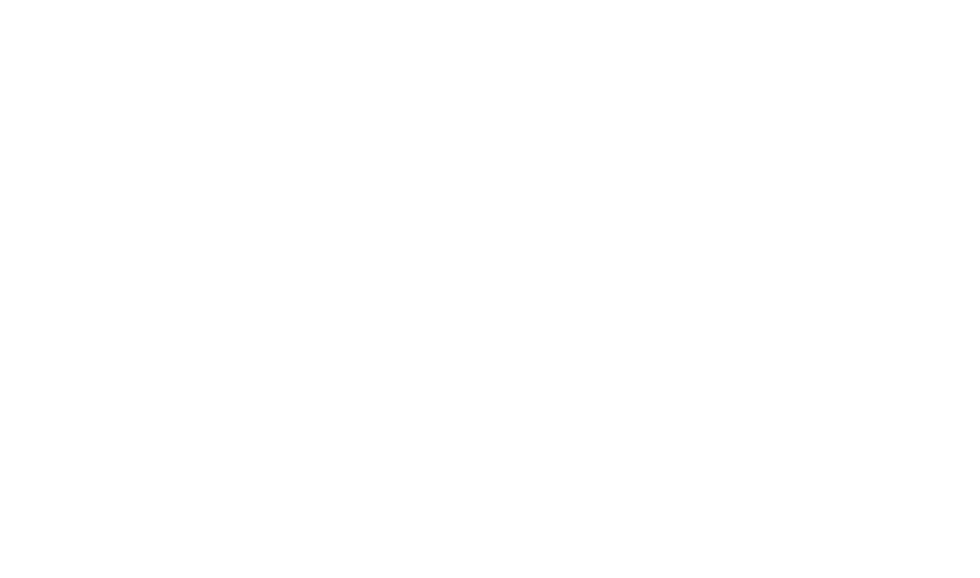
type input "3"
type input "451.25"
click at [673, 125] on div "Job details Job title (optional) Operational Manager Hire date * [DATE] [DATE] …" at bounding box center [589, 452] width 741 height 996
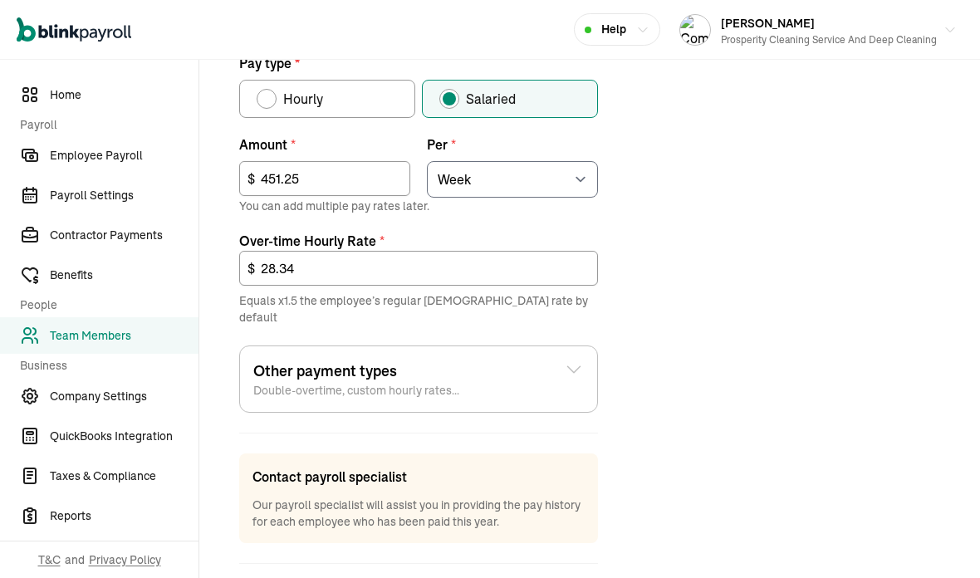
scroll to position [624, 0]
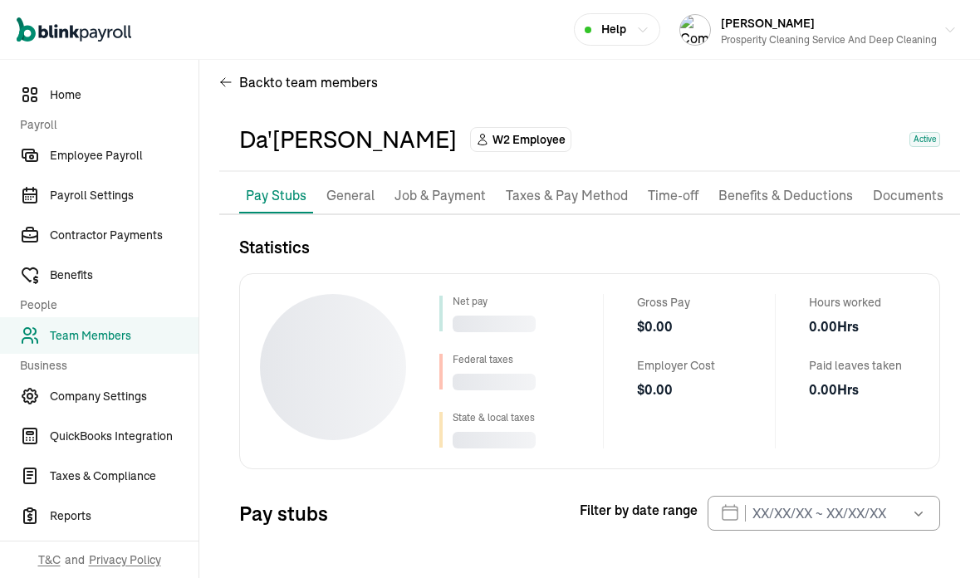
scroll to position [20, 0]
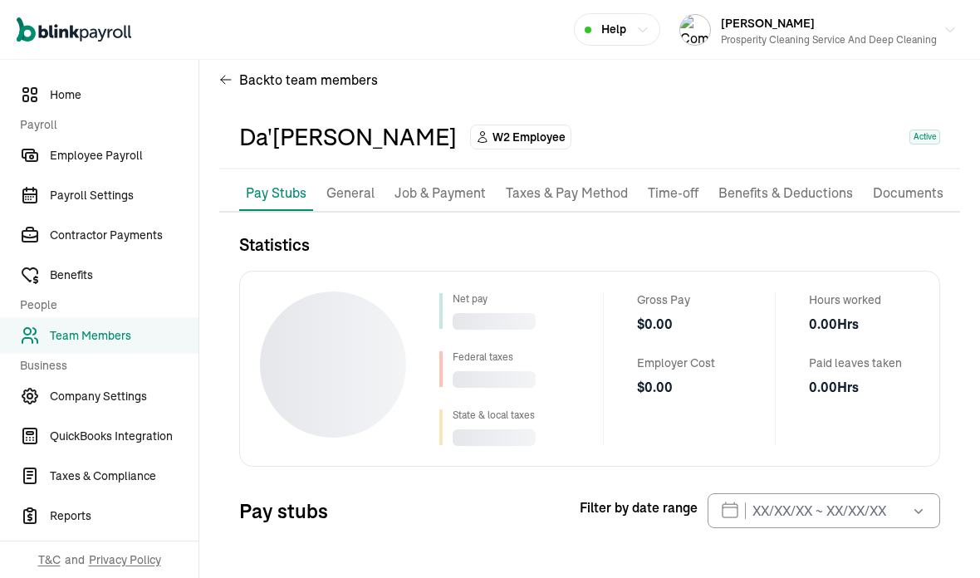
select select "2025"
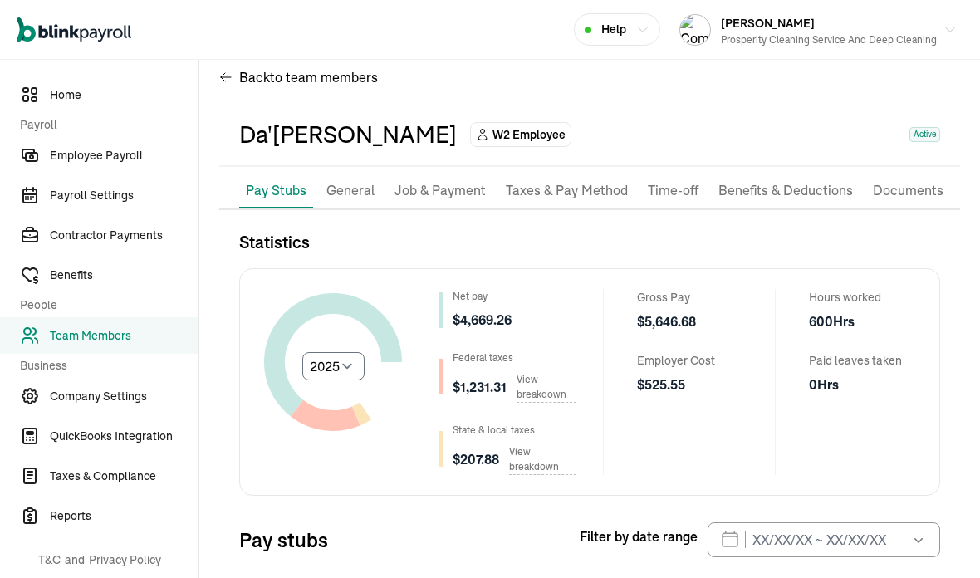
scroll to position [19, 0]
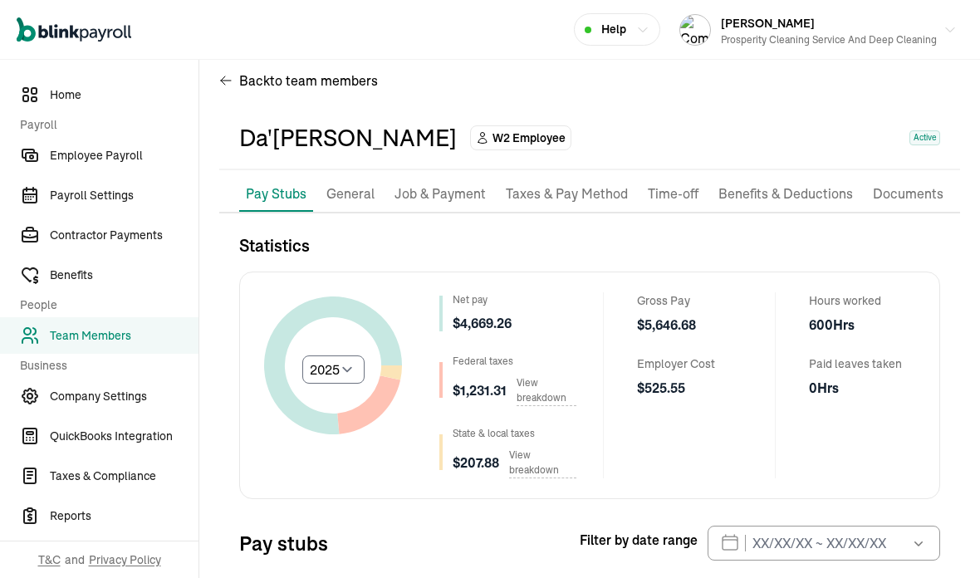
click at [433, 183] on p "Job & Payment" at bounding box center [439, 194] width 91 height 22
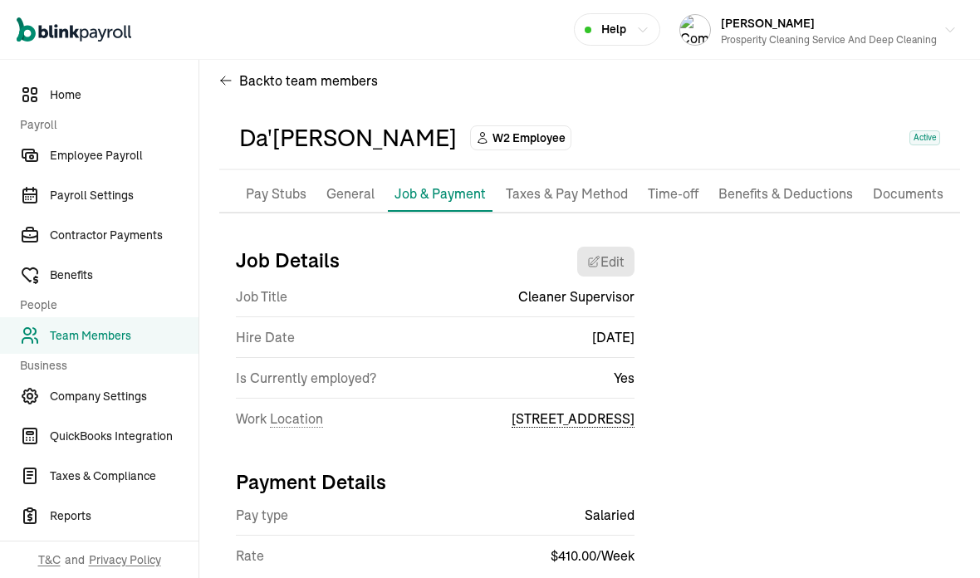
scroll to position [3, 0]
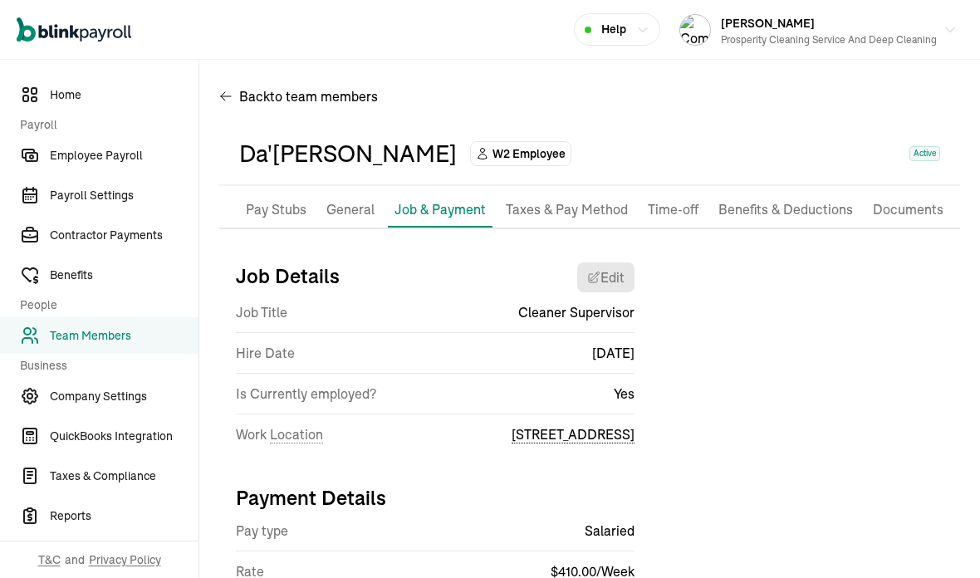
click at [428, 123] on div "Da'[PERSON_NAME] W2 Employee Active" at bounding box center [589, 154] width 741 height 63
select select "[STREET_ADDRESS]"
select select "2"
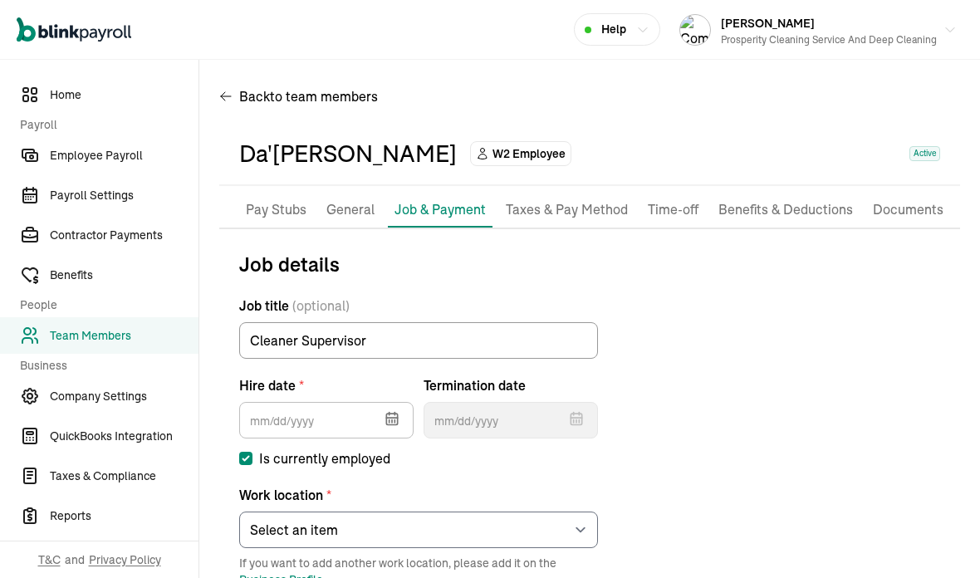
type input "[DATE]"
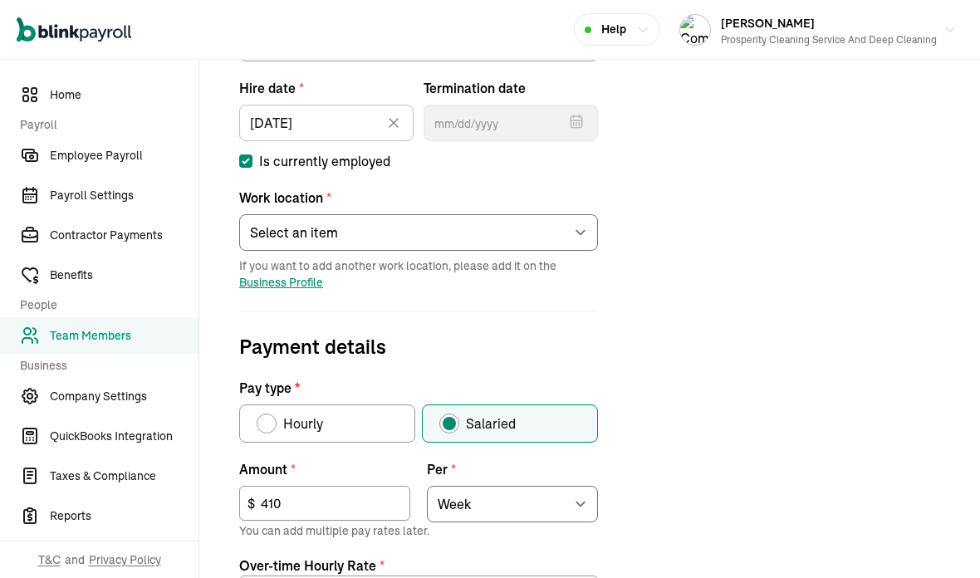
scroll to position [301, 0]
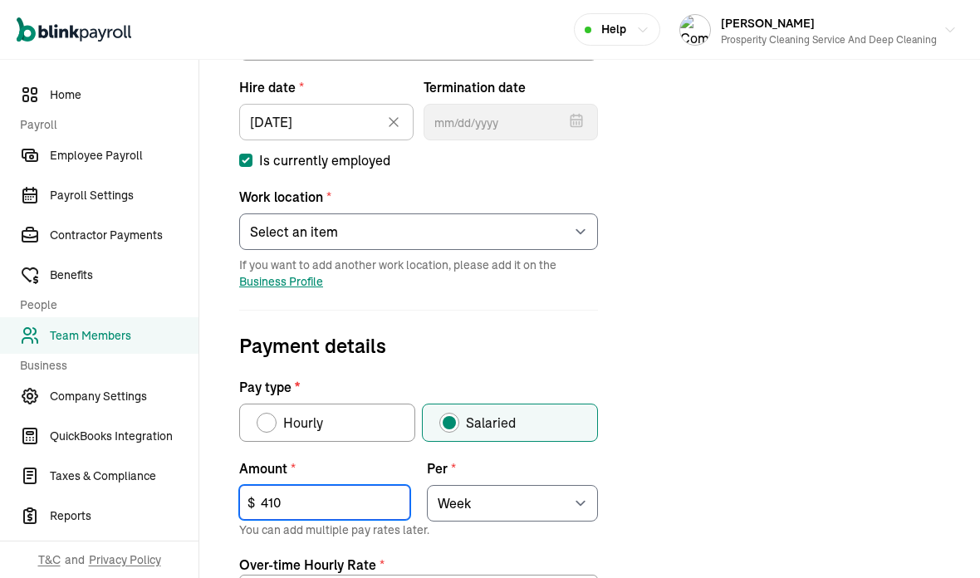
click at [284, 485] on input "410" at bounding box center [324, 502] width 171 height 35
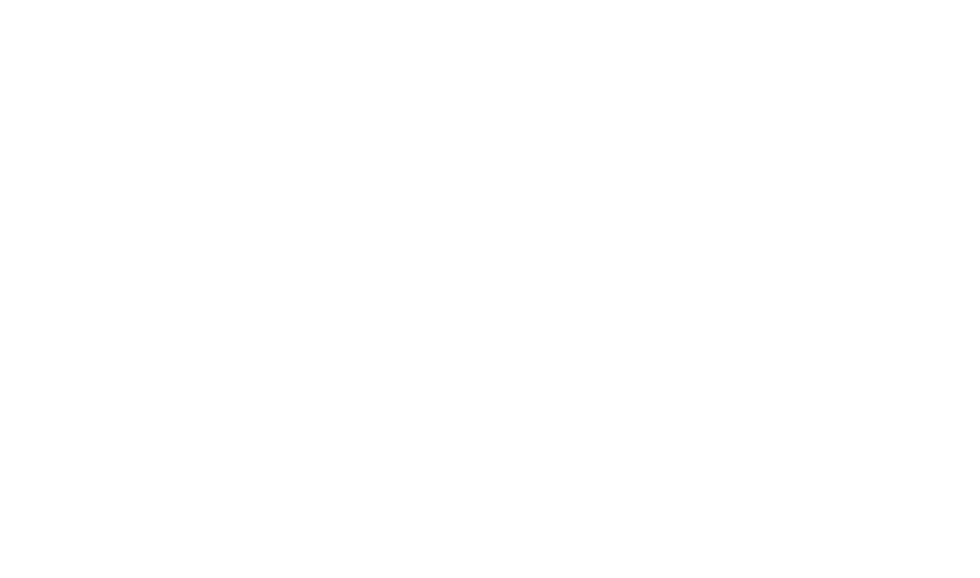
type input "4"
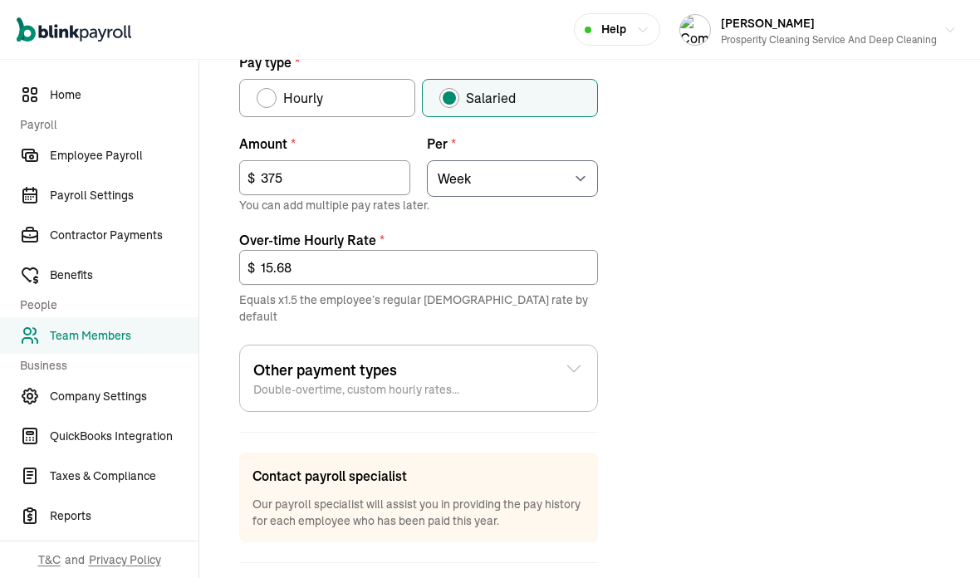
type input "375"
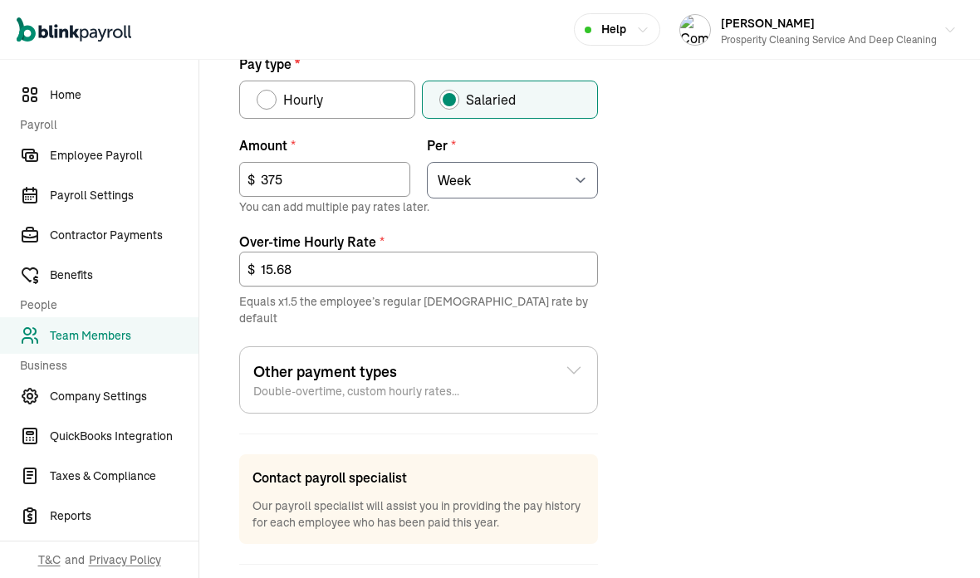
scroll to position [624, 0]
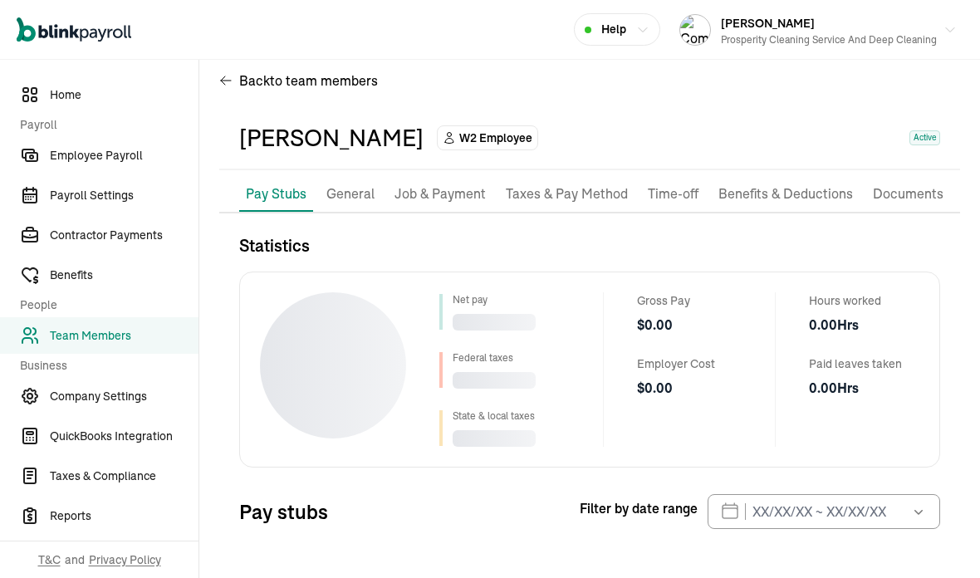
scroll to position [20, 0]
select select "2025"
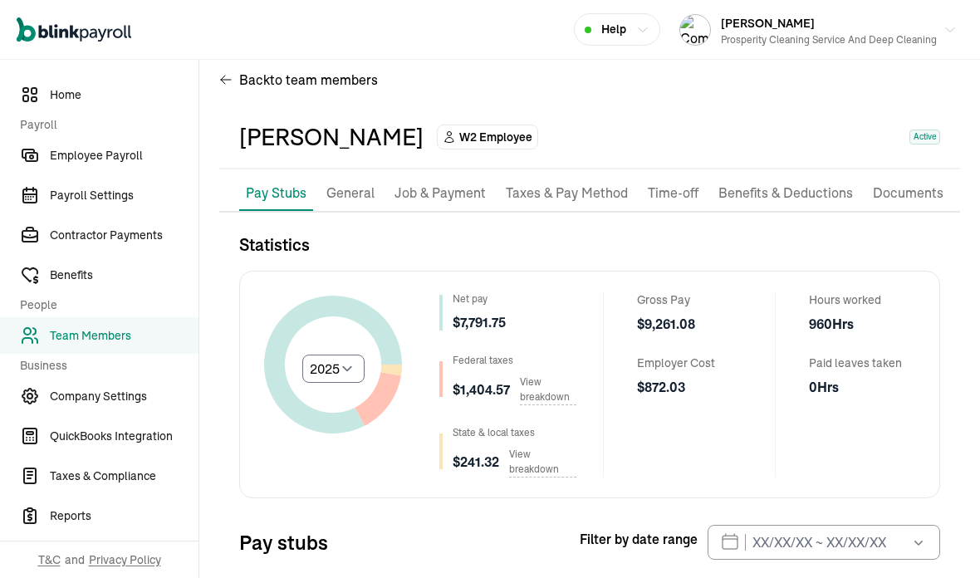
click at [466, 183] on p "Job & Payment" at bounding box center [439, 194] width 91 height 22
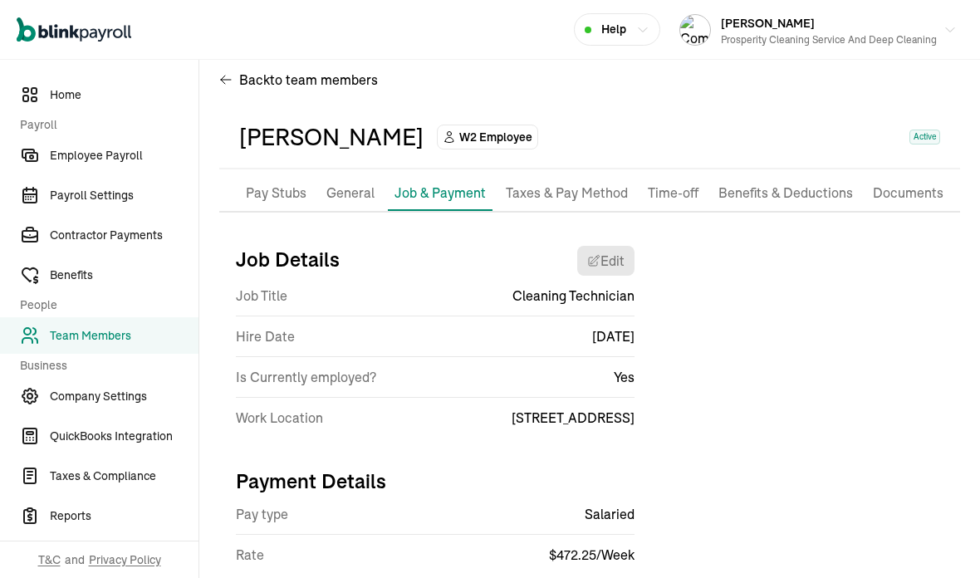
scroll to position [3, 0]
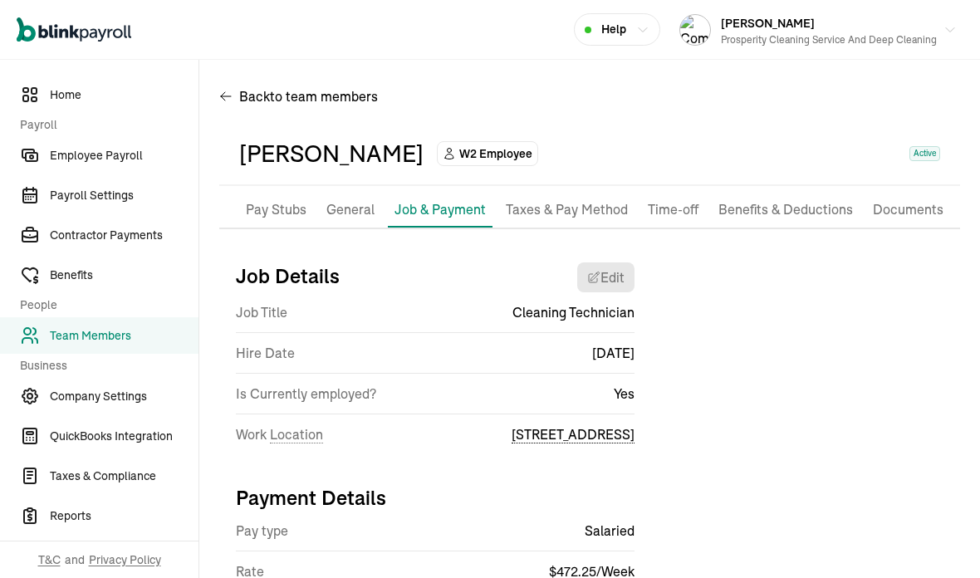
select select "[STREET_ADDRESS]"
select select "2"
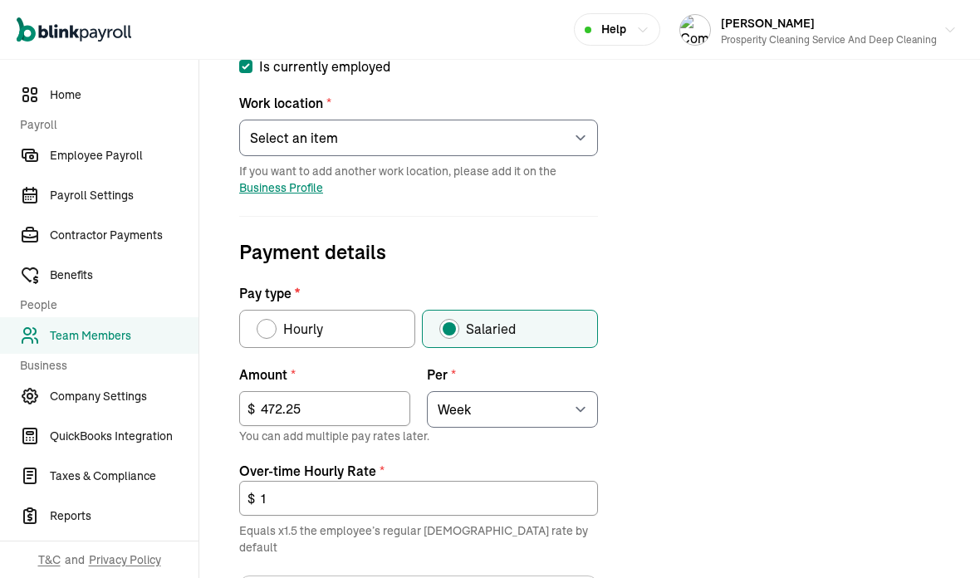
scroll to position [395, 0]
click at [302, 391] on input "472.25" at bounding box center [324, 408] width 171 height 35
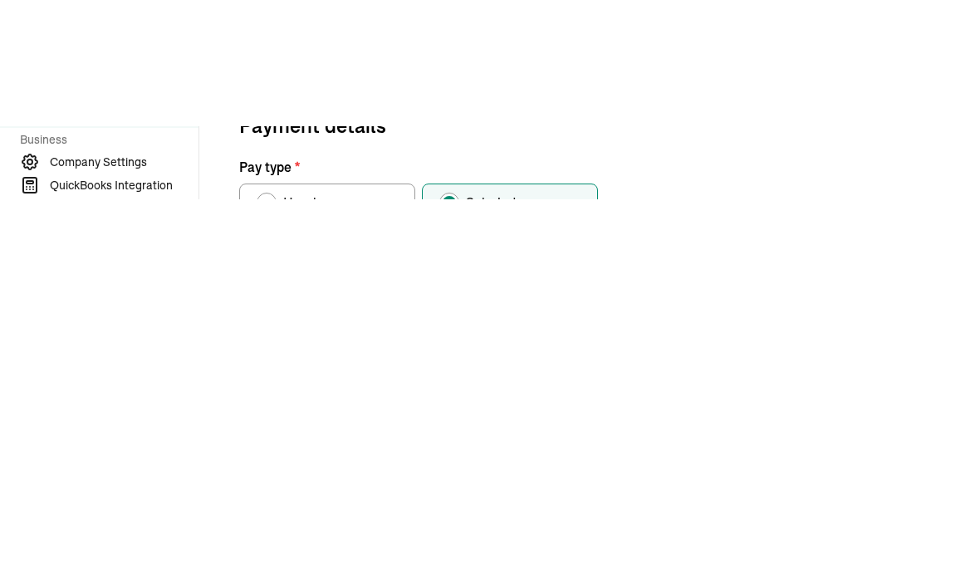
type input "4"
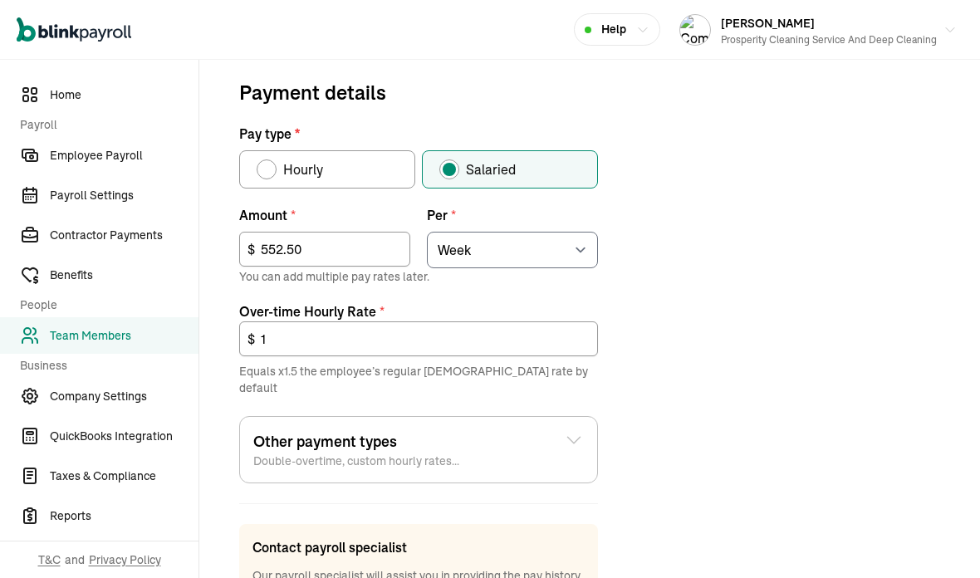
scroll to position [555, 0]
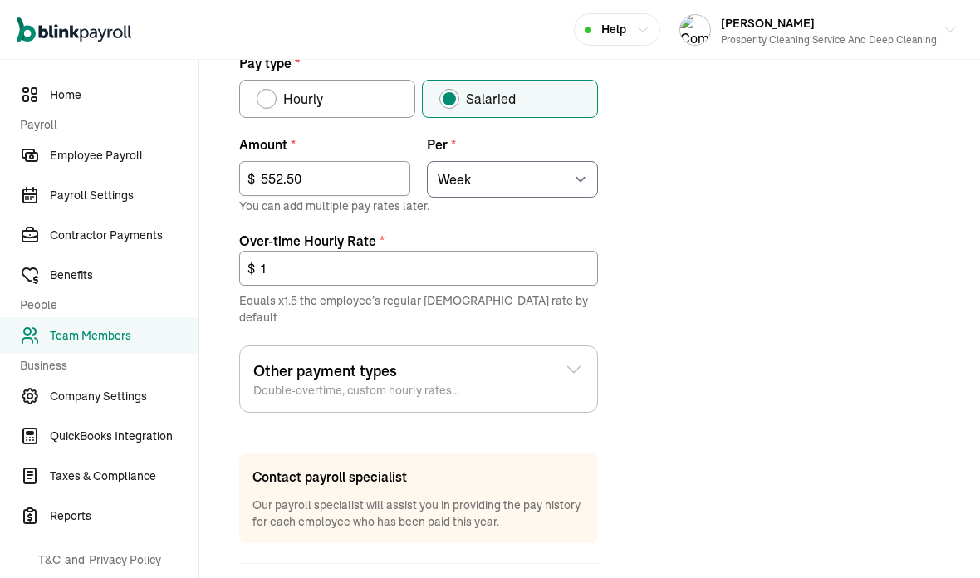
type input "552.50"
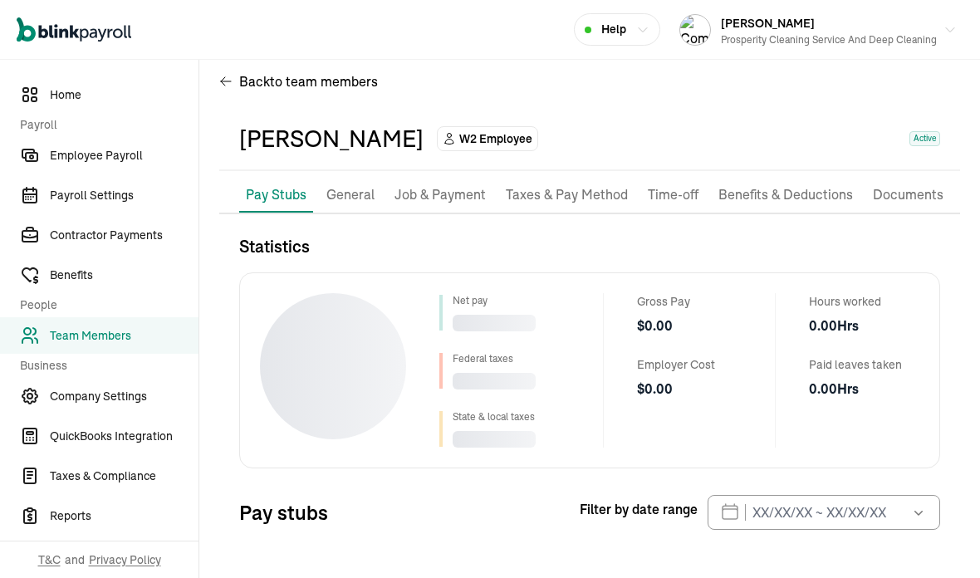
scroll to position [20, 0]
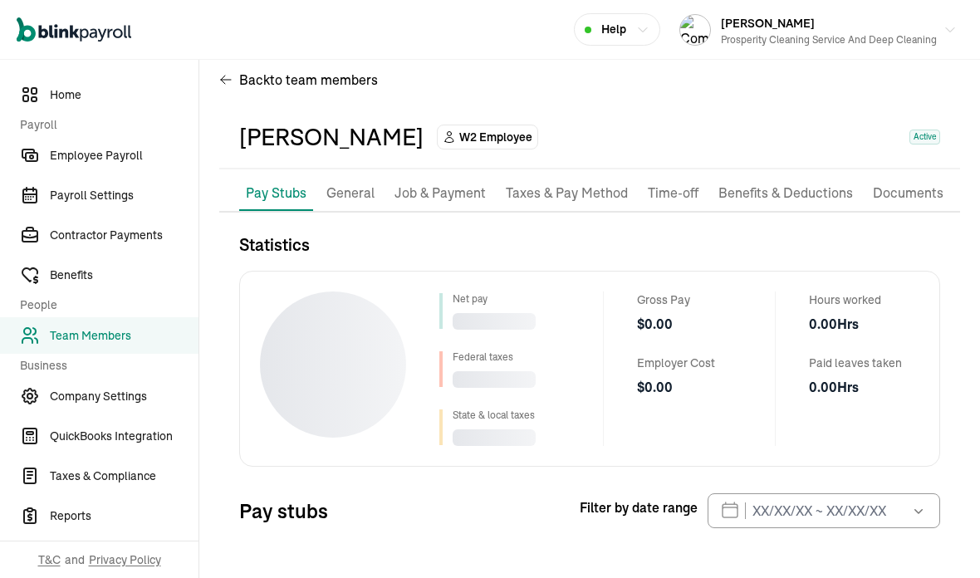
select select "2025"
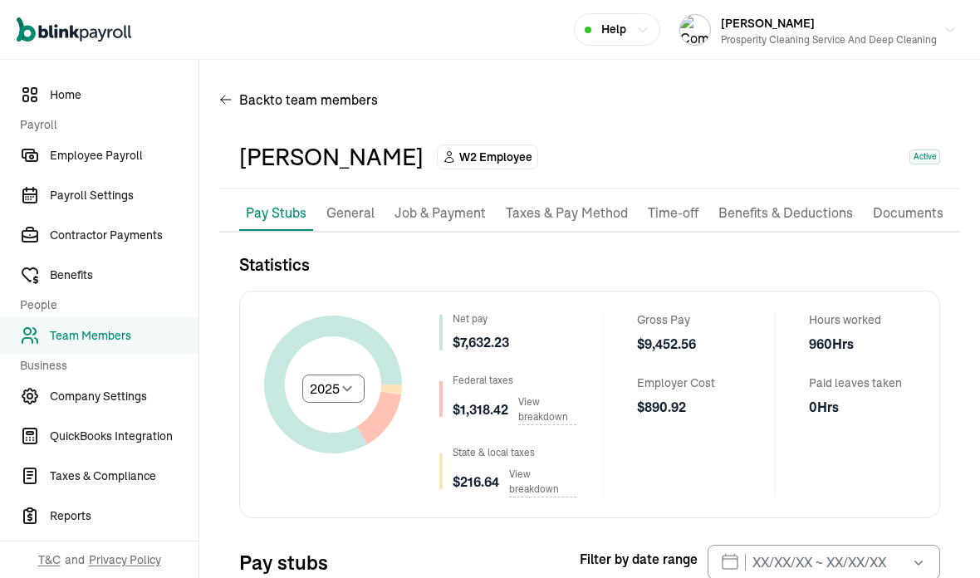
scroll to position [0, 0]
click at [438, 203] on p "Job & Payment" at bounding box center [439, 214] width 91 height 22
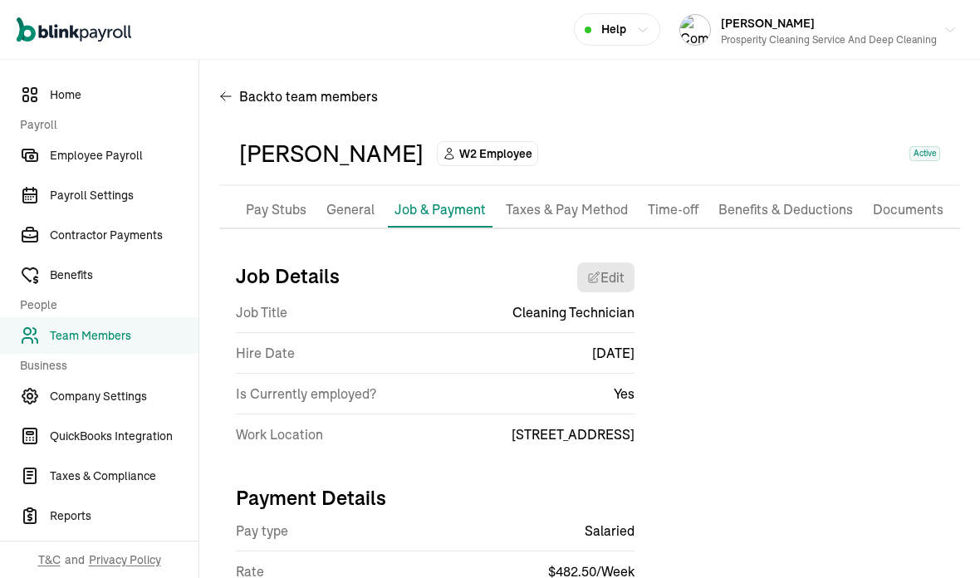
scroll to position [3, 0]
select select "[STREET_ADDRESS]"
select select "2"
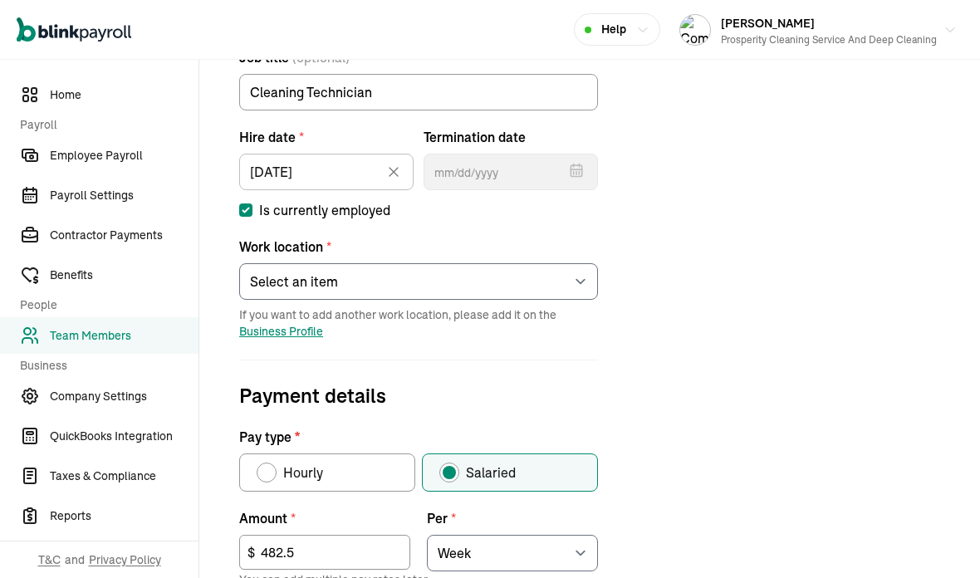
scroll to position [252, 0]
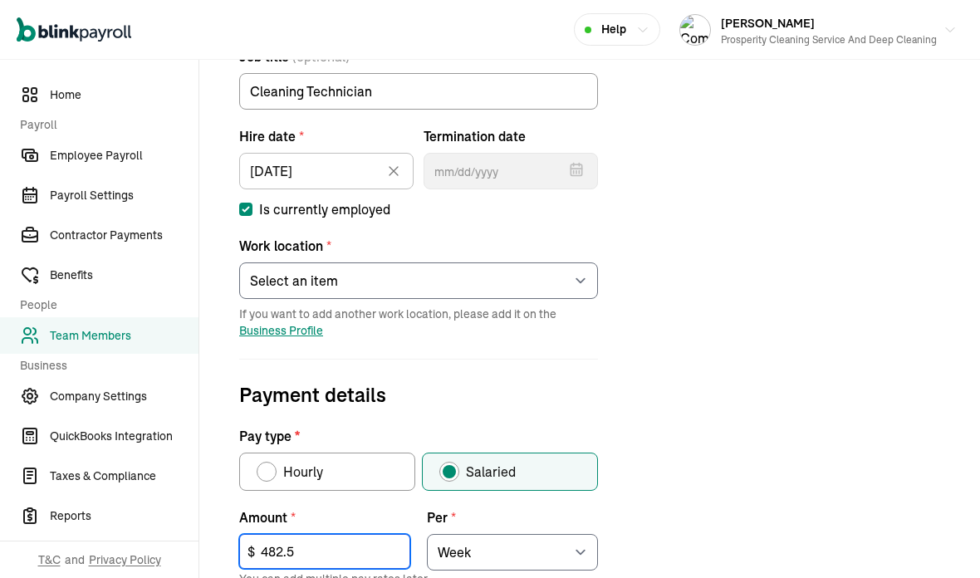
click at [302, 534] on input "482.5" at bounding box center [324, 551] width 171 height 35
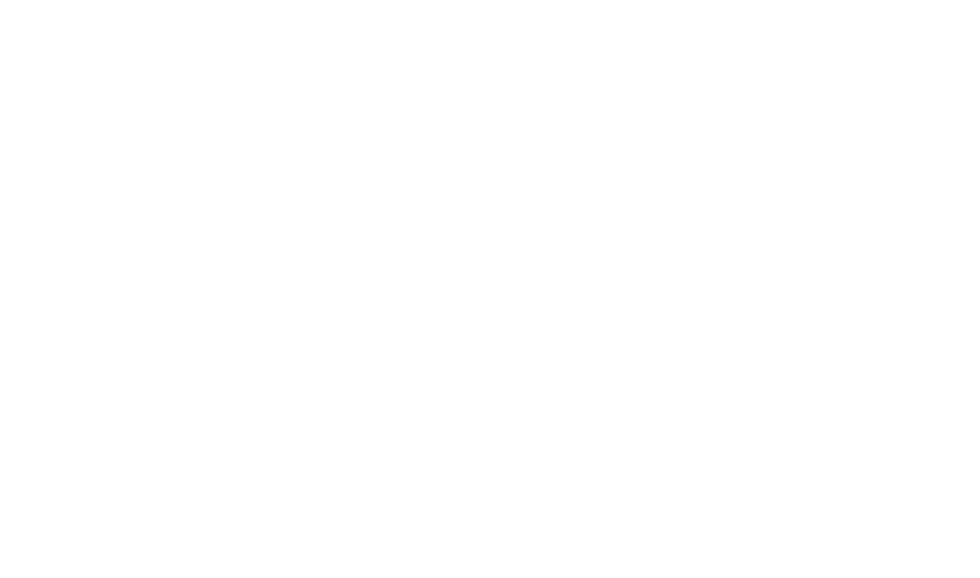
type input "4"
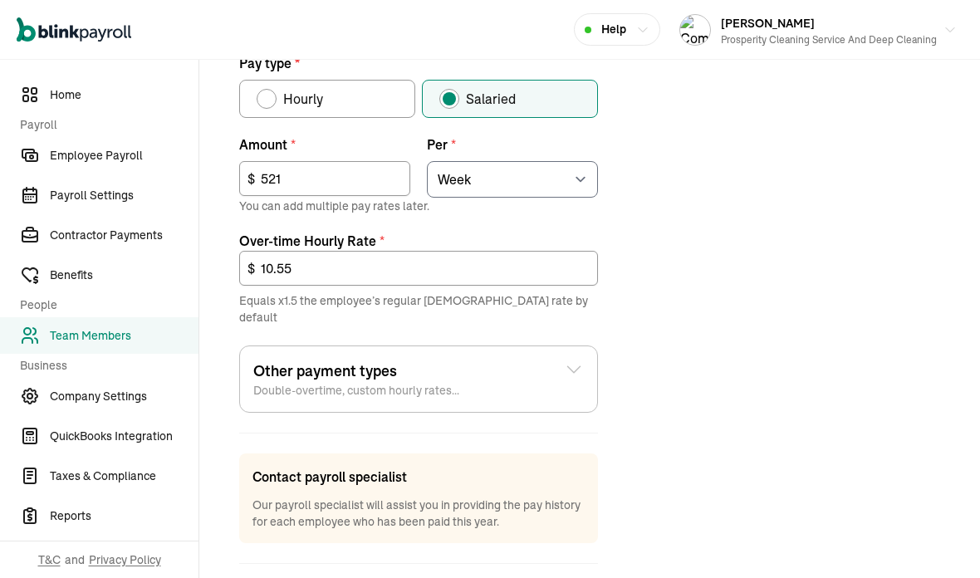
type input "521"
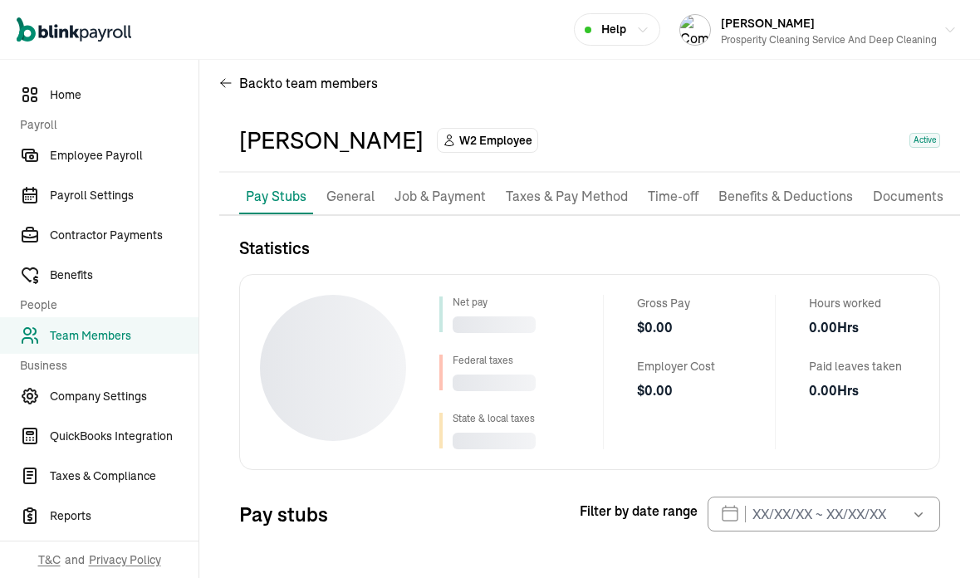
scroll to position [20, 0]
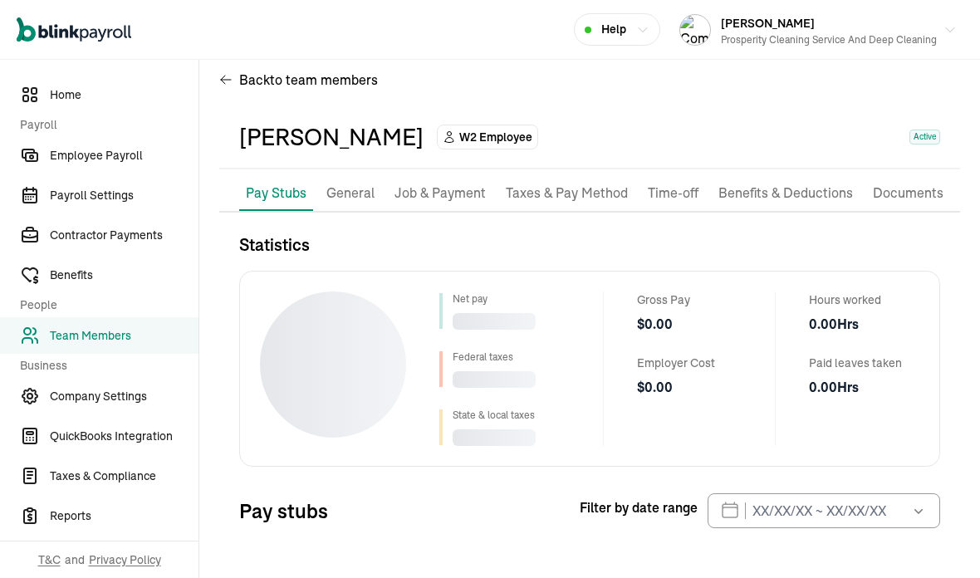
select select "2025"
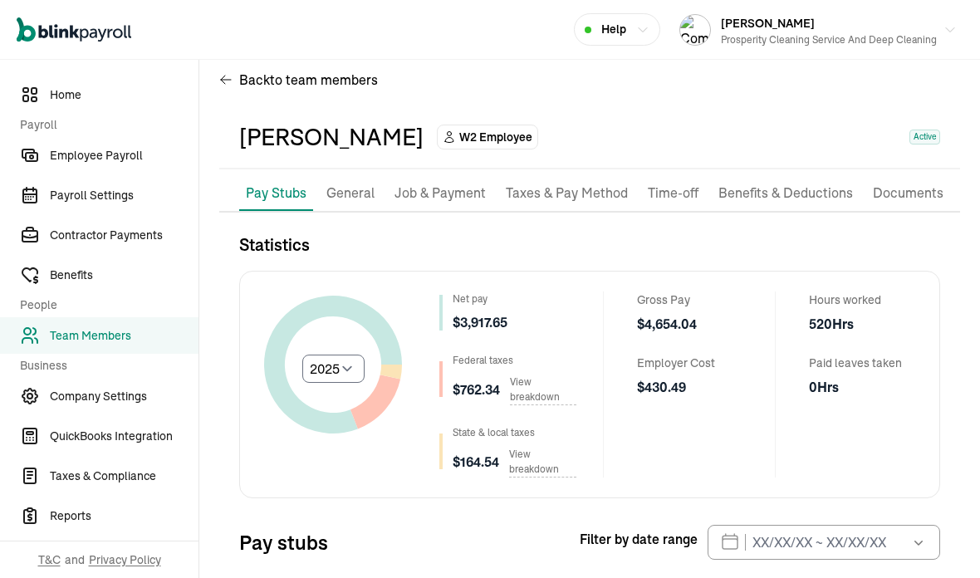
click at [457, 176] on li "Job & Payment" at bounding box center [440, 193] width 105 height 35
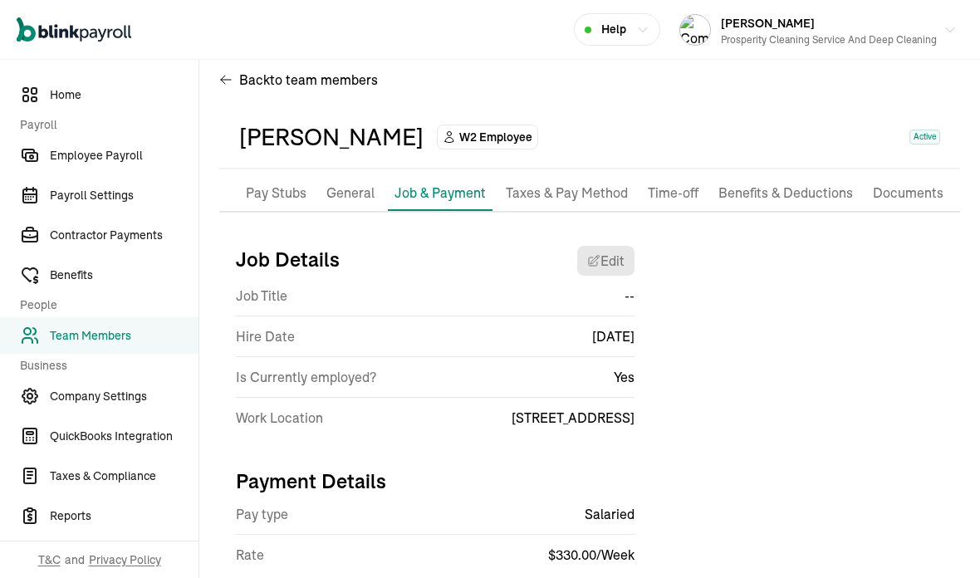
scroll to position [3, 0]
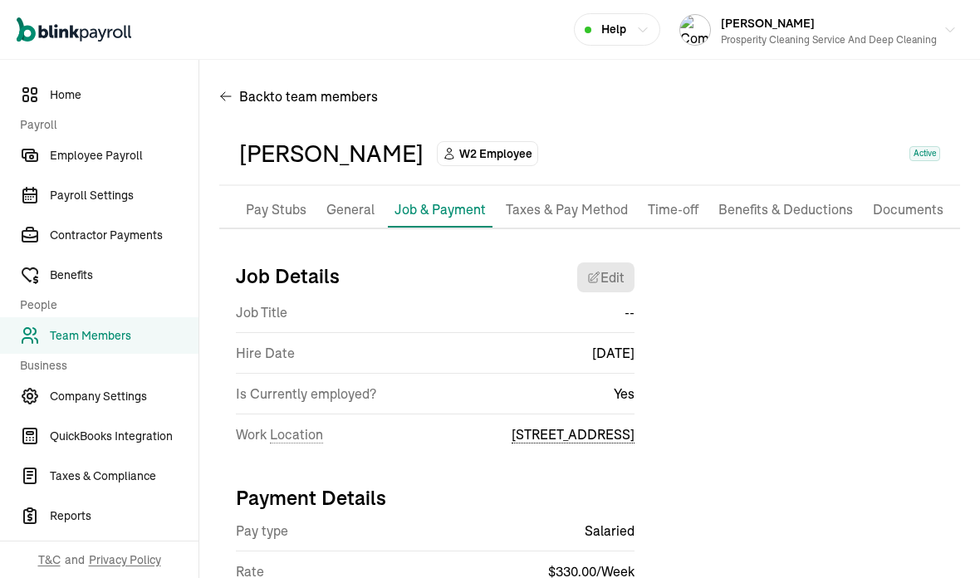
select select "[STREET_ADDRESS]"
select select "2"
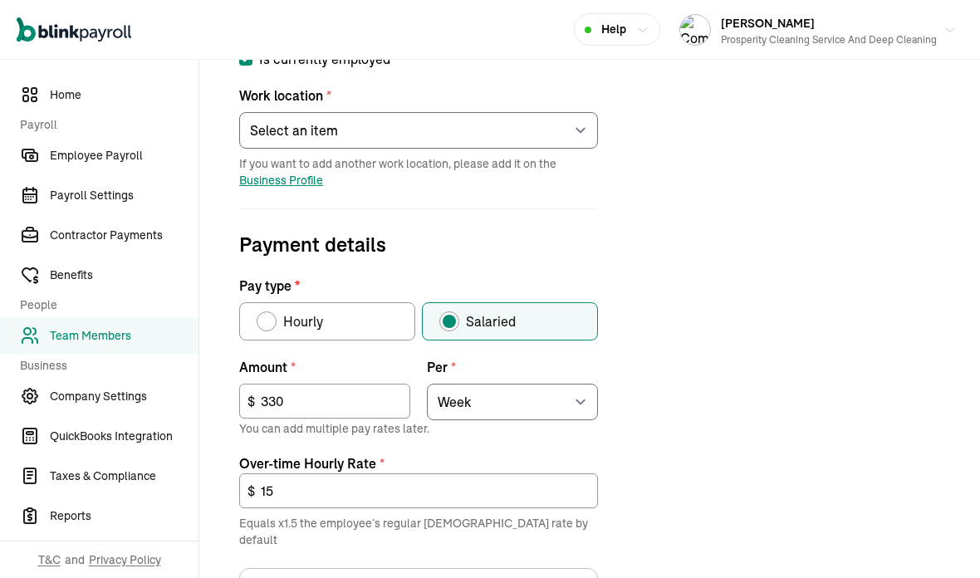
scroll to position [404, 0]
click at [326, 383] on input "330" at bounding box center [324, 400] width 171 height 35
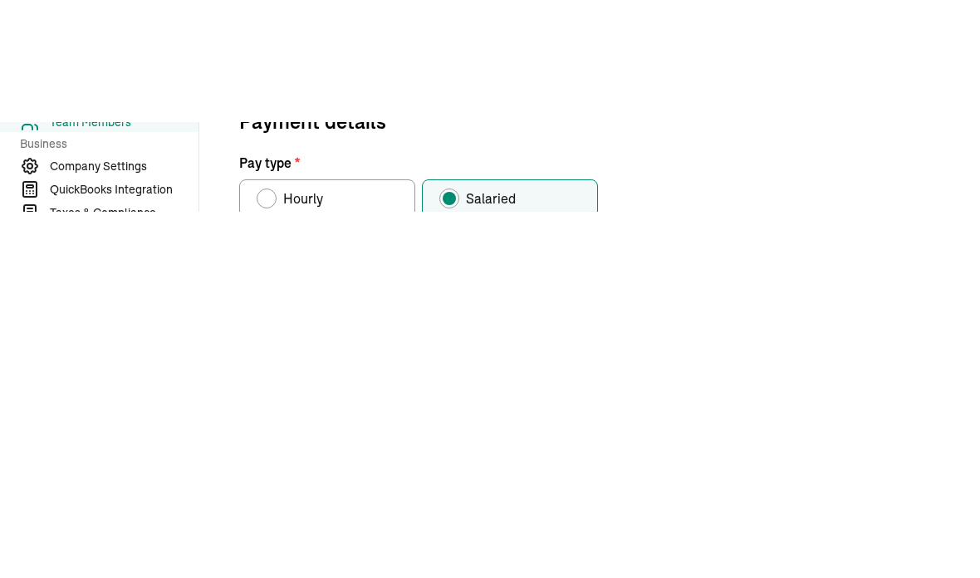
type input "3"
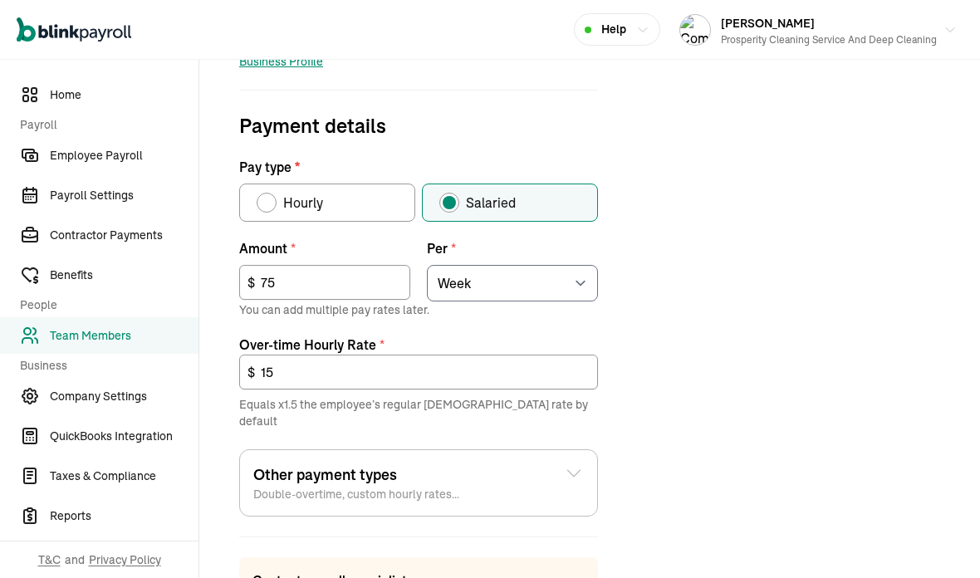
scroll to position [521, 0]
click at [296, 265] on input "75" at bounding box center [324, 282] width 171 height 35
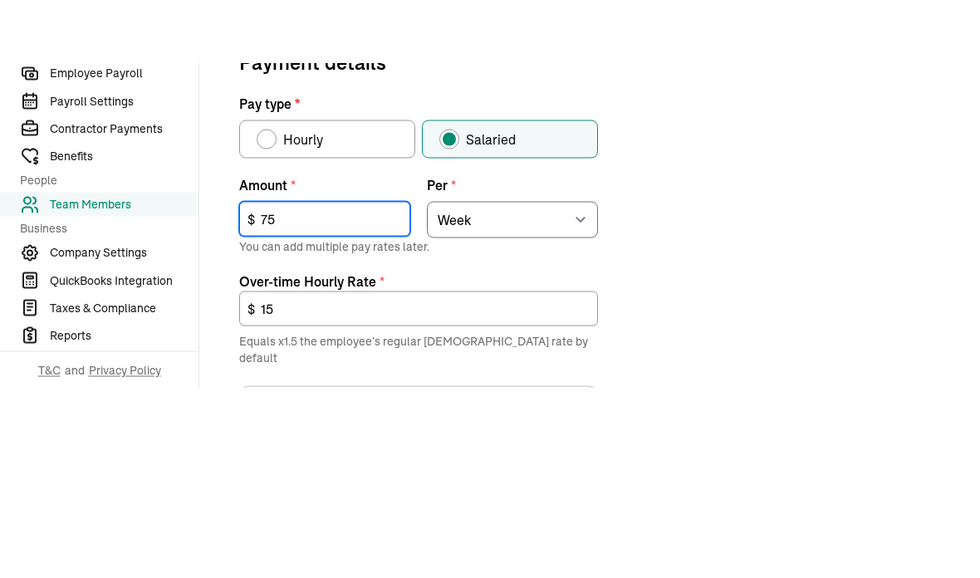
type input "7"
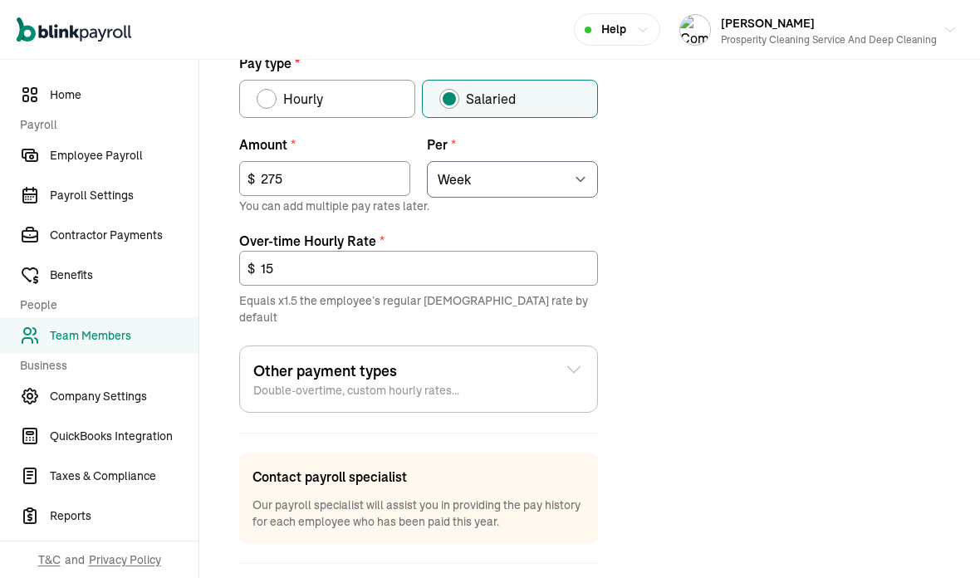
type input "275"
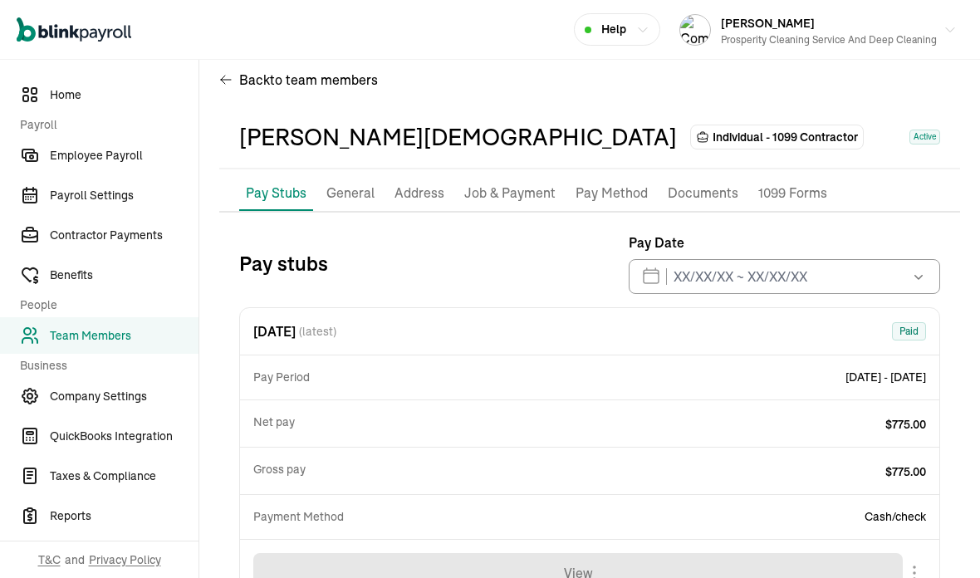
scroll to position [19, 0]
click at [521, 183] on p "Job & Payment" at bounding box center [509, 194] width 91 height 22
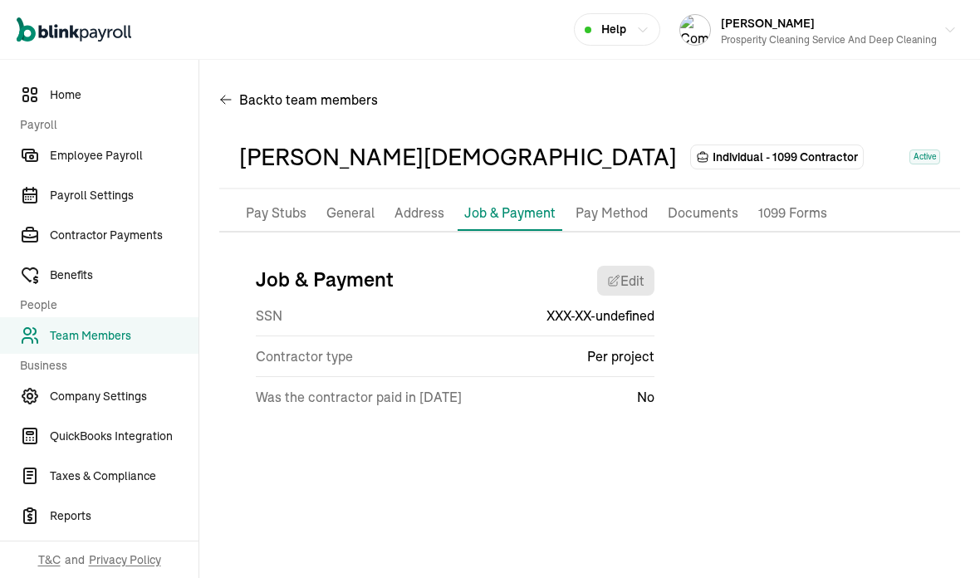
scroll to position [0, 0]
select select "Works from home"
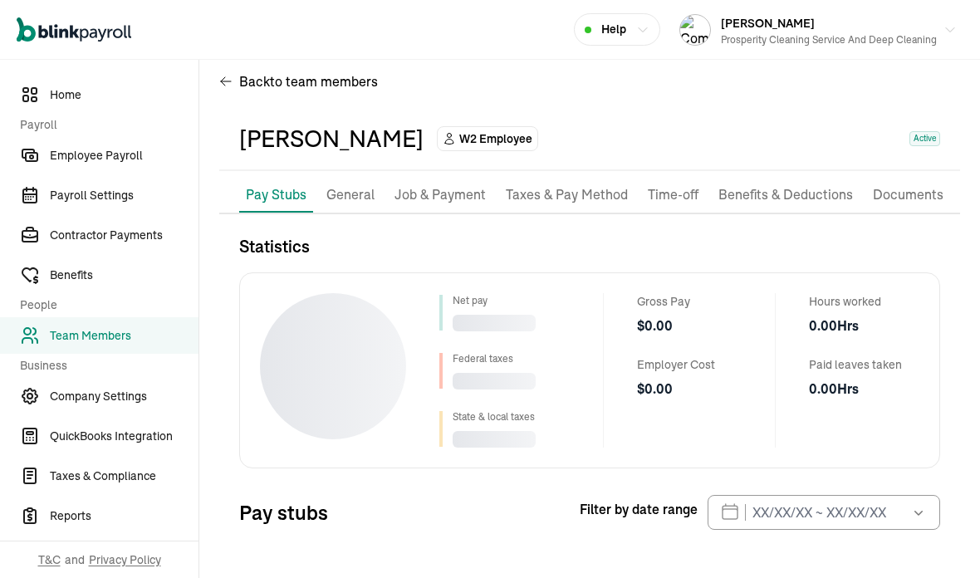
scroll to position [20, 0]
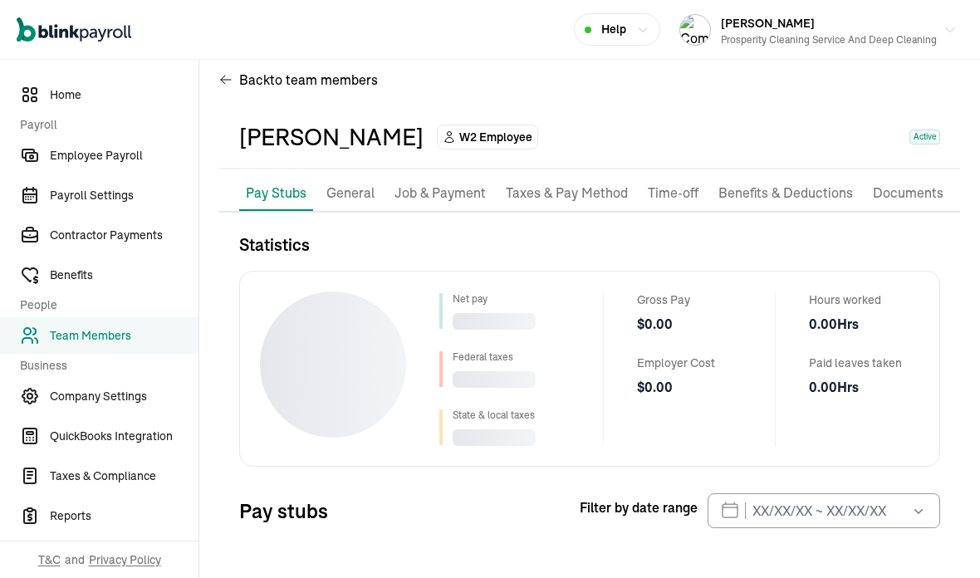
select select "2025"
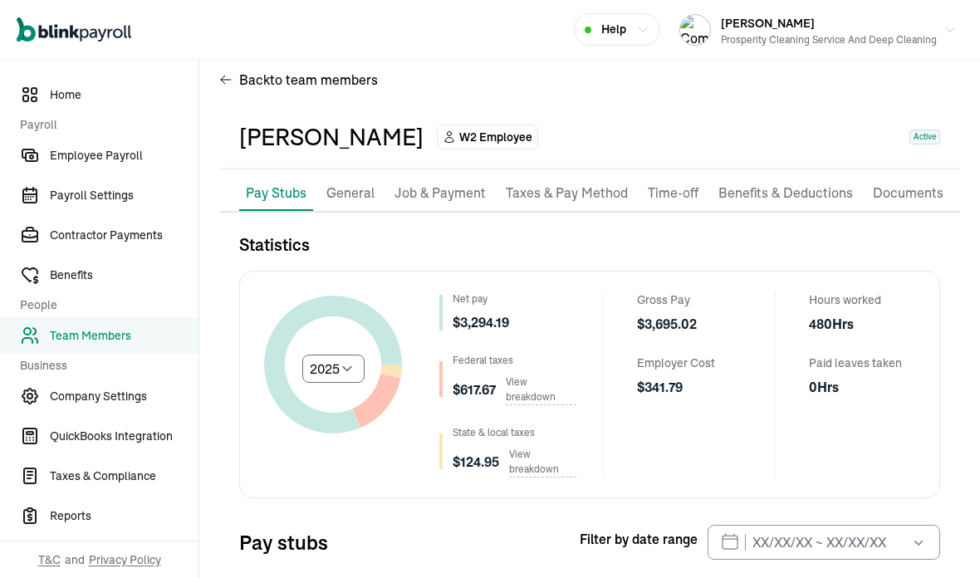
click at [439, 176] on li "Job & Payment" at bounding box center [440, 193] width 105 height 35
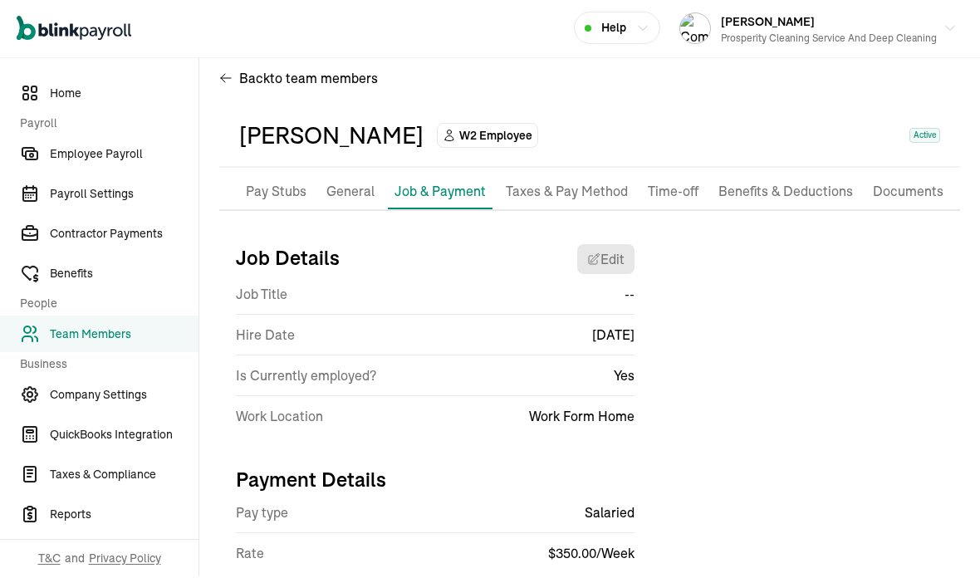
scroll to position [3, 0]
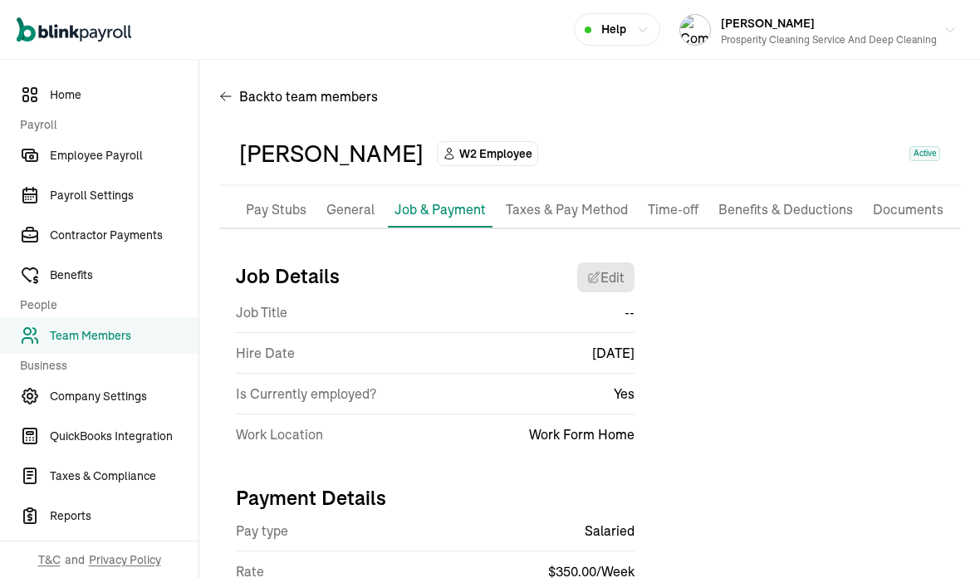
select select "Works from home"
select select "2"
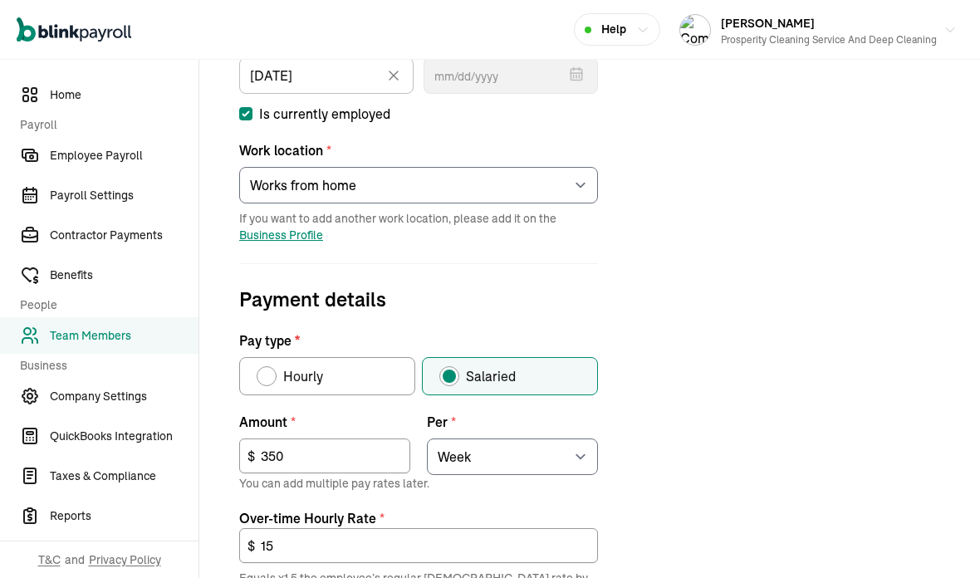
scroll to position [356, 0]
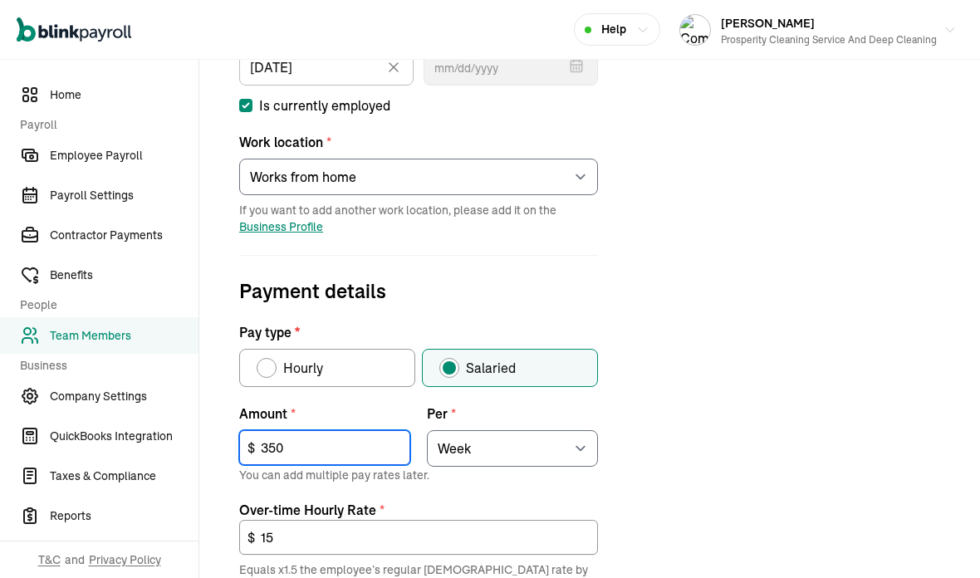
click at [276, 430] on input "350" at bounding box center [324, 447] width 171 height 35
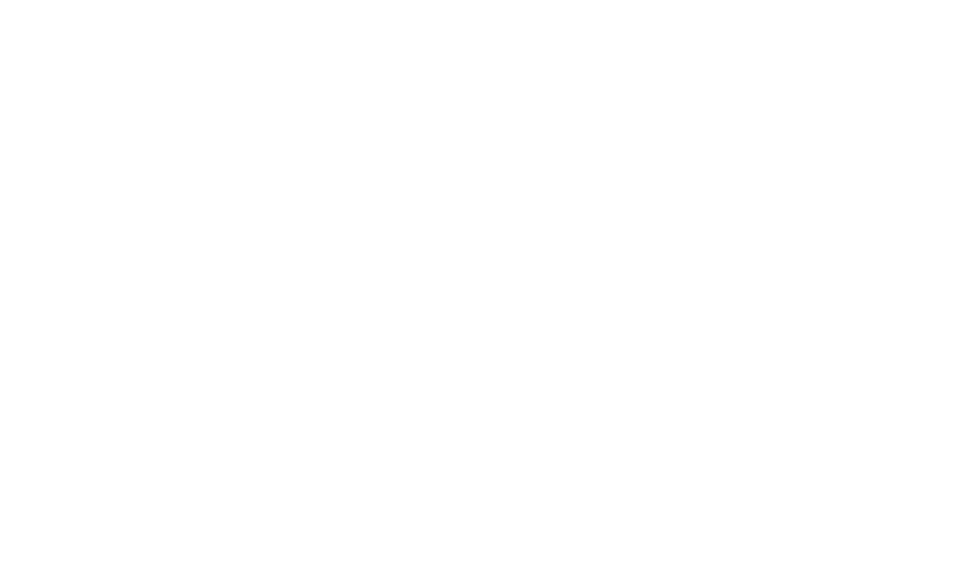
type input "3"
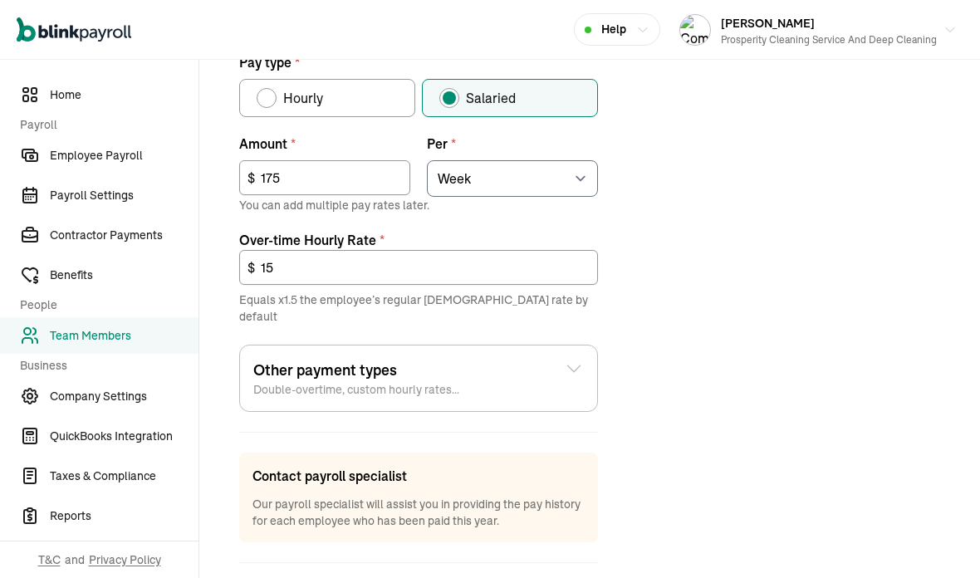
scroll to position [624, 0]
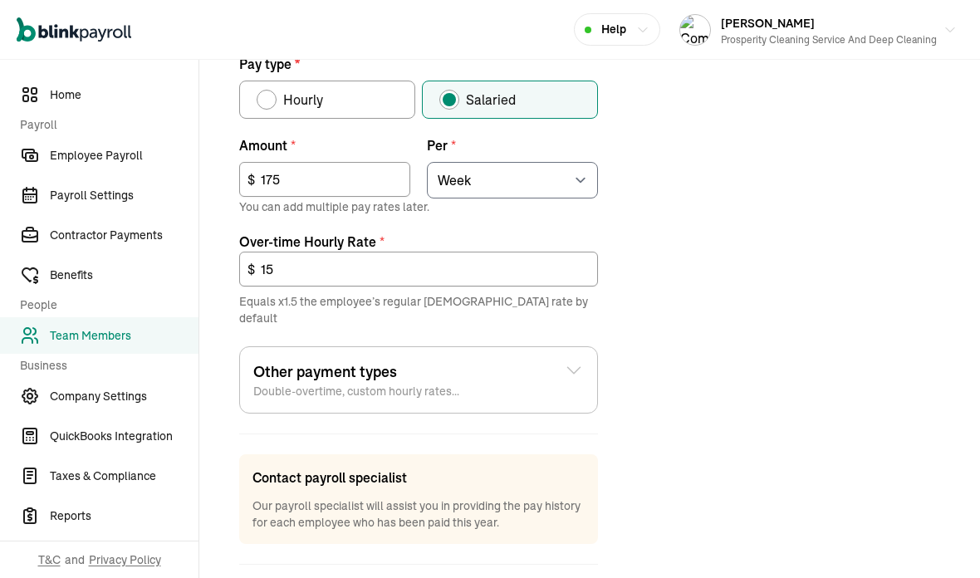
type input "175"
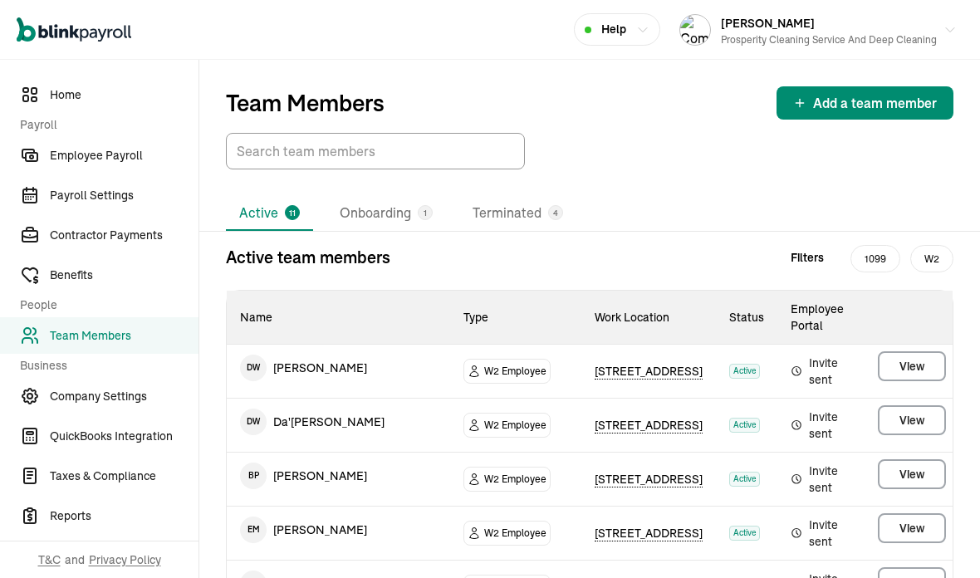
scroll to position [0, 0]
click at [116, 203] on span "Payroll Settings" at bounding box center [124, 195] width 149 height 17
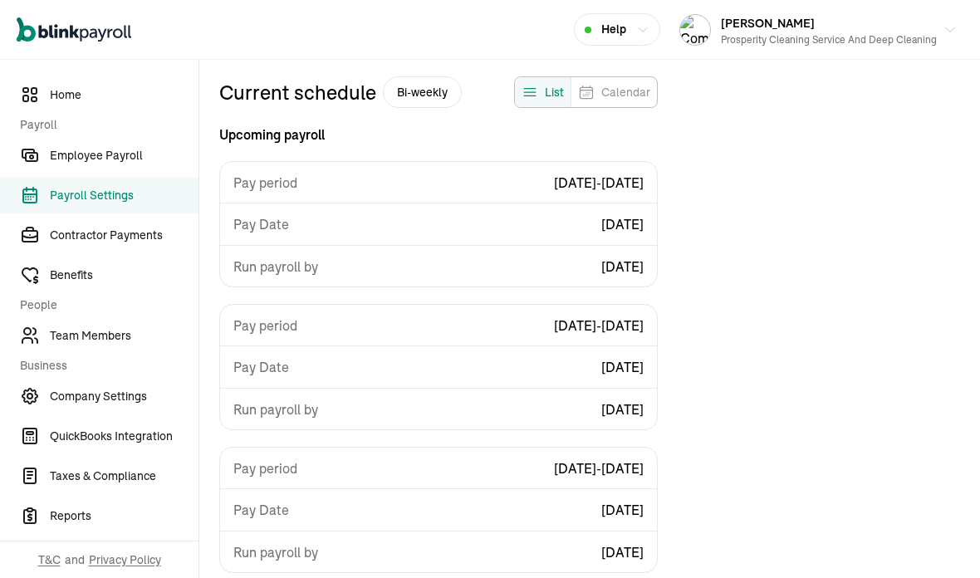
scroll to position [149, 0]
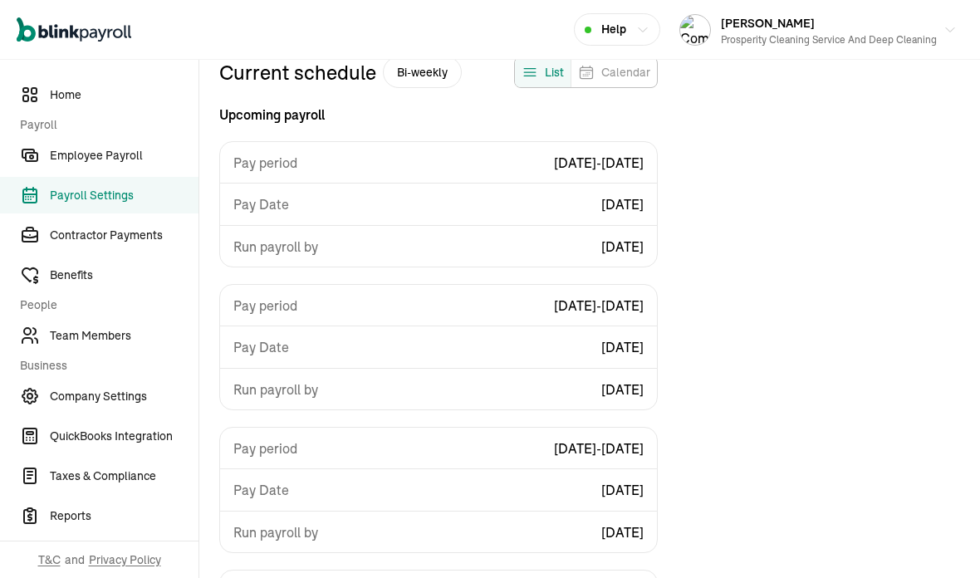
click at [144, 155] on span "Employee Payroll" at bounding box center [124, 155] width 149 height 17
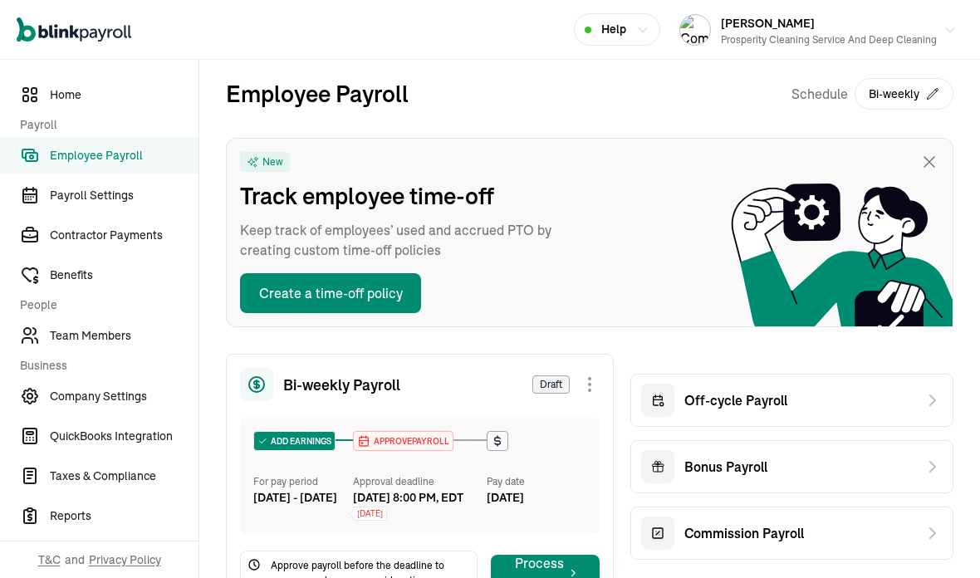
scroll to position [141, 0]
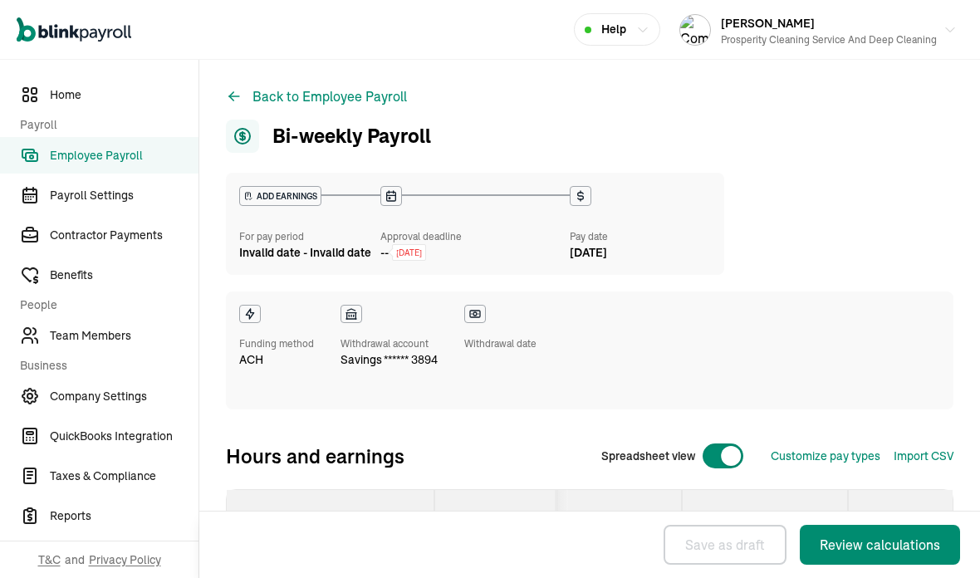
select select "manual"
select select "direct_deposit"
select select "manual"
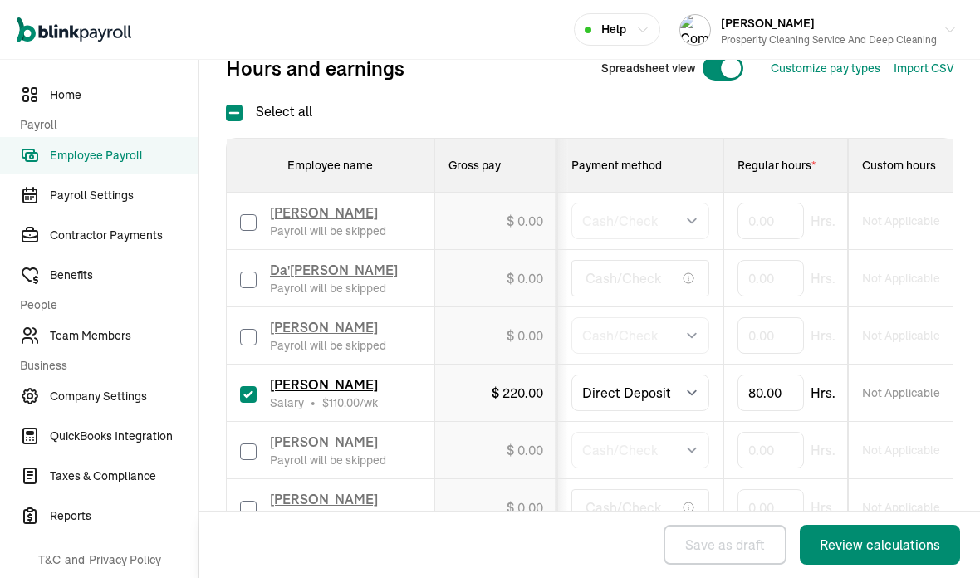
scroll to position [485, 0]
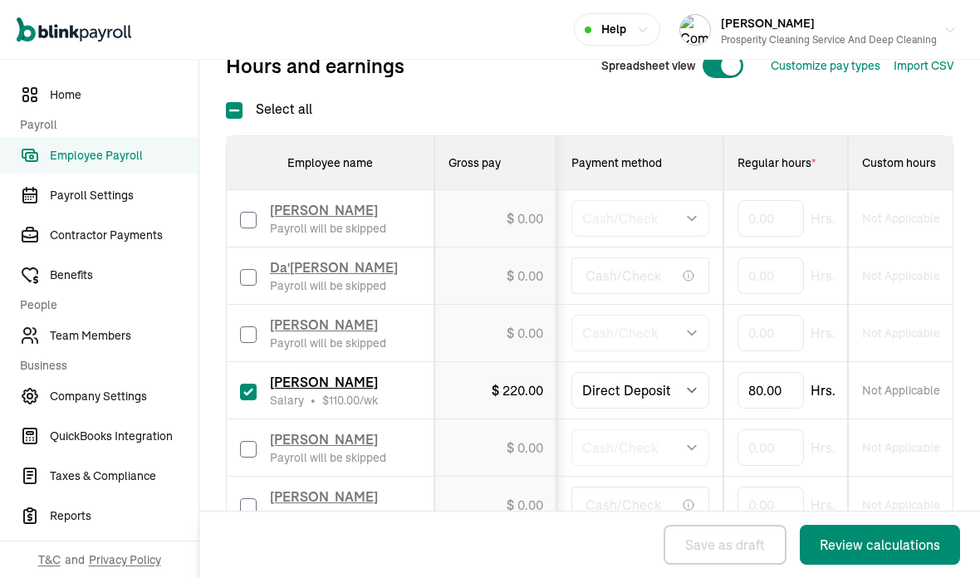
click at [244, 384] on input "checkbox" at bounding box center [248, 392] width 17 height 17
checkbox input "false"
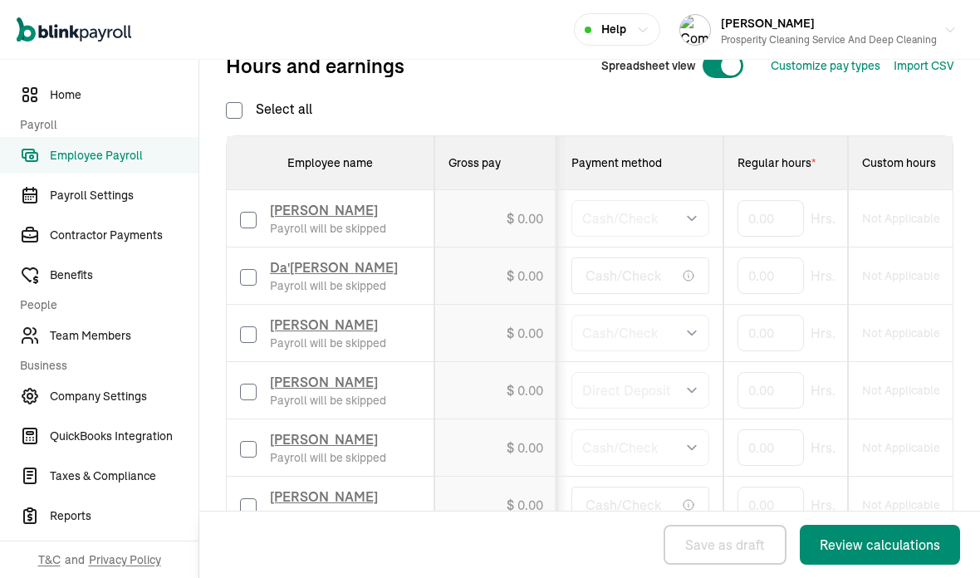
type input "0.00"
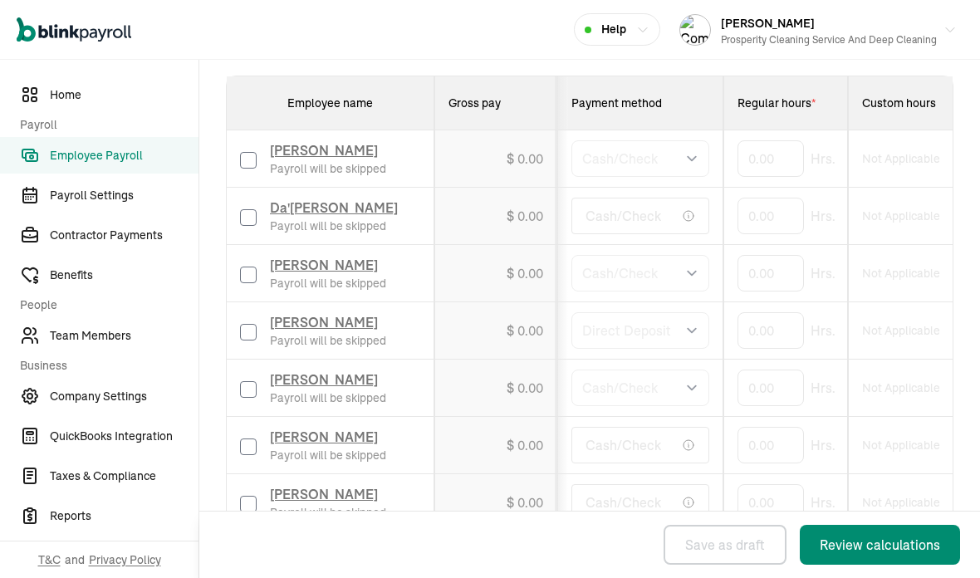
scroll to position [448, 0]
click at [246, 154] on input "checkbox" at bounding box center [248, 162] width 17 height 17
checkbox input "true"
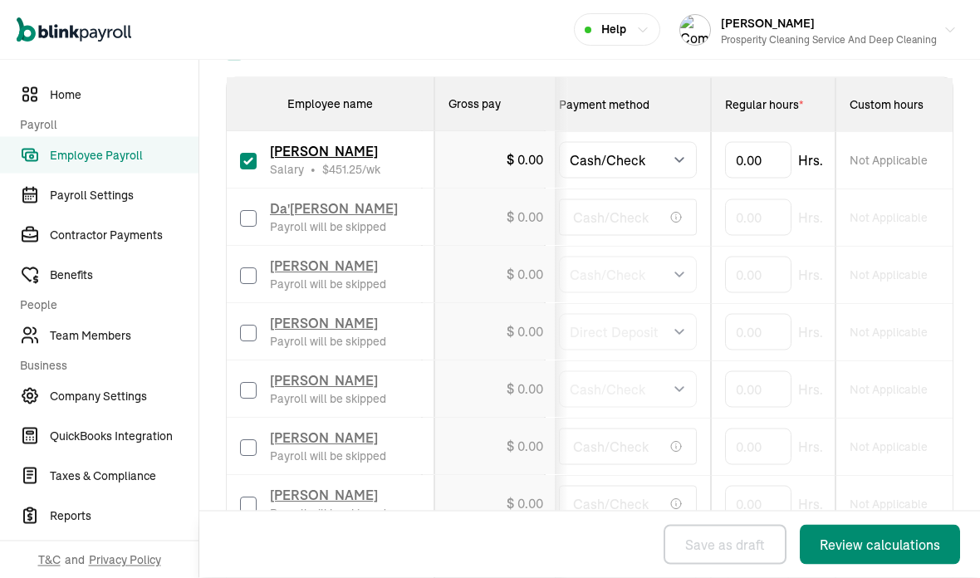
scroll to position [0, 0]
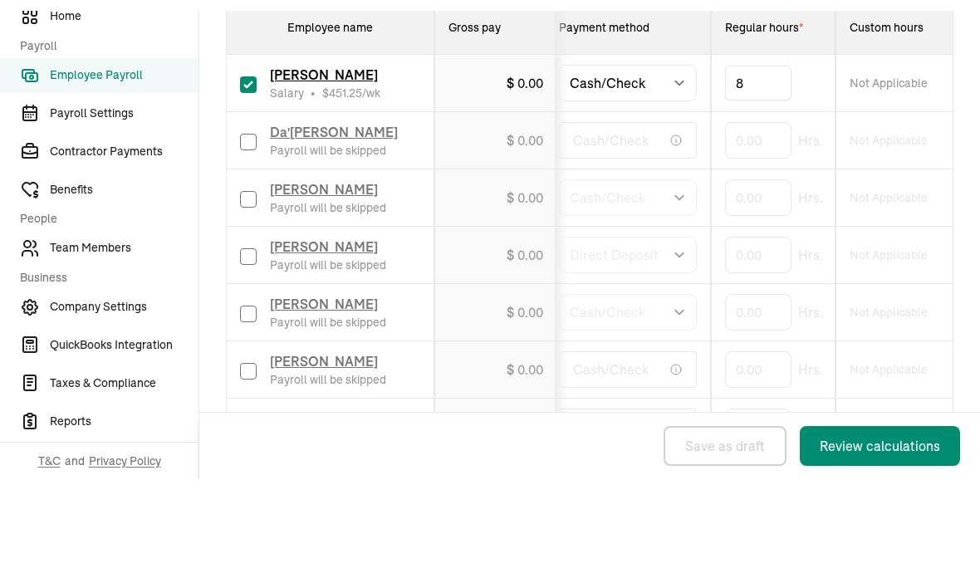
type input "80"
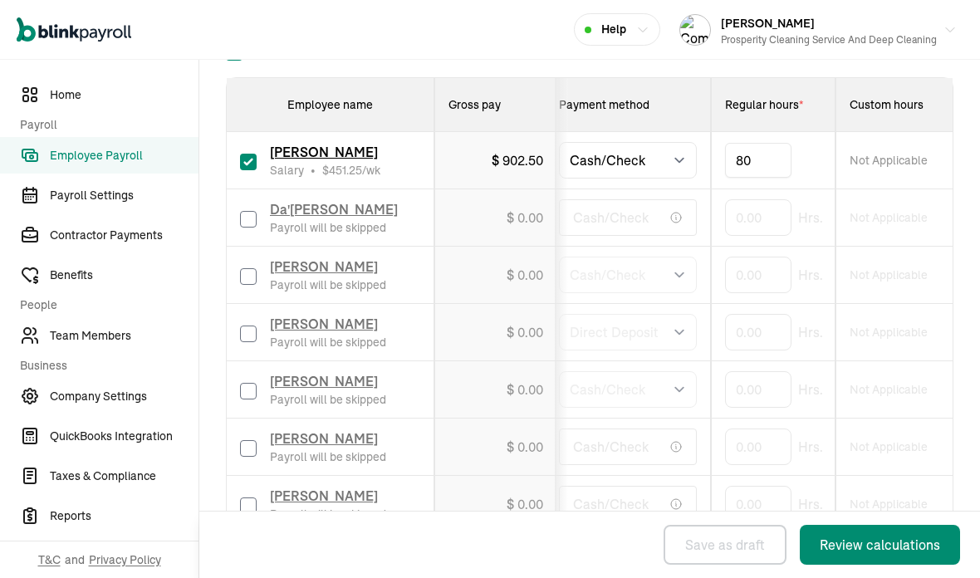
click at [247, 211] on input "checkbox" at bounding box center [248, 219] width 17 height 17
checkbox input "true"
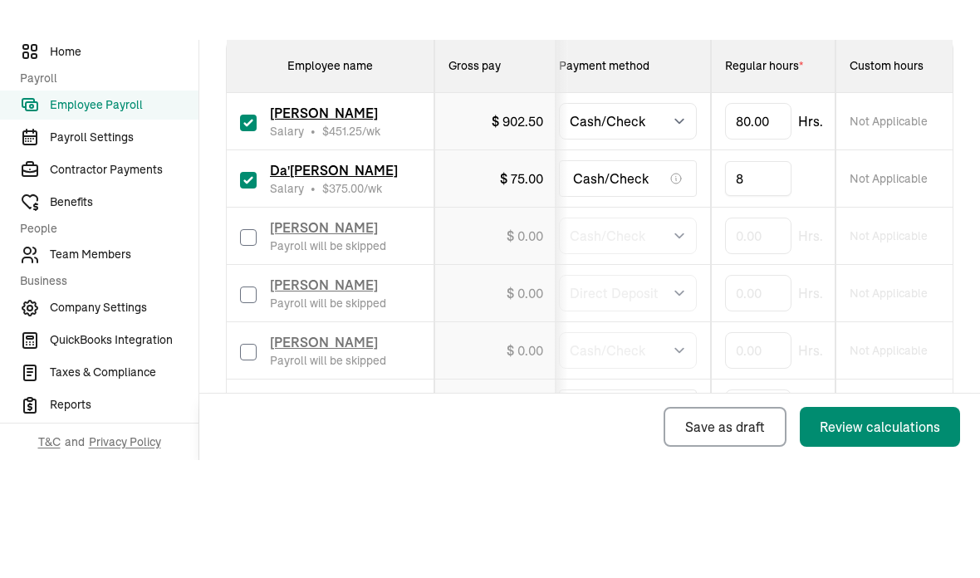
type input "80"
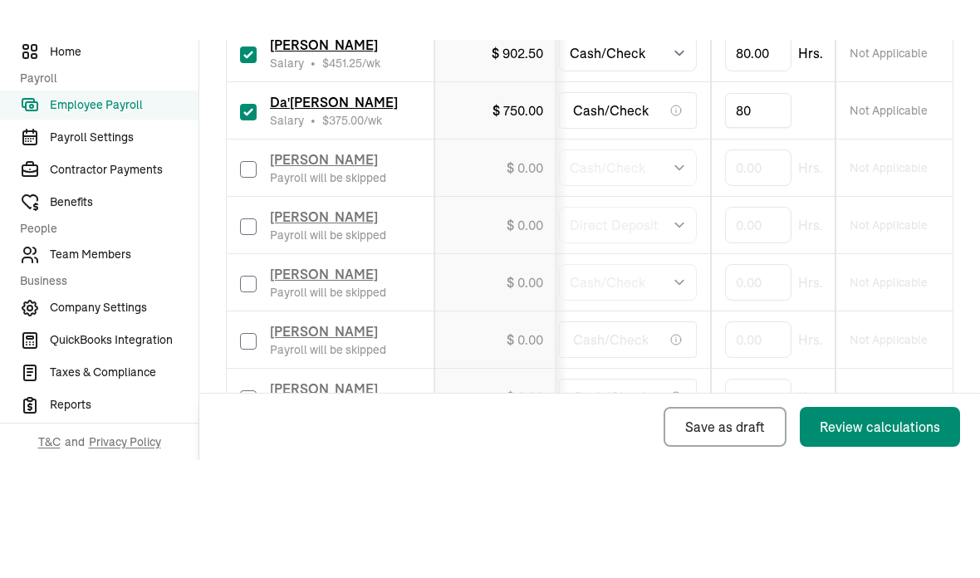
scroll to position [518, 0]
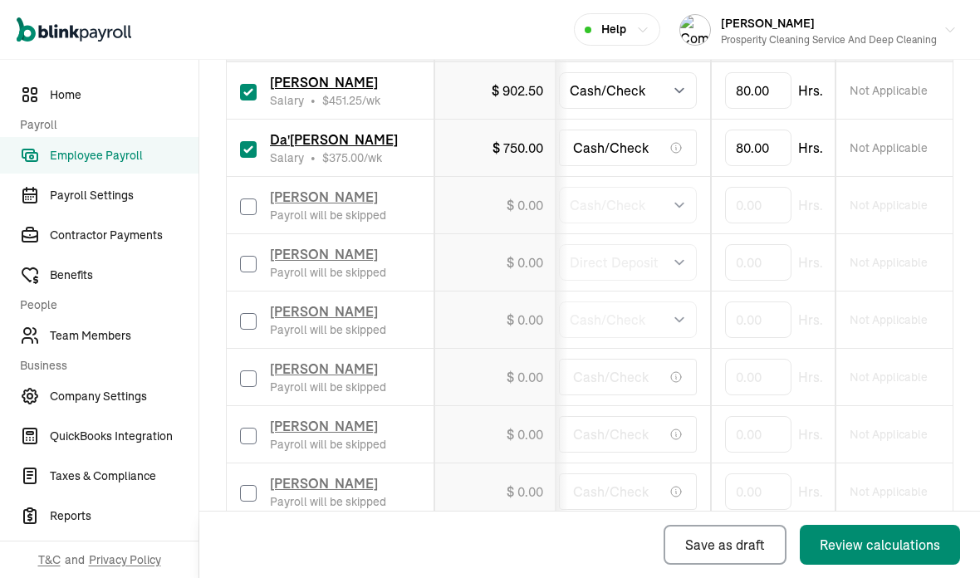
click at [242, 198] on input "checkbox" at bounding box center [248, 206] width 17 height 17
checkbox input "true"
click at [247, 313] on input "checkbox" at bounding box center [248, 321] width 17 height 17
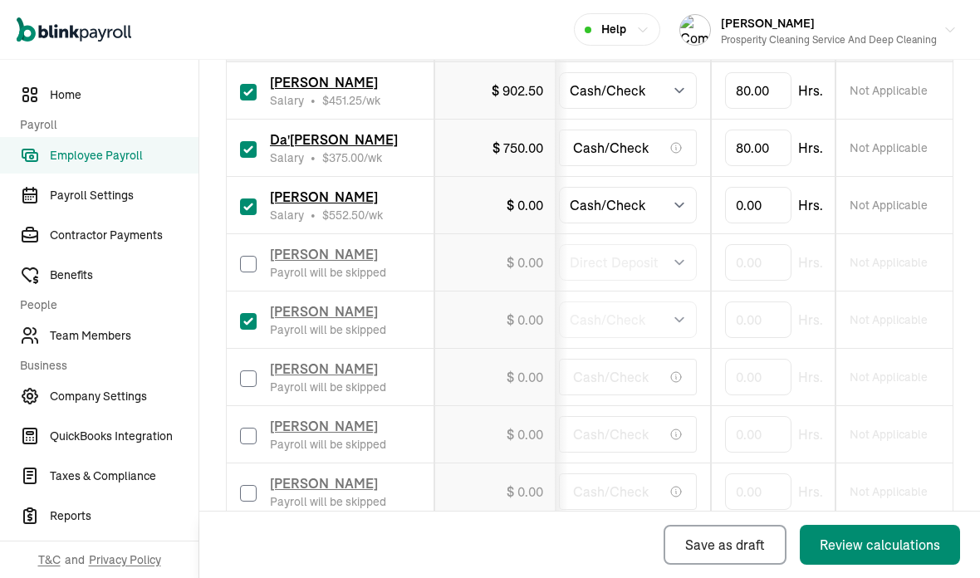
checkbox input "true"
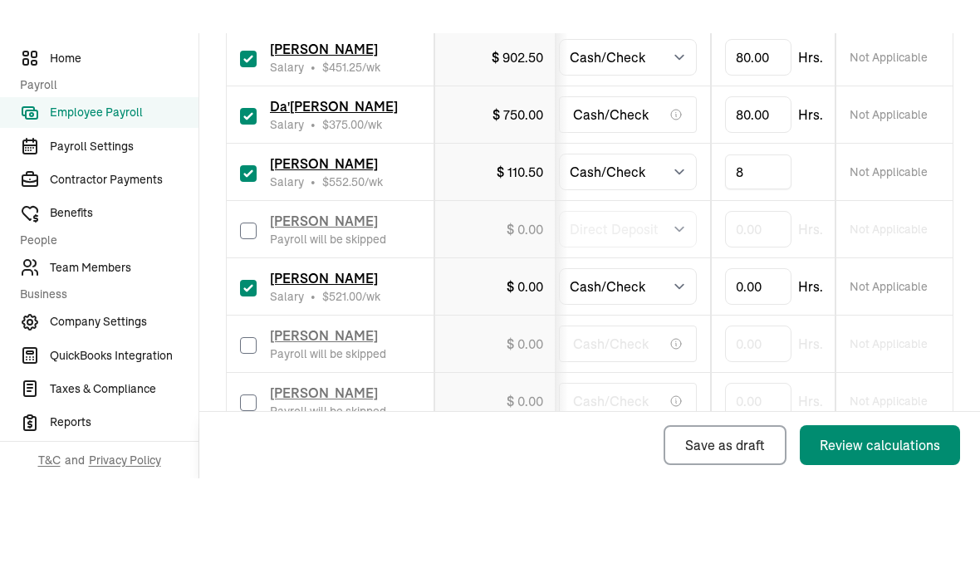
type input "80"
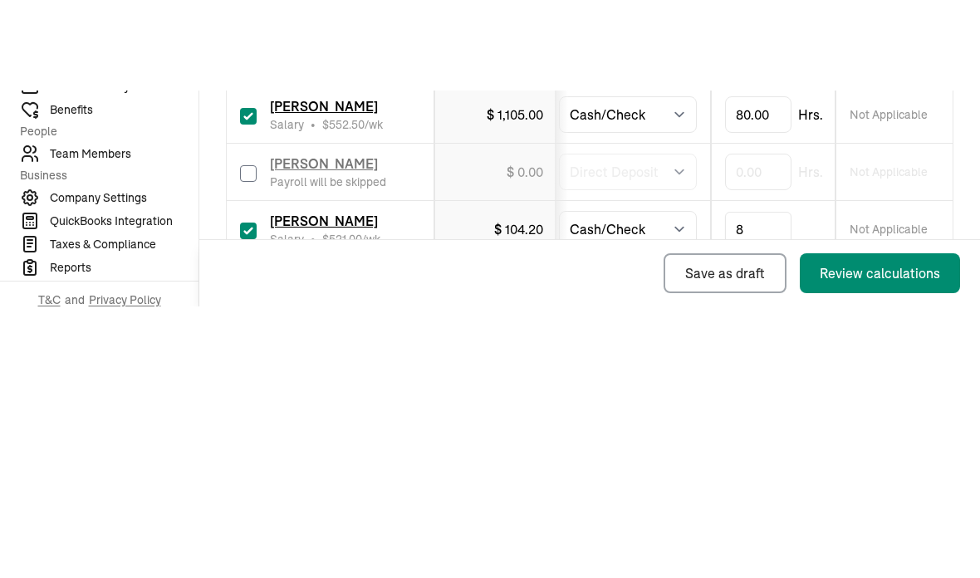
type input "80"
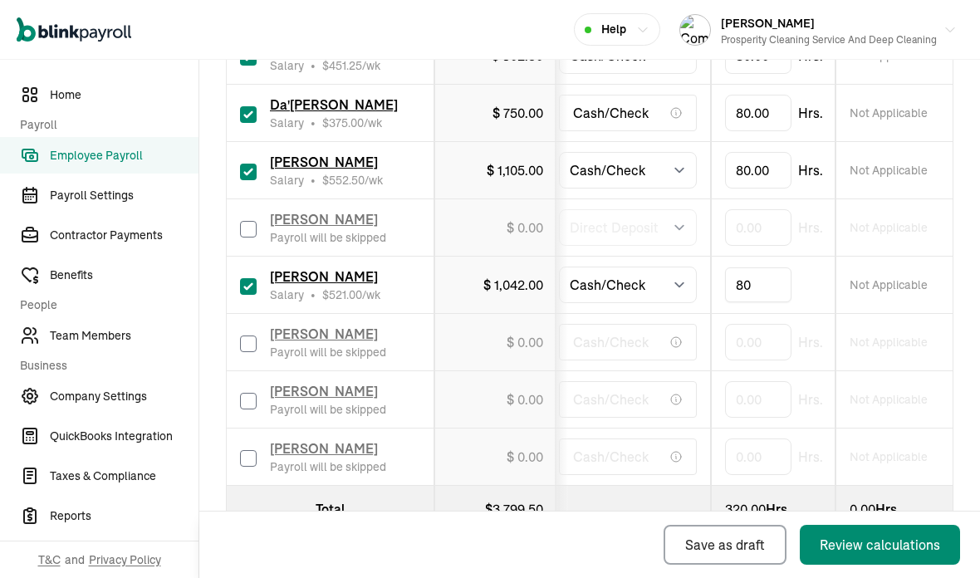
scroll to position [552, 0]
click at [248, 394] on input "checkbox" at bounding box center [248, 402] width 17 height 17
checkbox input "true"
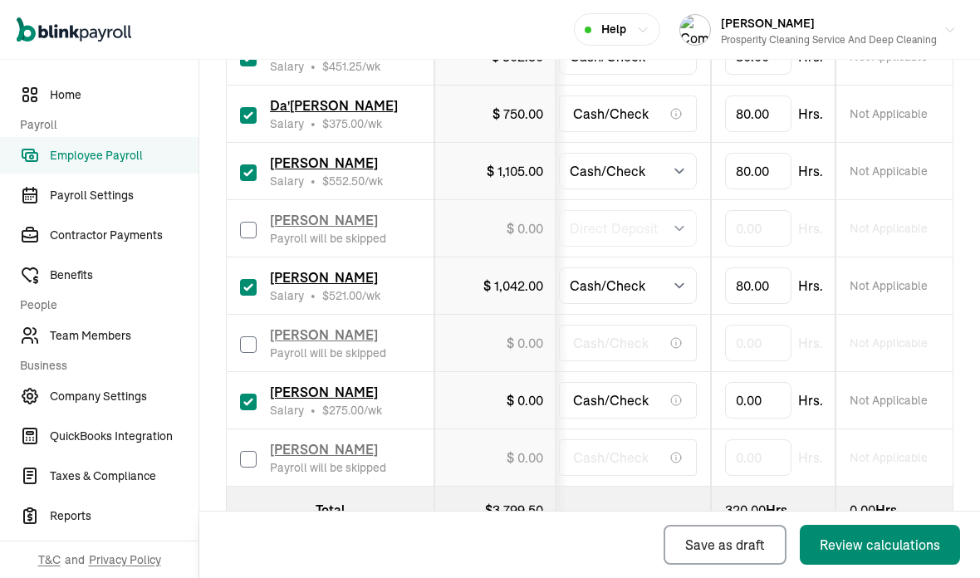
click at [247, 451] on input "checkbox" at bounding box center [248, 459] width 17 height 17
checkbox input "true"
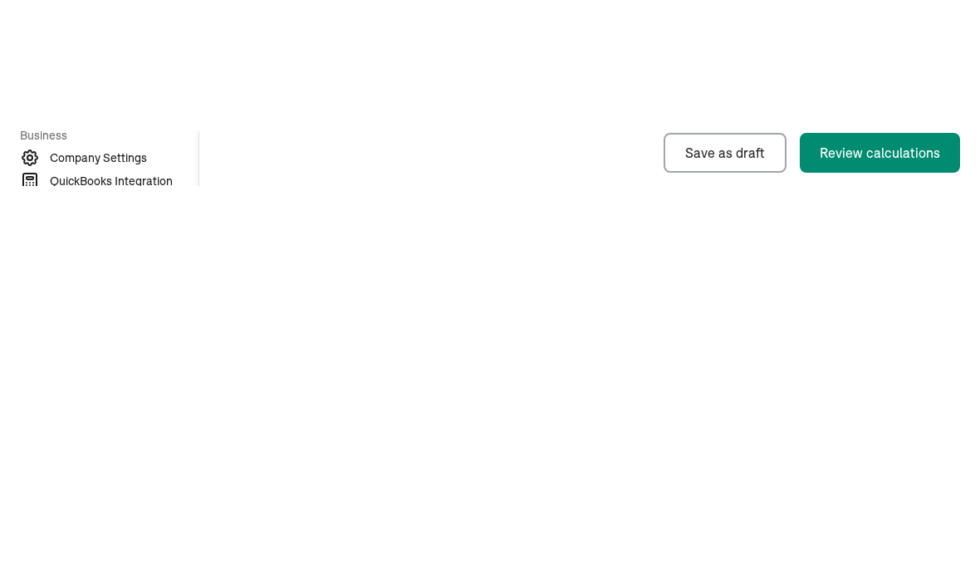
type input "80"
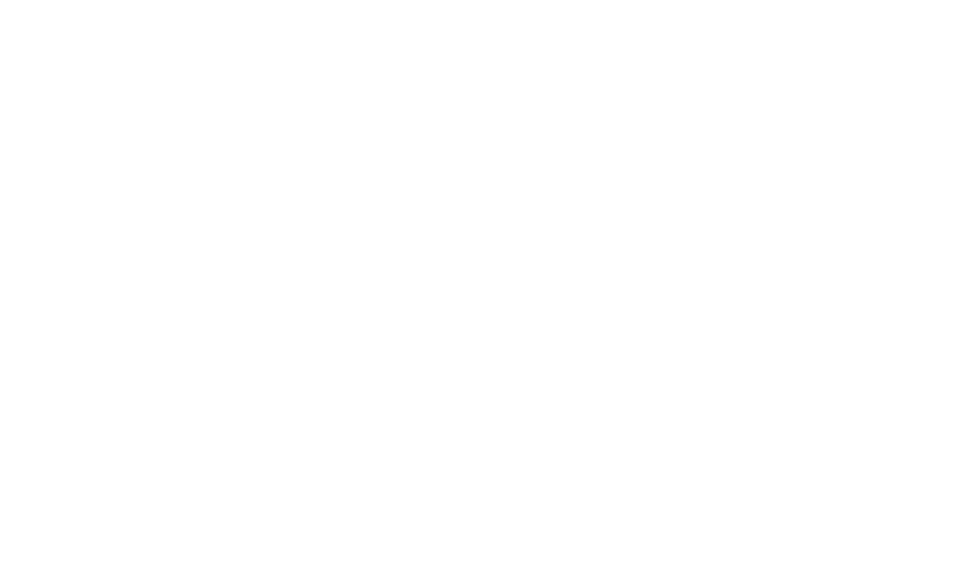
type input "80"
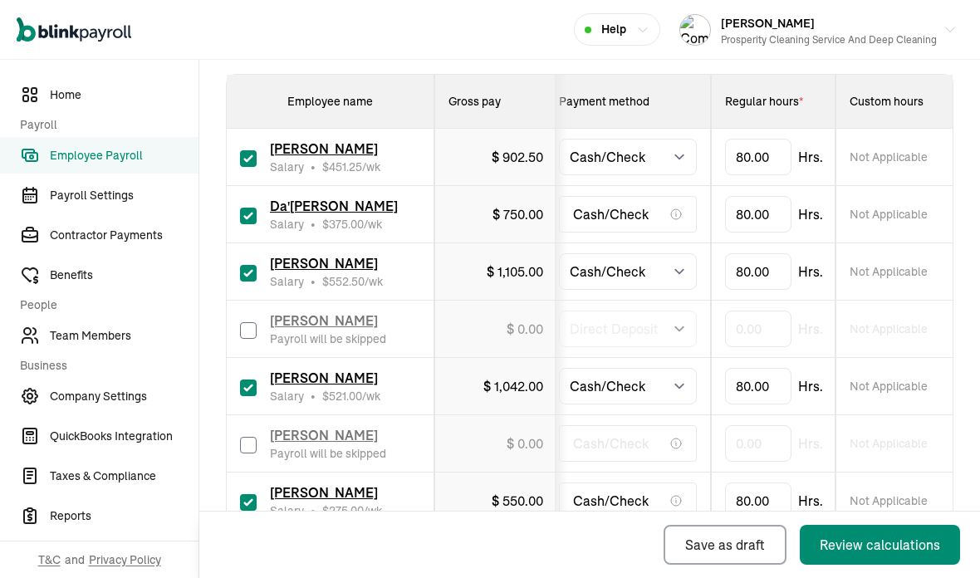
scroll to position [453, 0]
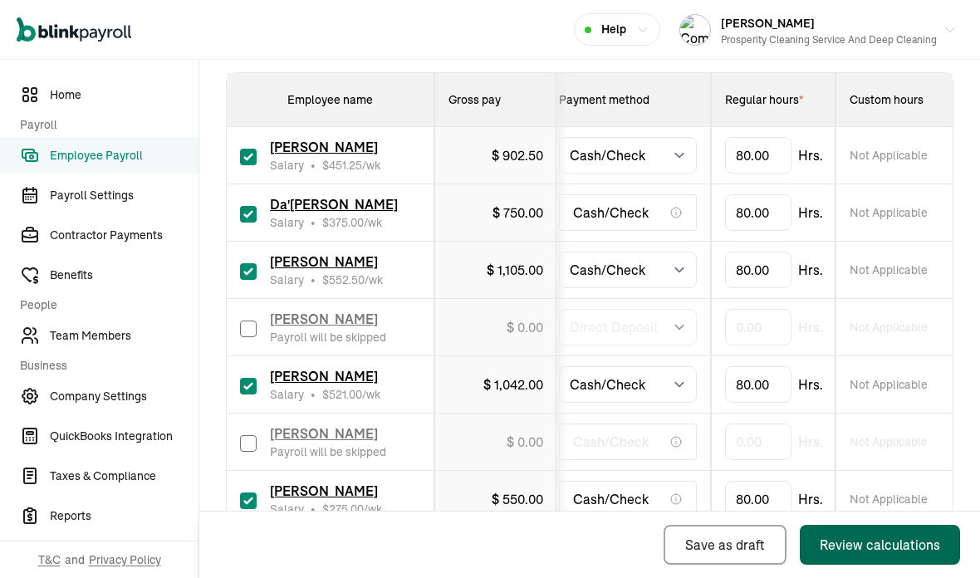
click at [861, 561] on button "Review calculations" at bounding box center [880, 545] width 160 height 40
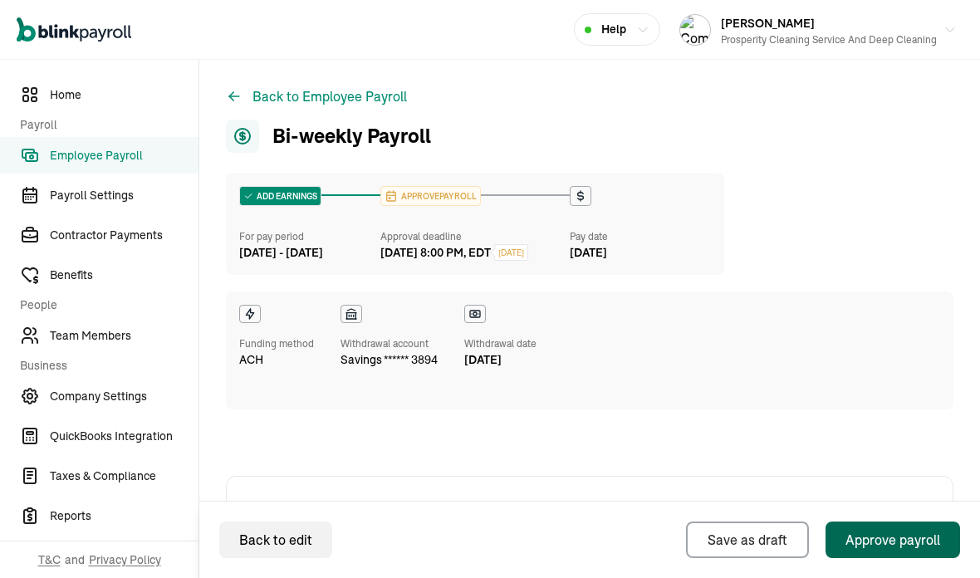
scroll to position [-3, 0]
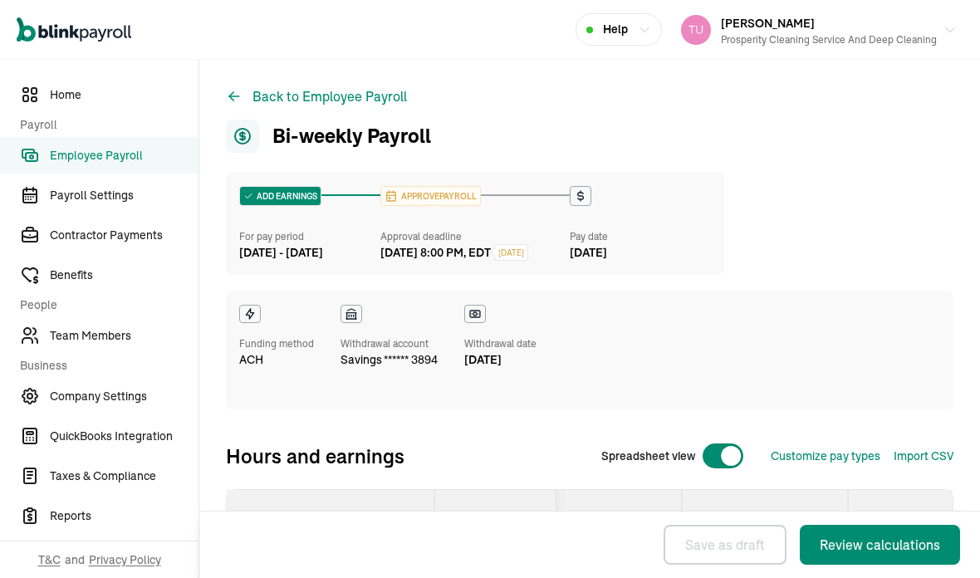
select select "manual"
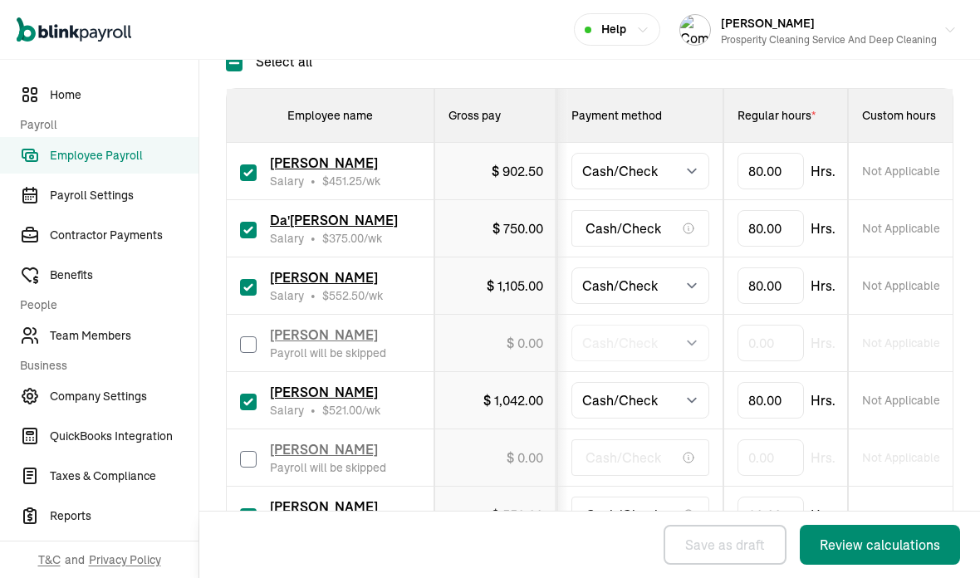
scroll to position [440, 0]
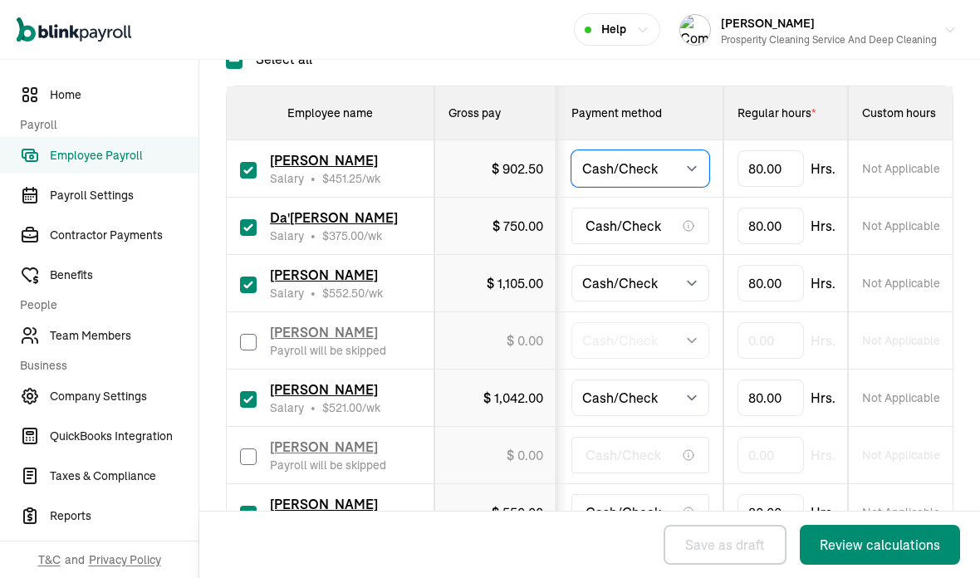
click at [690, 153] on select "Select method Direct Deposit Cash/Check" at bounding box center [640, 168] width 138 height 37
select select "direct_deposit"
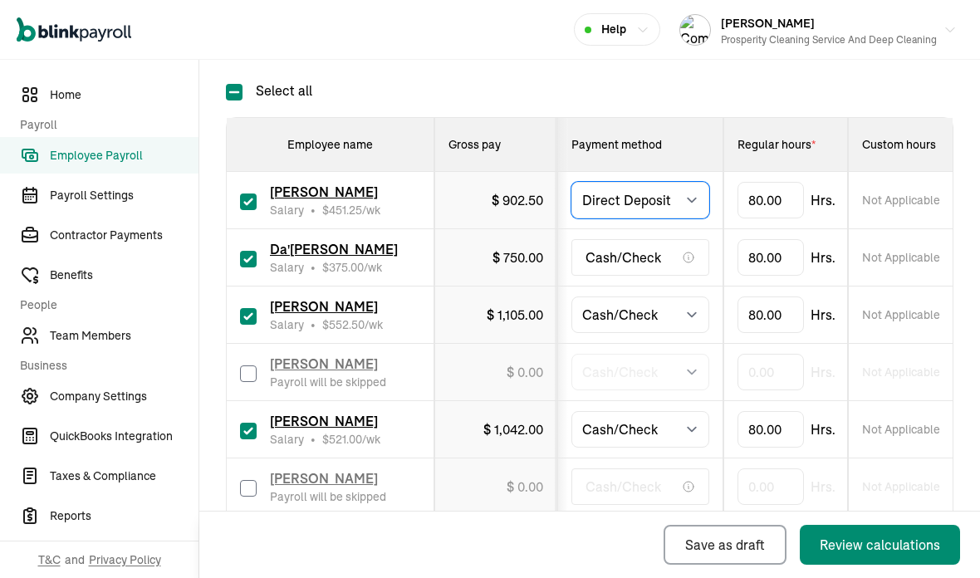
scroll to position [512, 0]
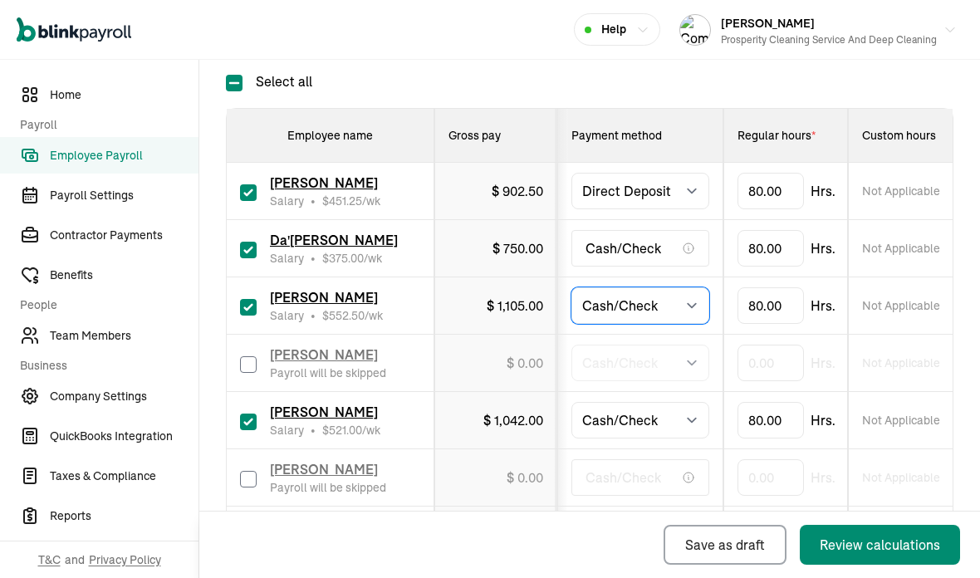
click at [697, 292] on select "Select method Direct Deposit Cash/Check" at bounding box center [640, 305] width 138 height 37
select select "direct_deposit"
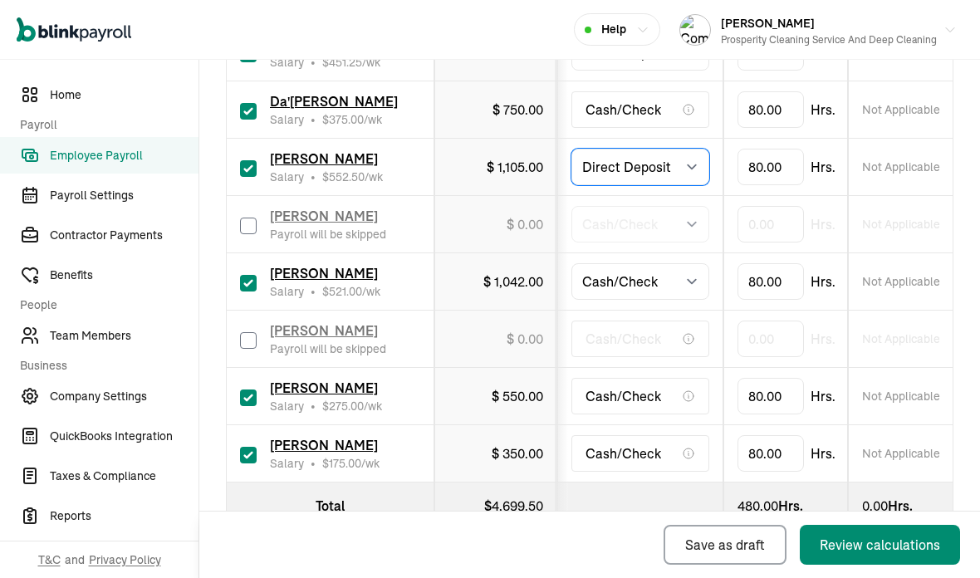
scroll to position [647, 0]
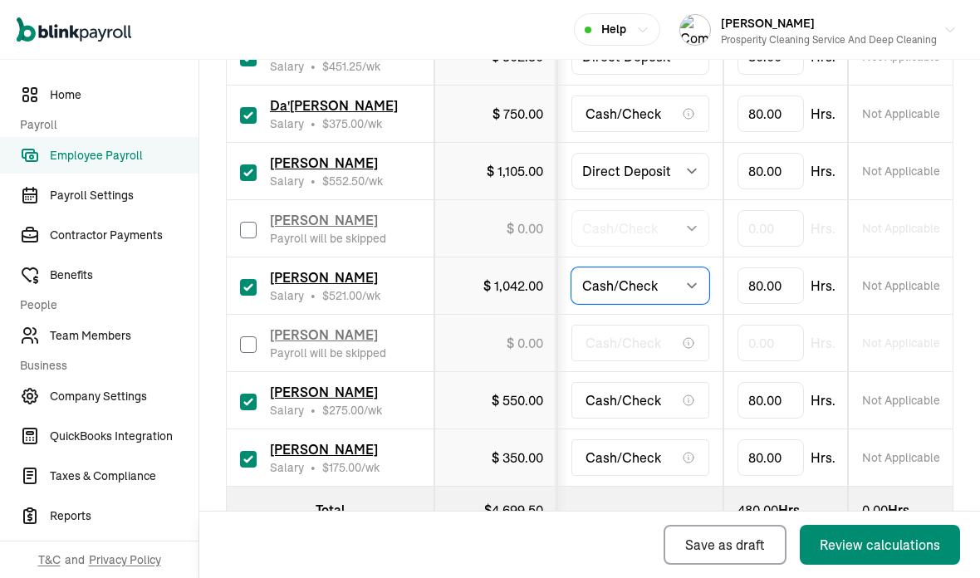
click at [692, 271] on select "Select method Direct Deposit Cash/Check" at bounding box center [640, 285] width 138 height 37
select select "direct_deposit"
click at [689, 394] on icon at bounding box center [688, 400] width 13 height 13
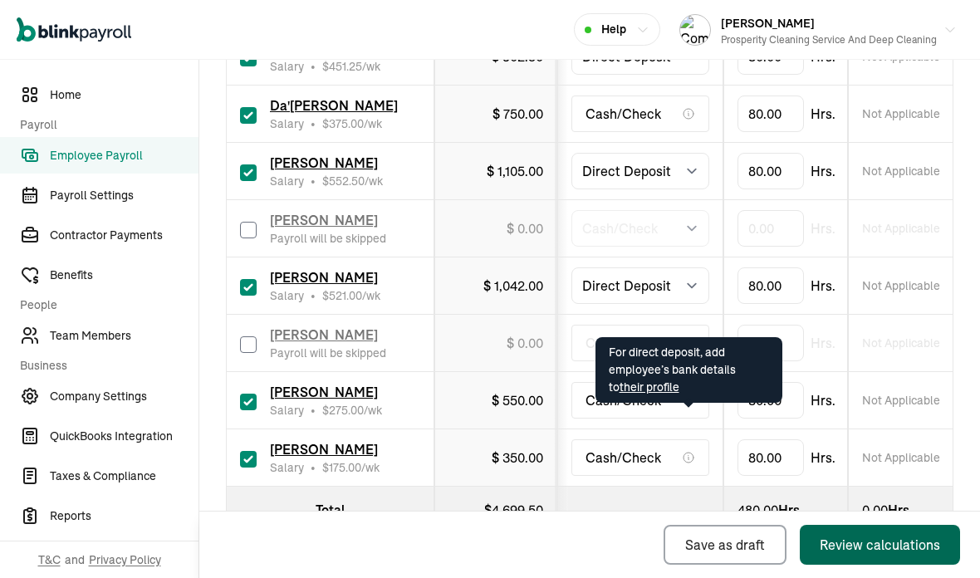
click at [875, 549] on div "Review calculations" at bounding box center [879, 545] width 120 height 20
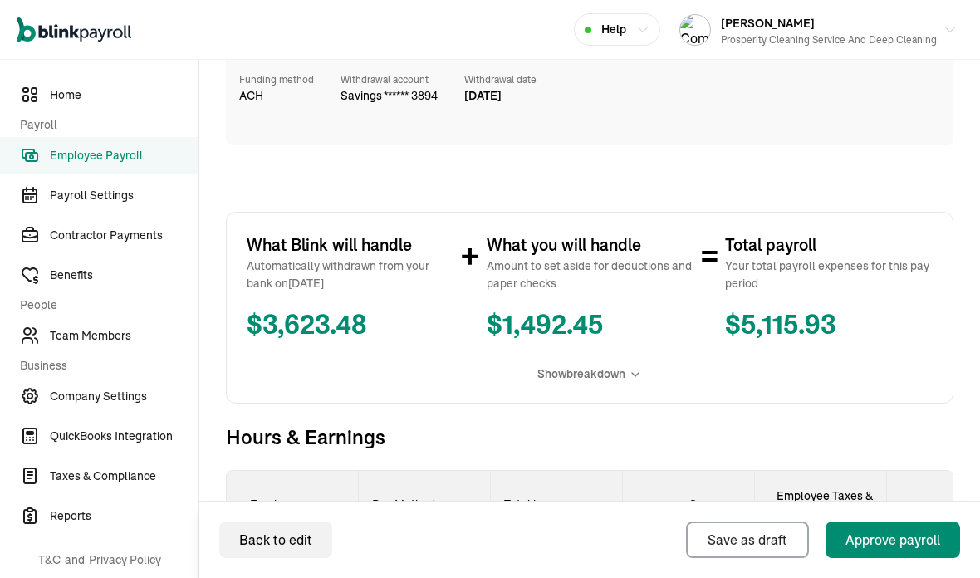
scroll to position [366, 0]
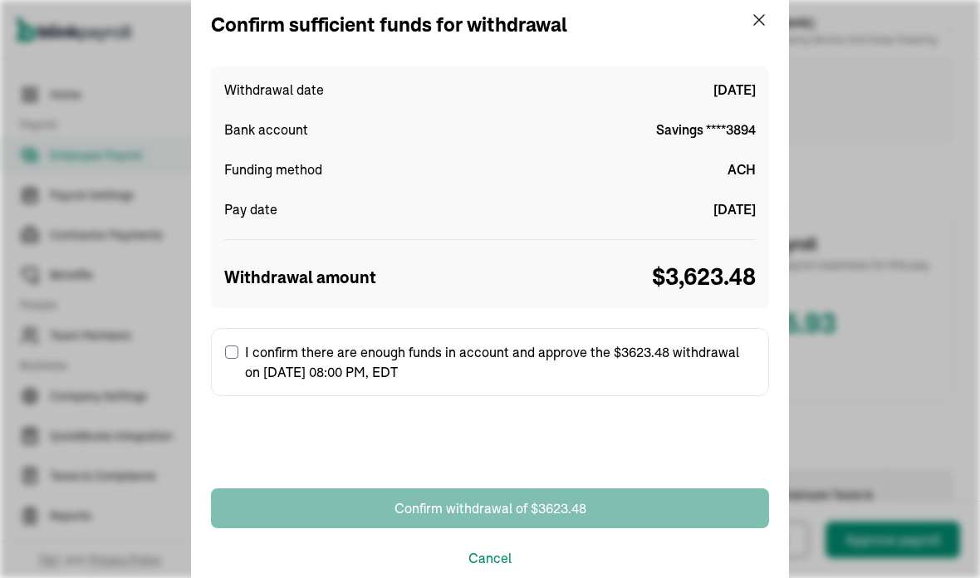
click at [227, 352] on input "I confirm there are enough funds in account and approve the $3623.48 withdrawal…" at bounding box center [231, 351] width 13 height 13
checkbox input "true"
